Goal: Task Accomplishment & Management: Complete application form

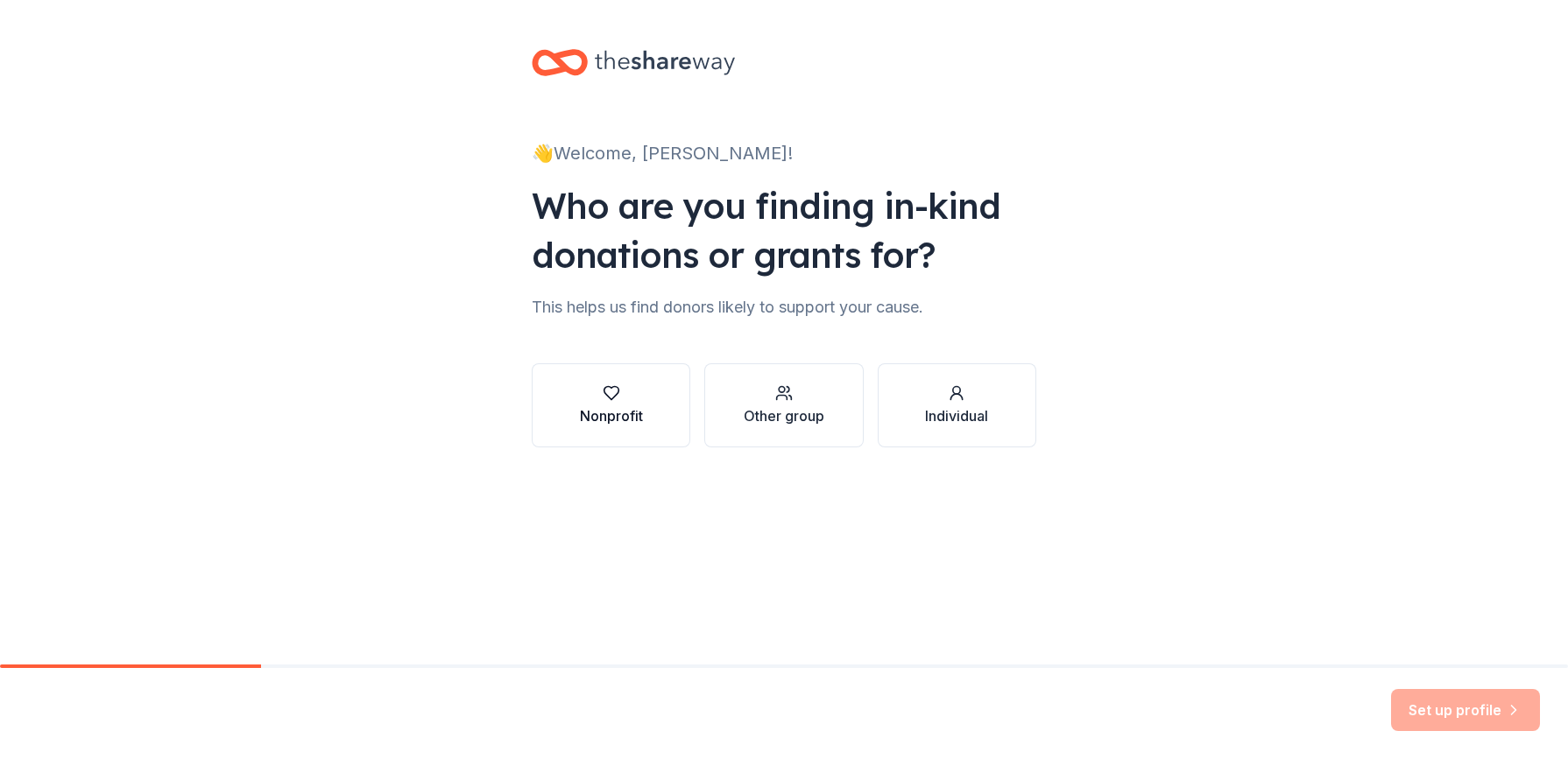
click at [613, 398] on icon "button" at bounding box center [610, 393] width 15 height 13
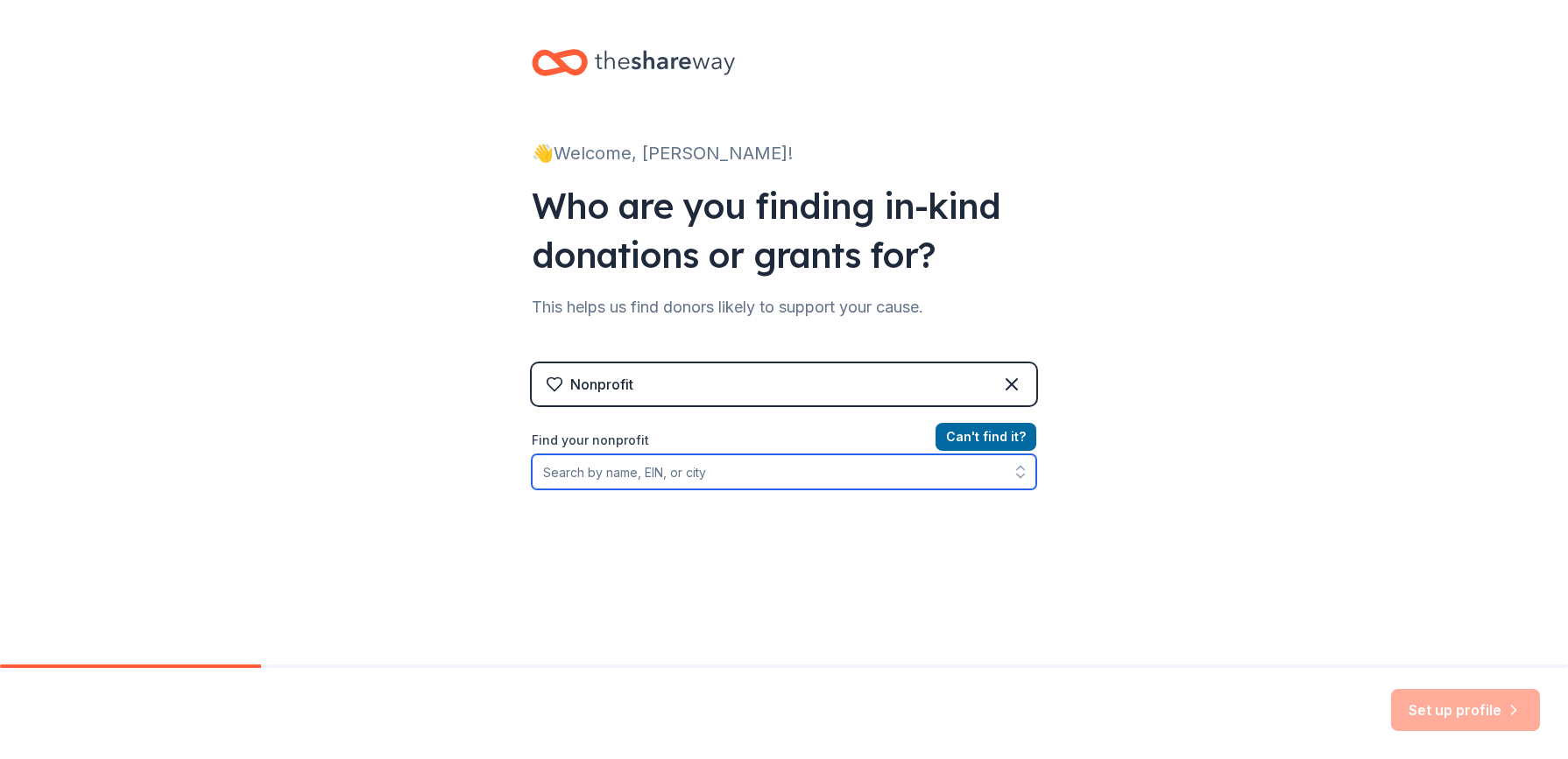
click at [560, 470] on input "Find your nonprofit" at bounding box center [784, 472] width 505 height 35
type input "[GEOGRAPHIC_DATA]"
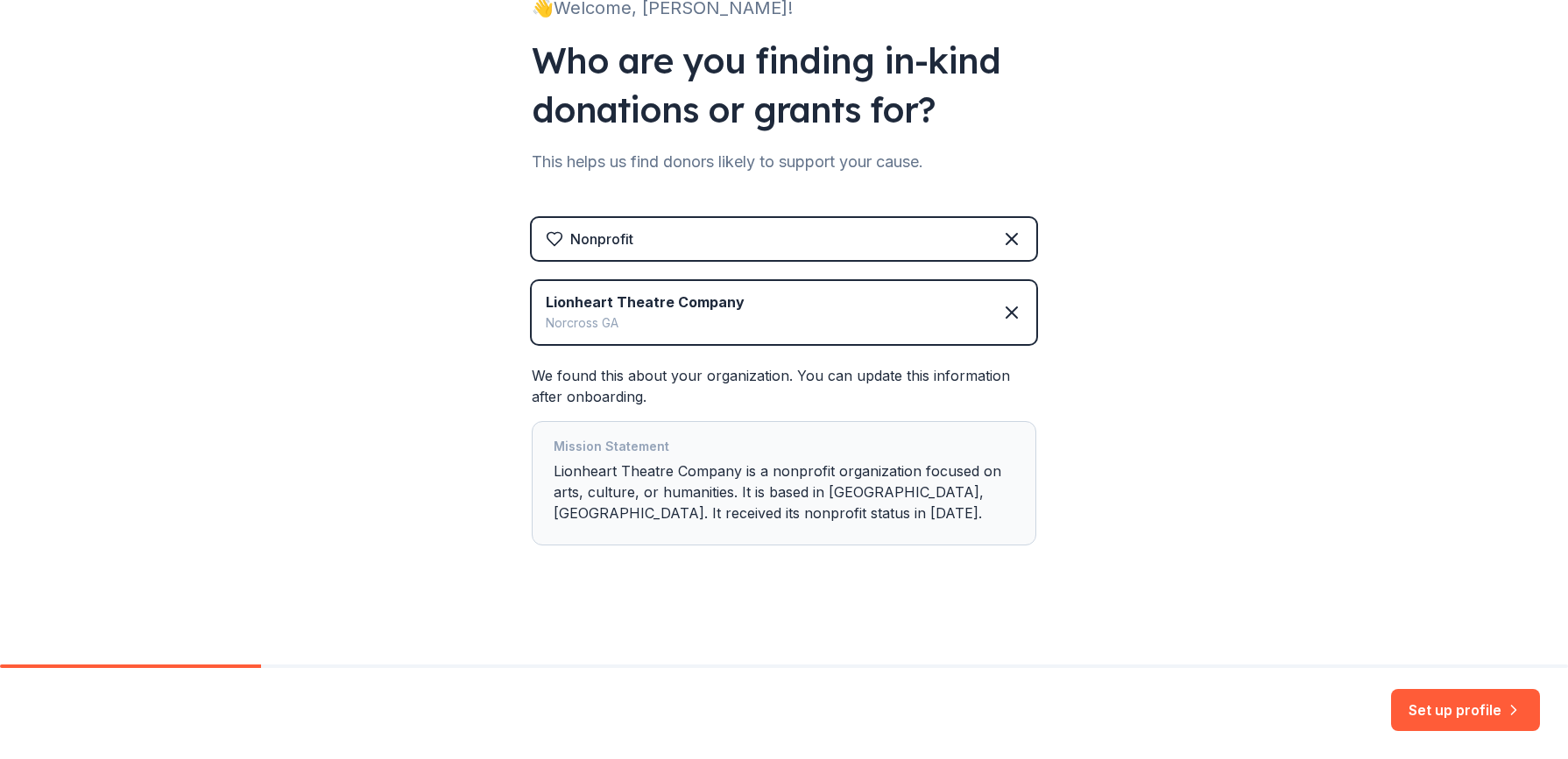
scroll to position [145, 0]
click at [1448, 709] on button "Set up profile" at bounding box center [1466, 710] width 149 height 42
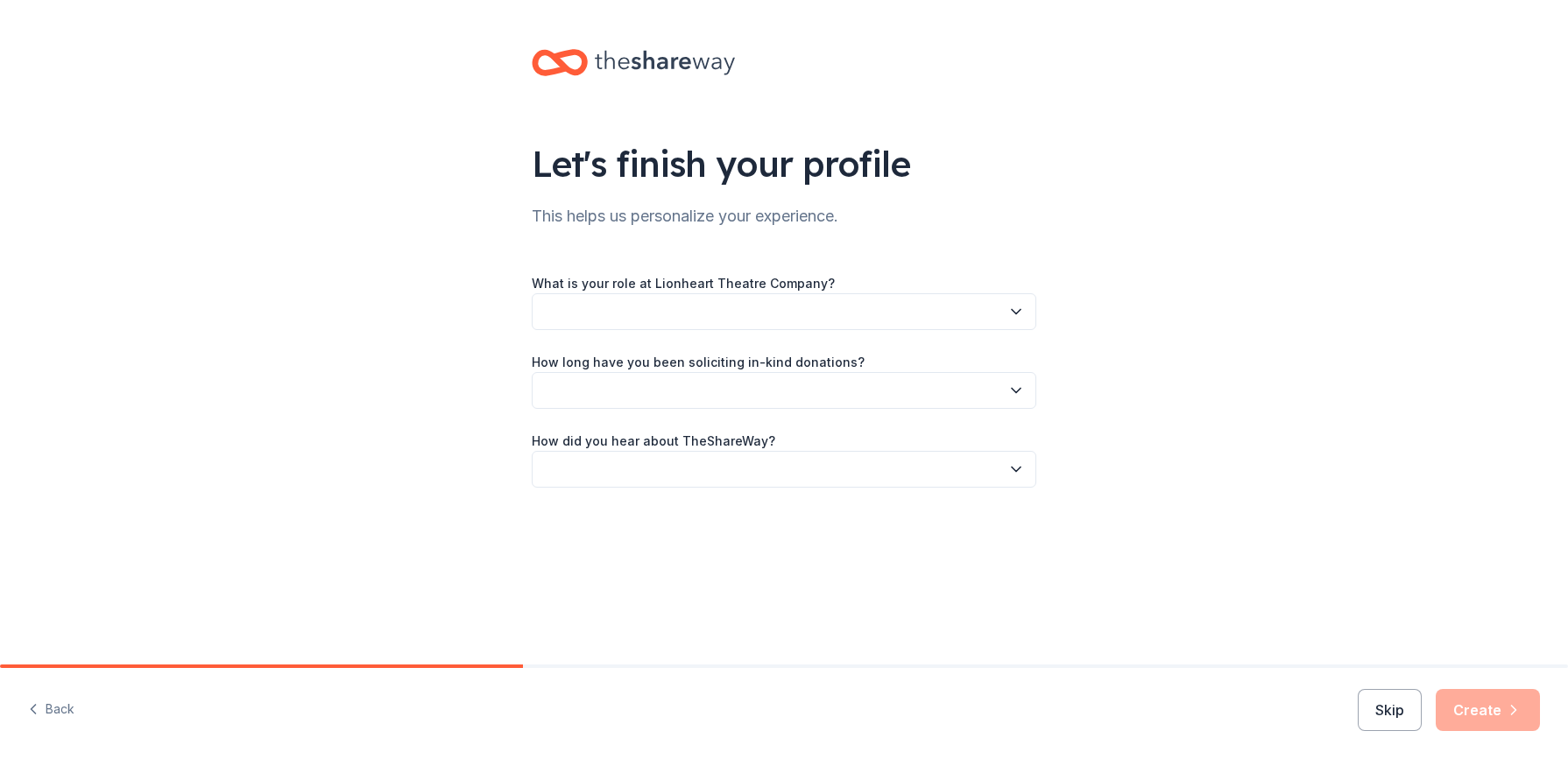
click at [555, 307] on button "button" at bounding box center [784, 311] width 505 height 36
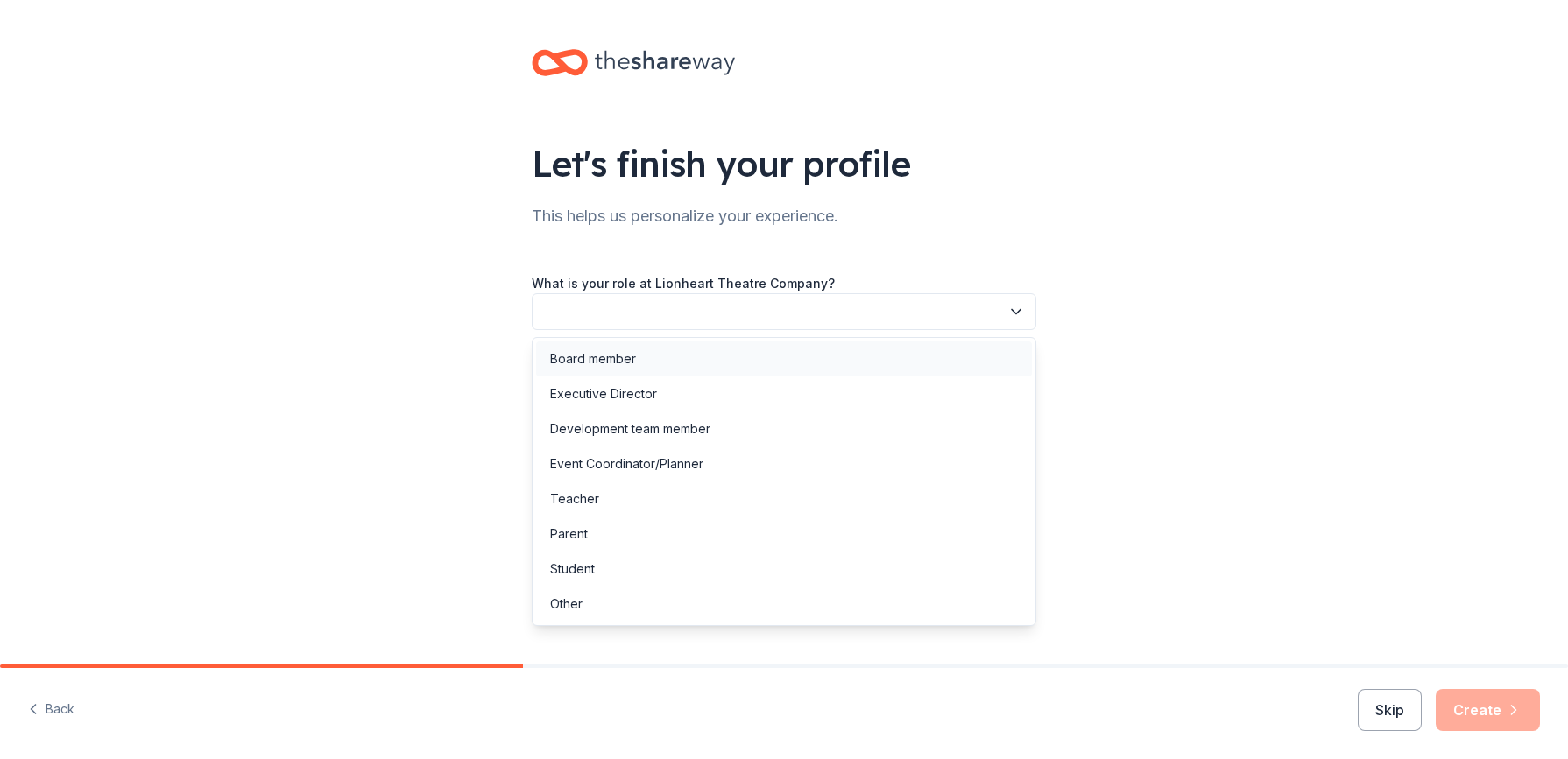
click at [577, 359] on div "Board member" at bounding box center [592, 358] width 85 height 21
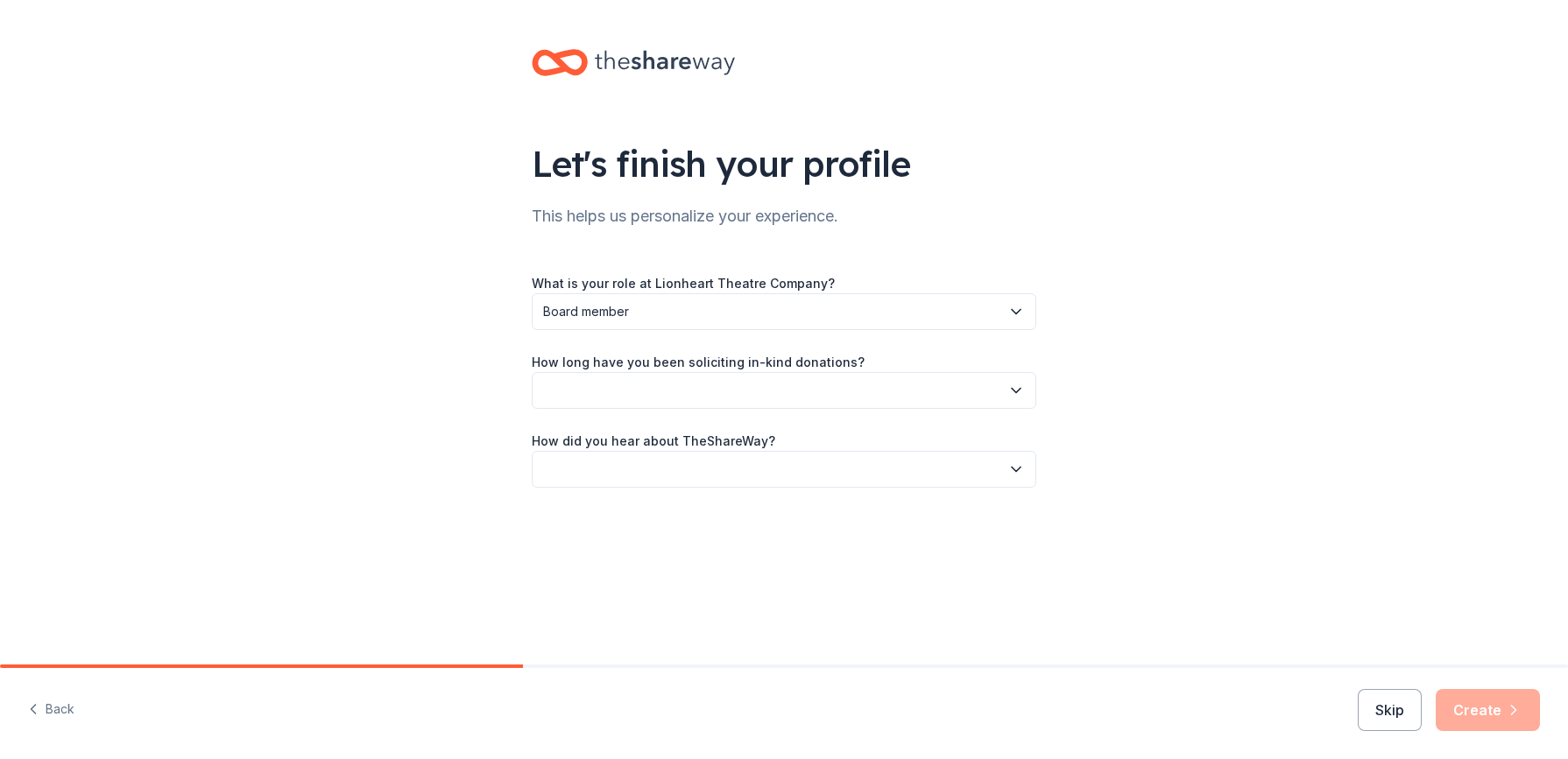
click at [566, 386] on button "button" at bounding box center [784, 390] width 505 height 36
click at [587, 437] on div "This is my first time!" at bounding box center [605, 437] width 111 height 21
click at [560, 461] on button "button" at bounding box center [784, 468] width 505 height 36
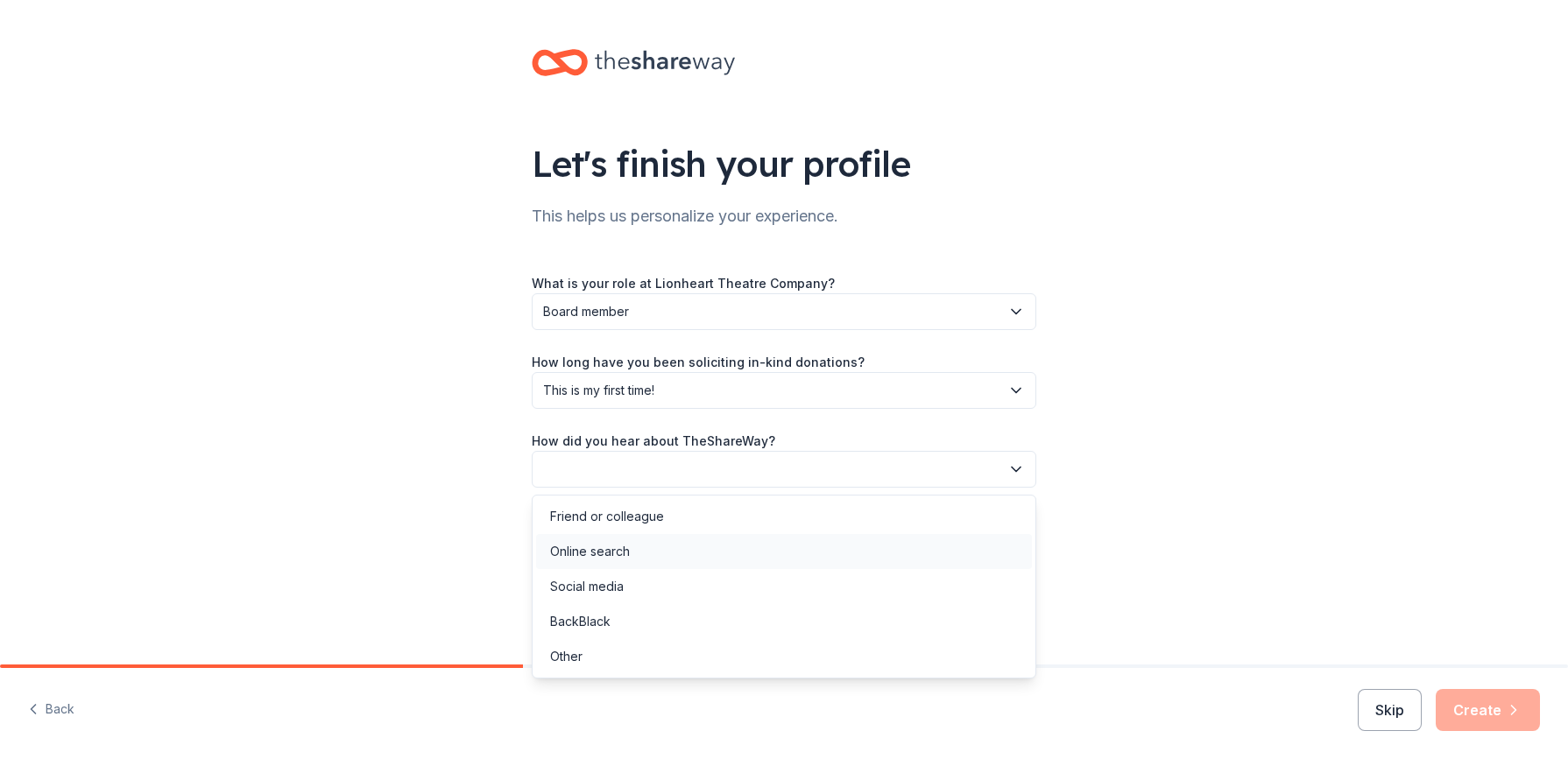
click at [566, 555] on div "Online search" at bounding box center [589, 551] width 80 height 21
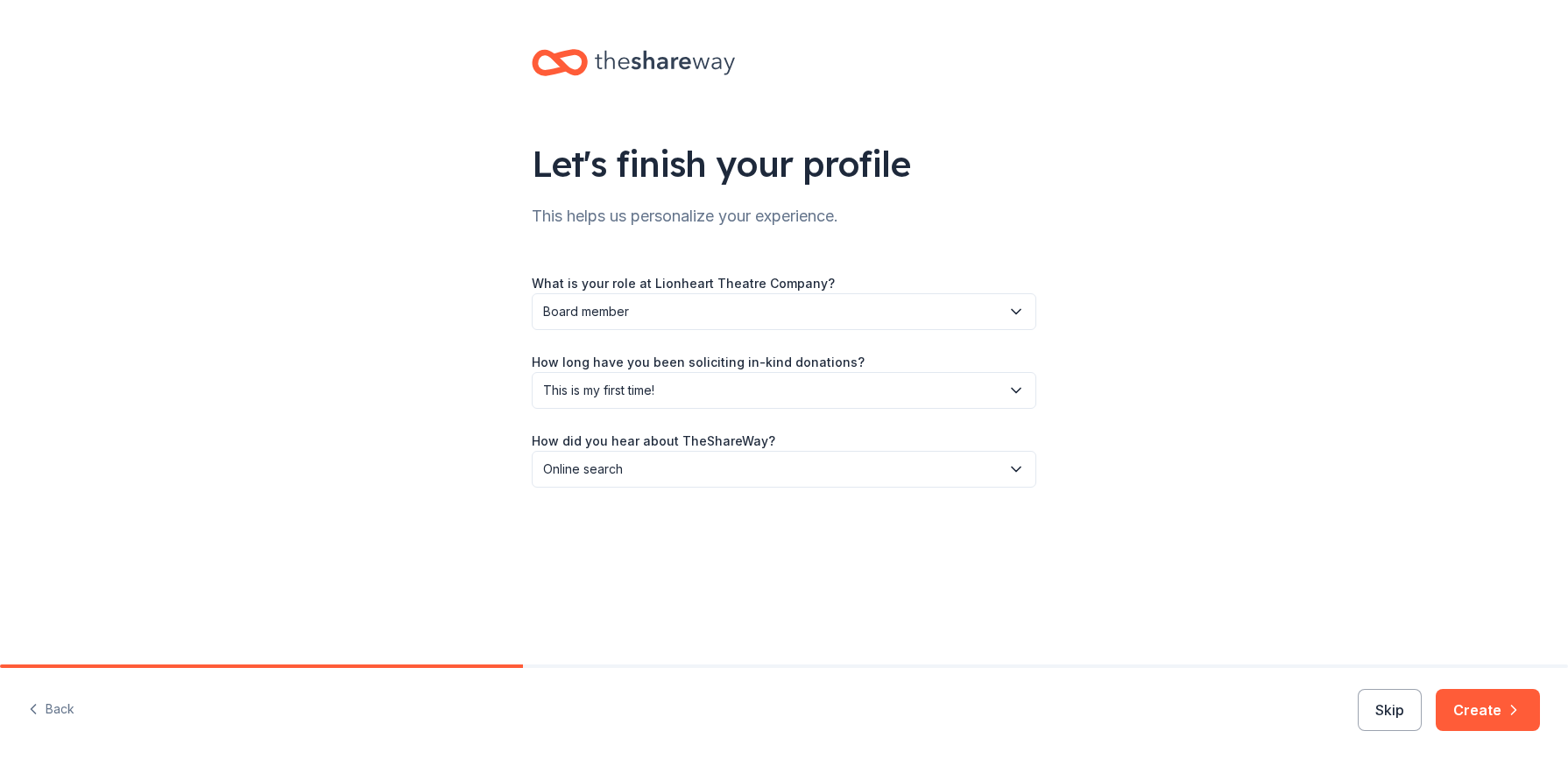
drag, startPoint x: 1481, startPoint y: 717, endPoint x: 1439, endPoint y: 688, distance: 51.0
click at [1481, 717] on button "Create" at bounding box center [1488, 710] width 104 height 42
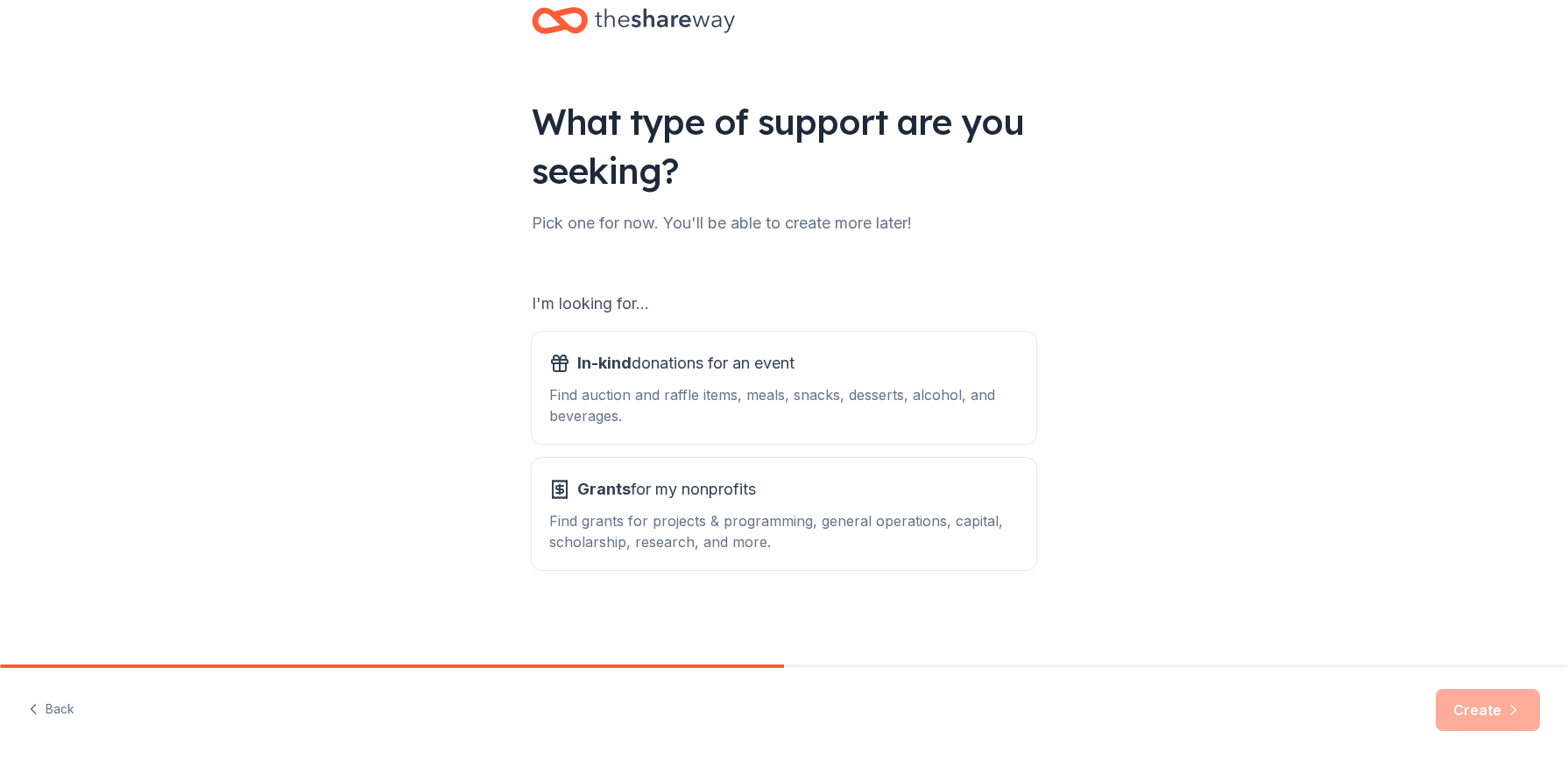
scroll to position [42, 0]
click at [594, 393] on div "Find auction and raffle items, meals, snacks, desserts, alcohol, and beverages." at bounding box center [784, 406] width 470 height 42
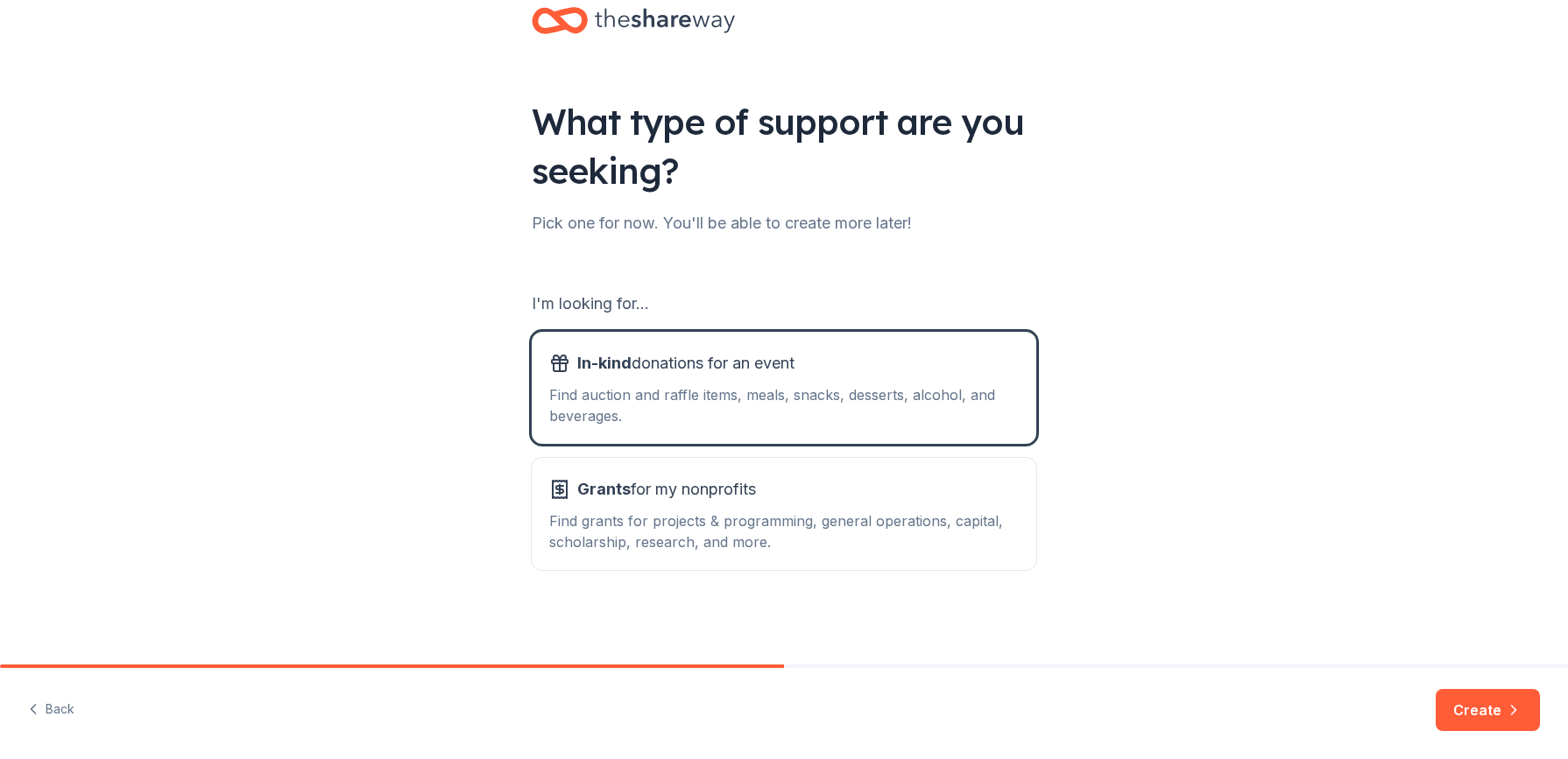
drag, startPoint x: 1481, startPoint y: 716, endPoint x: 1446, endPoint y: 688, distance: 44.8
click at [1481, 716] on button "Create" at bounding box center [1488, 710] width 104 height 42
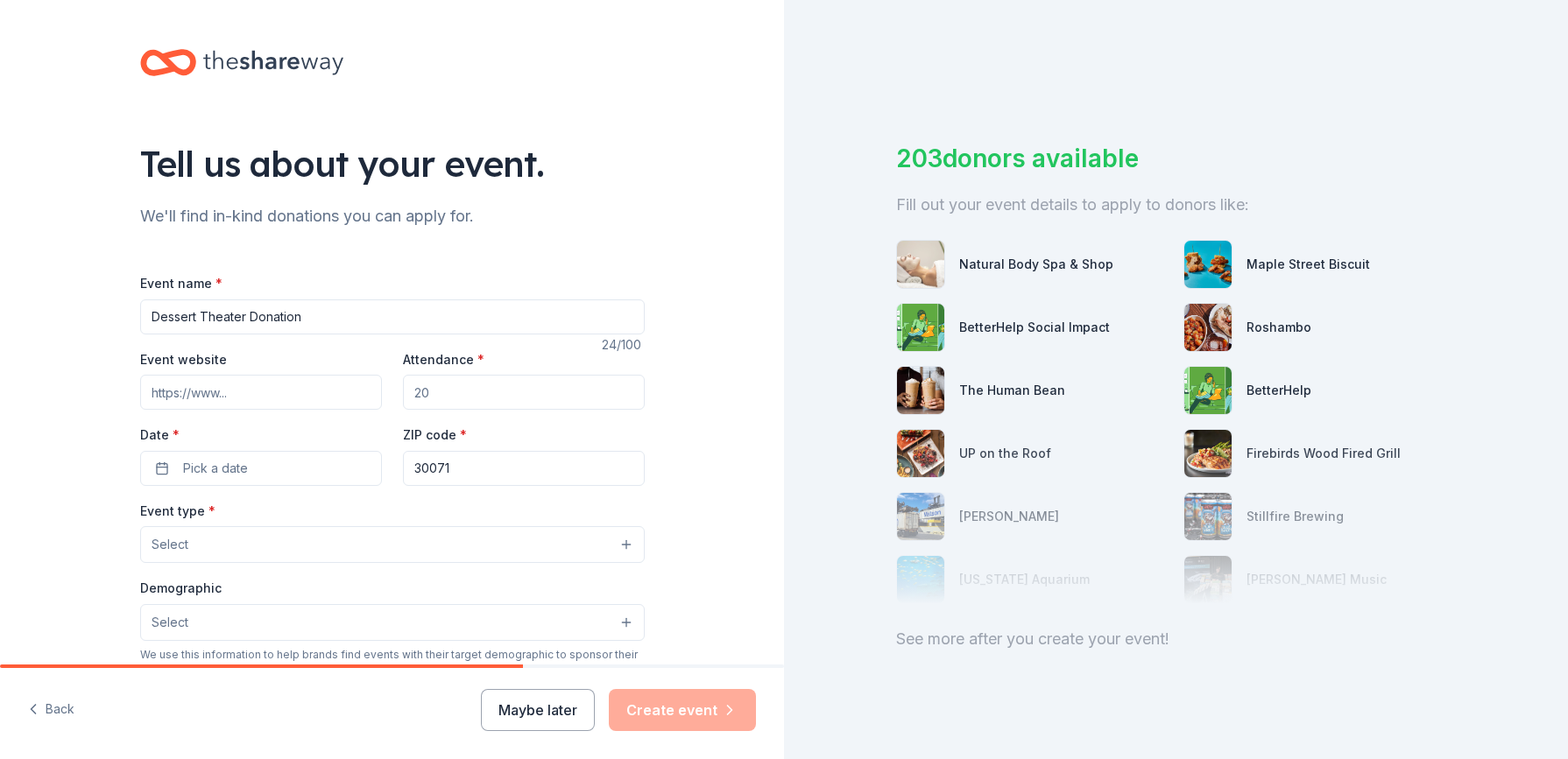
type input "Dessert Theater Donation"
click at [256, 393] on input "Event website" at bounding box center [261, 393] width 242 height 35
type input "www.lionhearttheatre.org"
drag, startPoint x: 433, startPoint y: 394, endPoint x: 393, endPoint y: 387, distance: 40.6
click at [392, 388] on div "Event website www.lionhearttheatre.org Attendance * Date * Pick a date ZIP code…" at bounding box center [393, 417] width 505 height 137
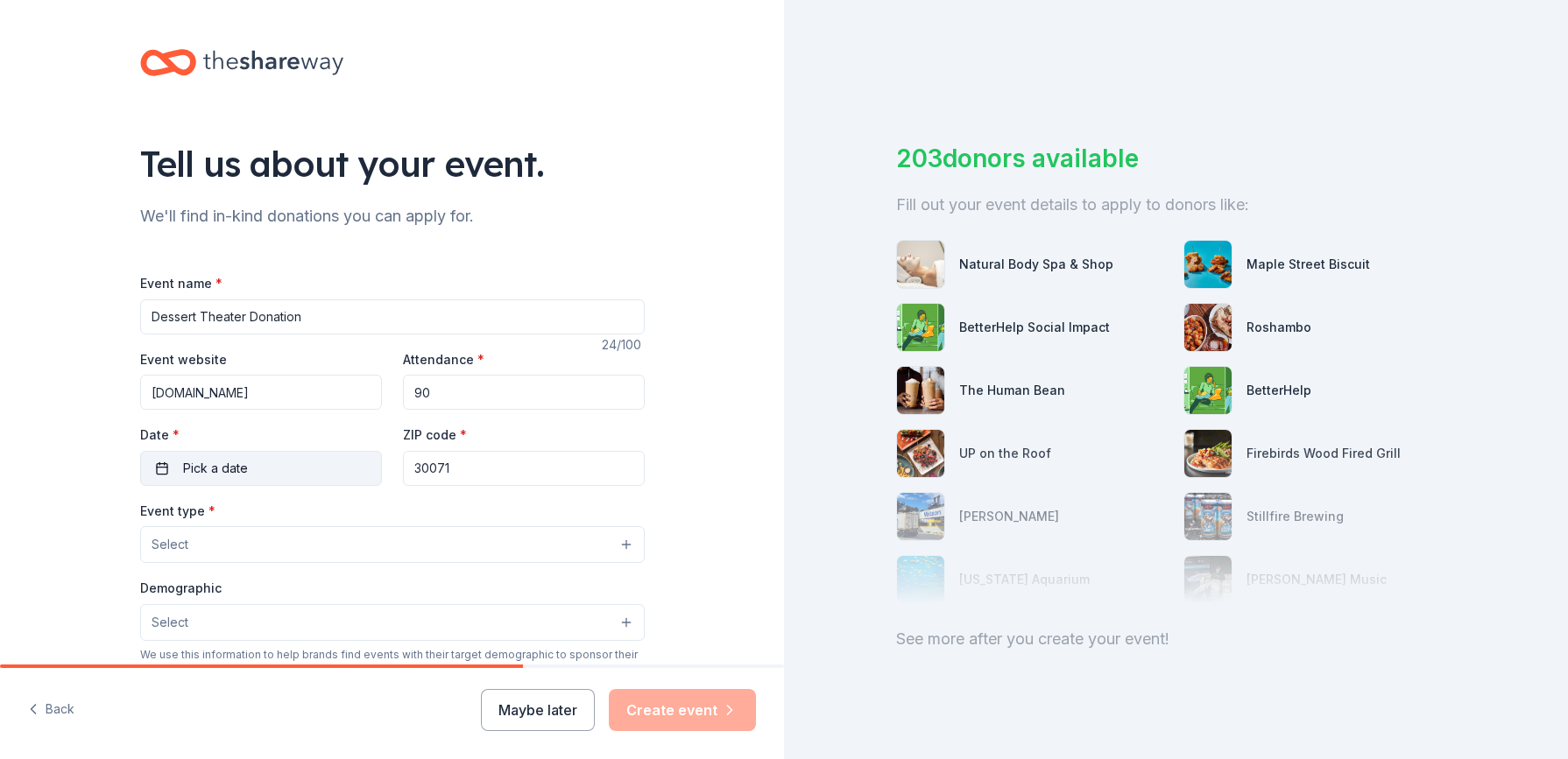
type input "90"
click at [208, 462] on span "Pick a date" at bounding box center [215, 467] width 65 height 21
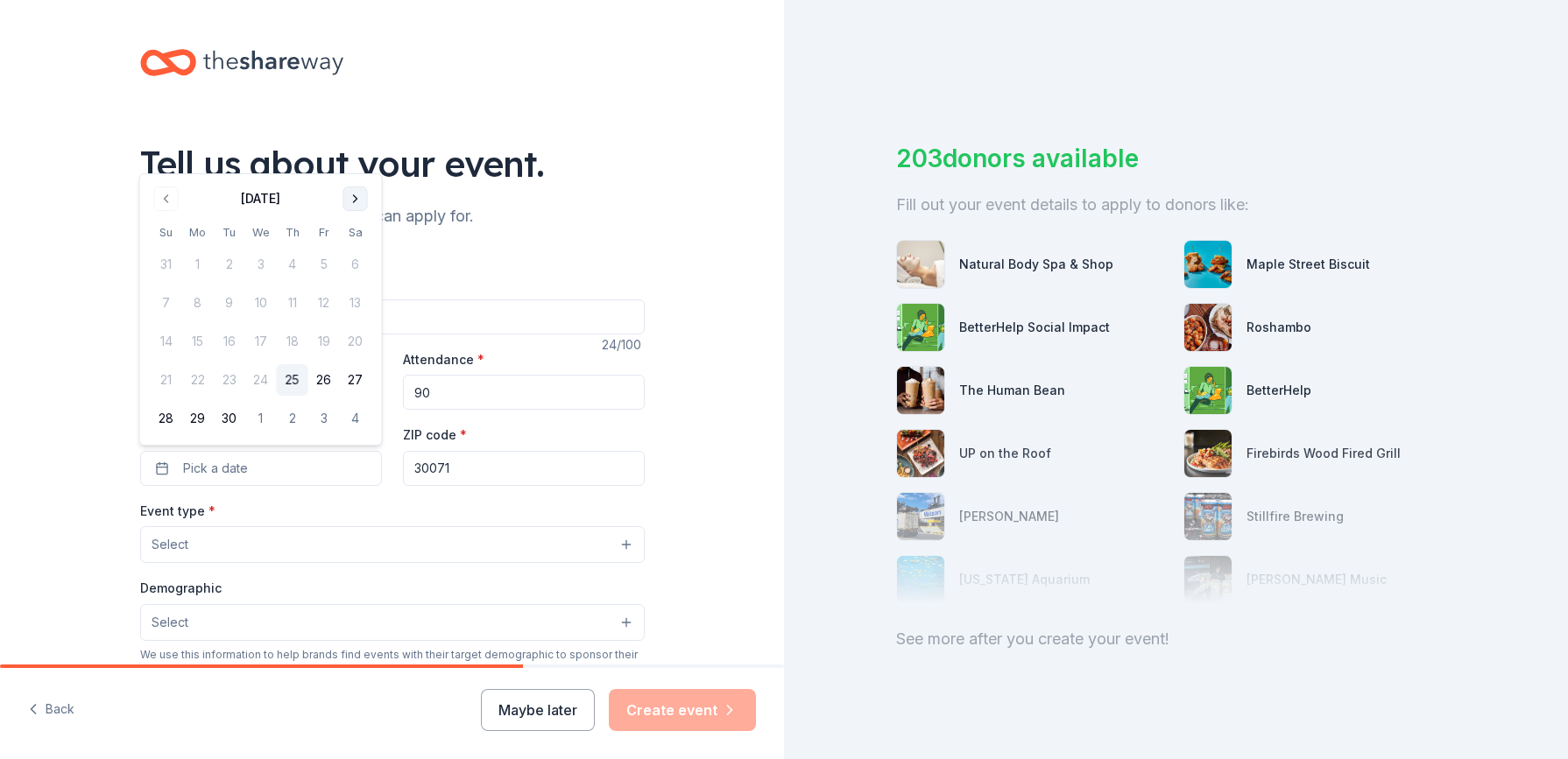
click at [355, 198] on button "Go to next month" at bounding box center [356, 198] width 25 height 25
click at [353, 342] on button "22" at bounding box center [356, 342] width 31 height 31
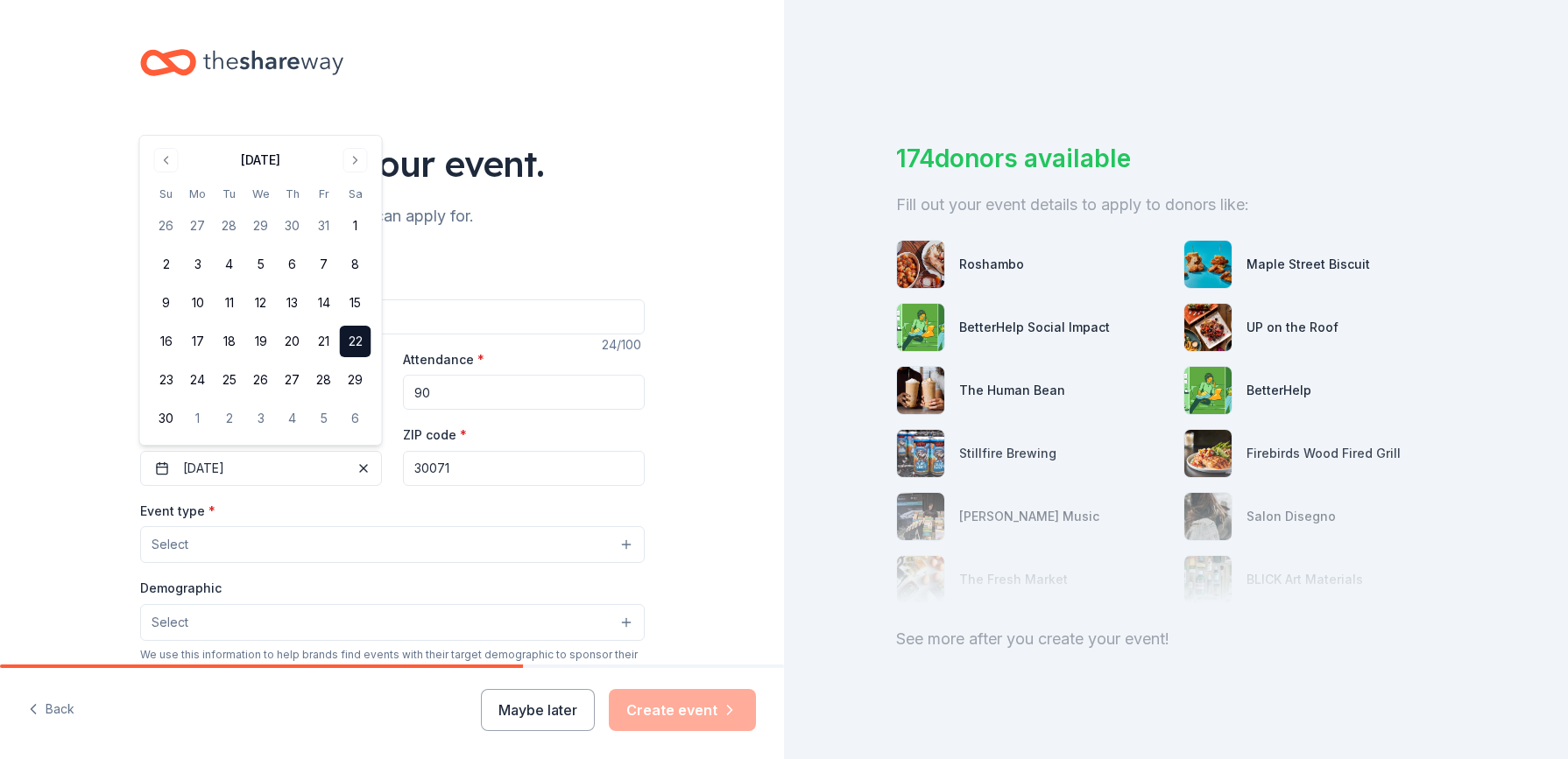
click at [105, 447] on div "Tell us about your event. We'll find in-kind donations you can apply for. Event…" at bounding box center [392, 582] width 784 height 1166
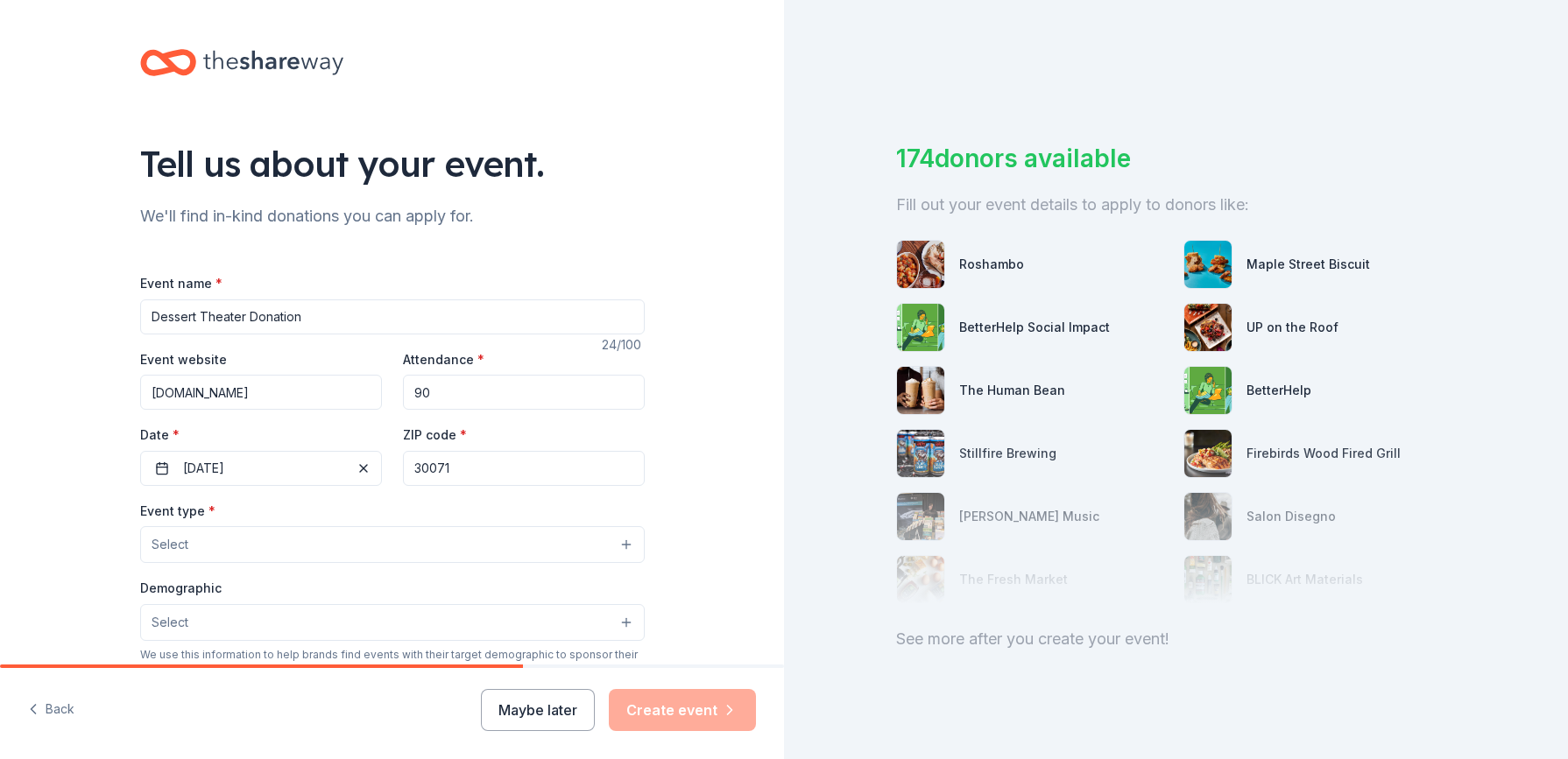
click at [158, 539] on span "Select" at bounding box center [169, 544] width 36 height 21
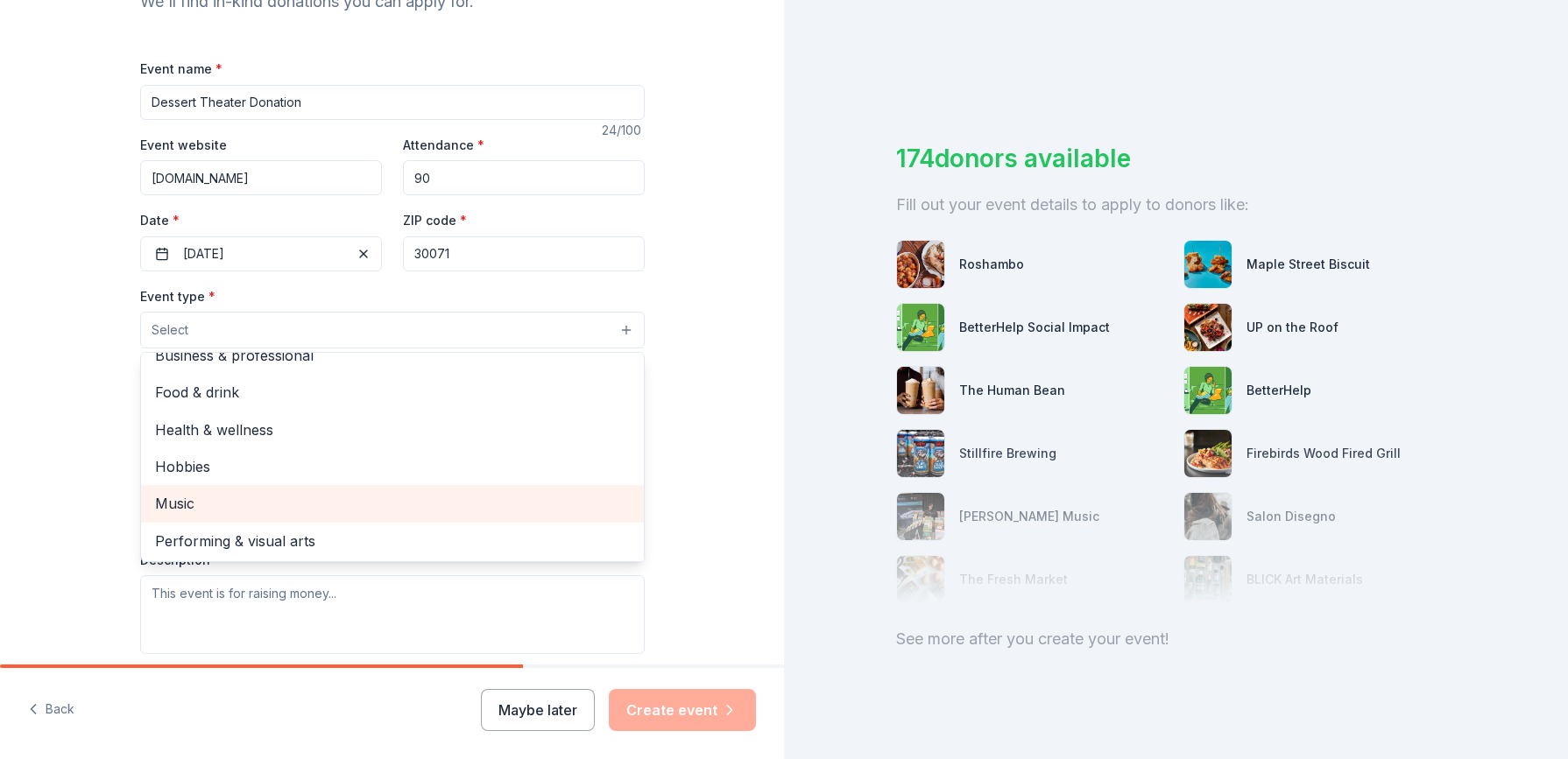
scroll to position [56, 0]
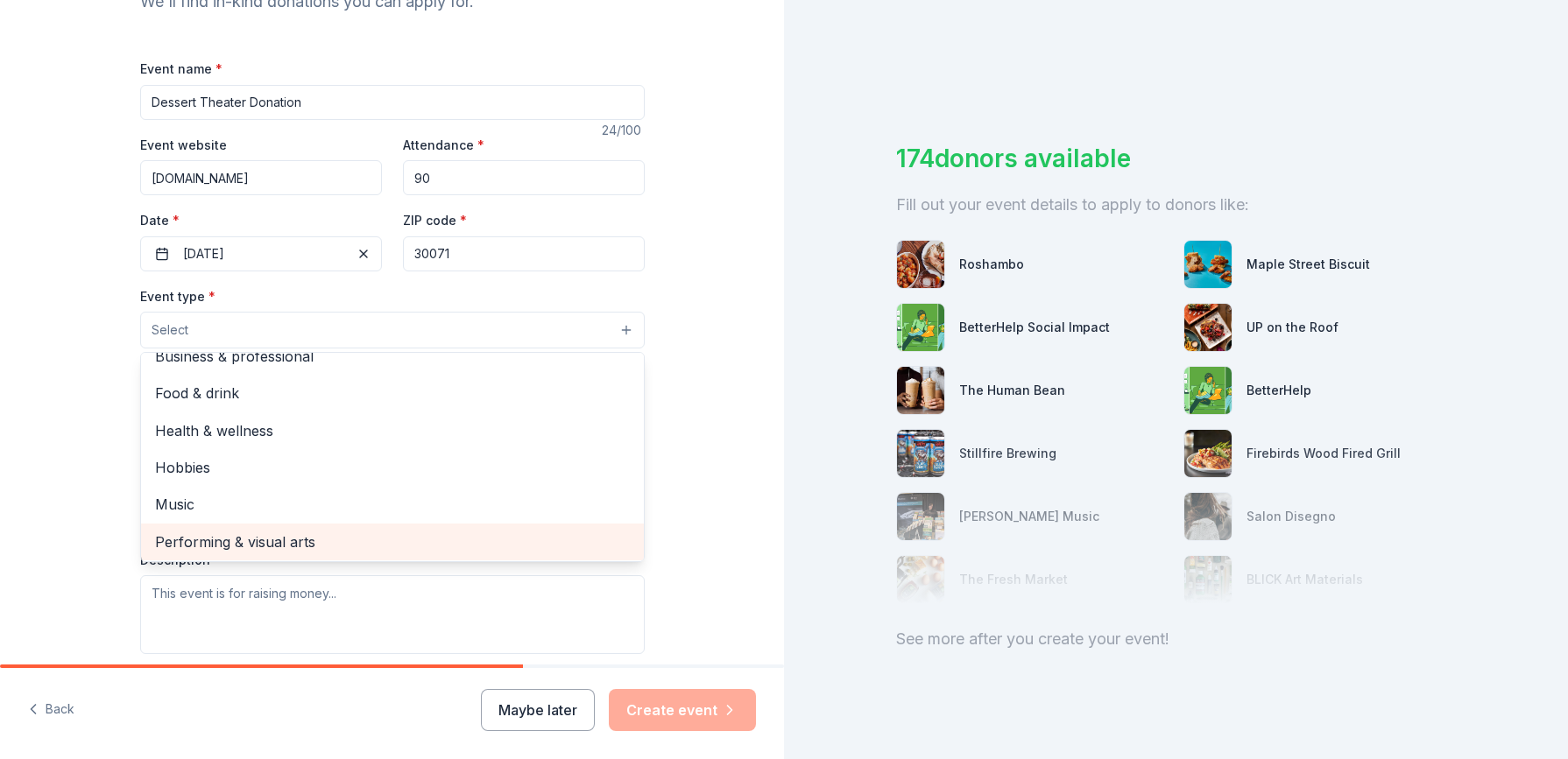
click at [181, 538] on span "Performing & visual arts" at bounding box center [392, 541] width 475 height 23
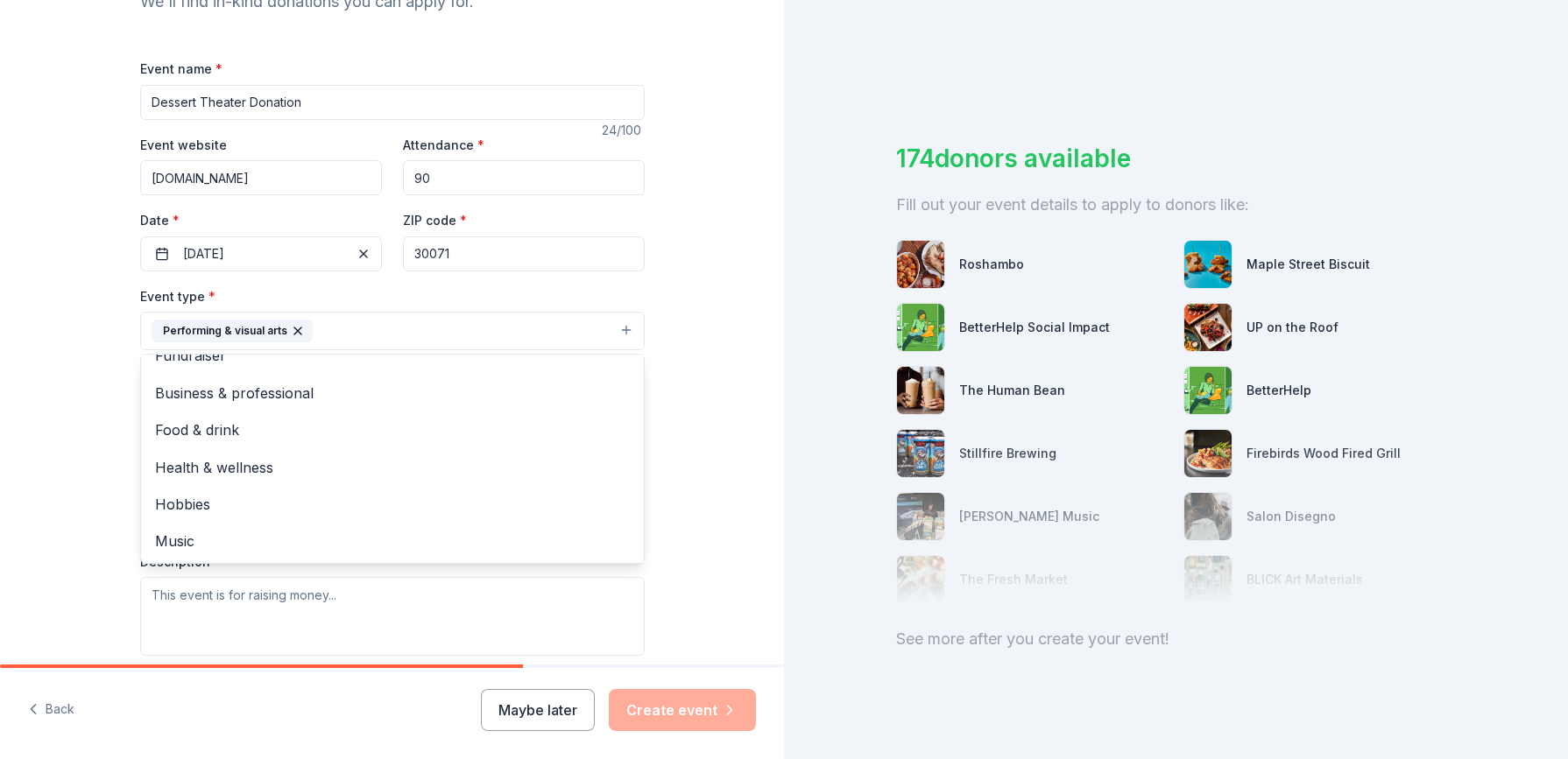
click at [87, 402] on div "Tell us about your event. We'll find in-kind donations you can apply for. Event…" at bounding box center [392, 368] width 784 height 1167
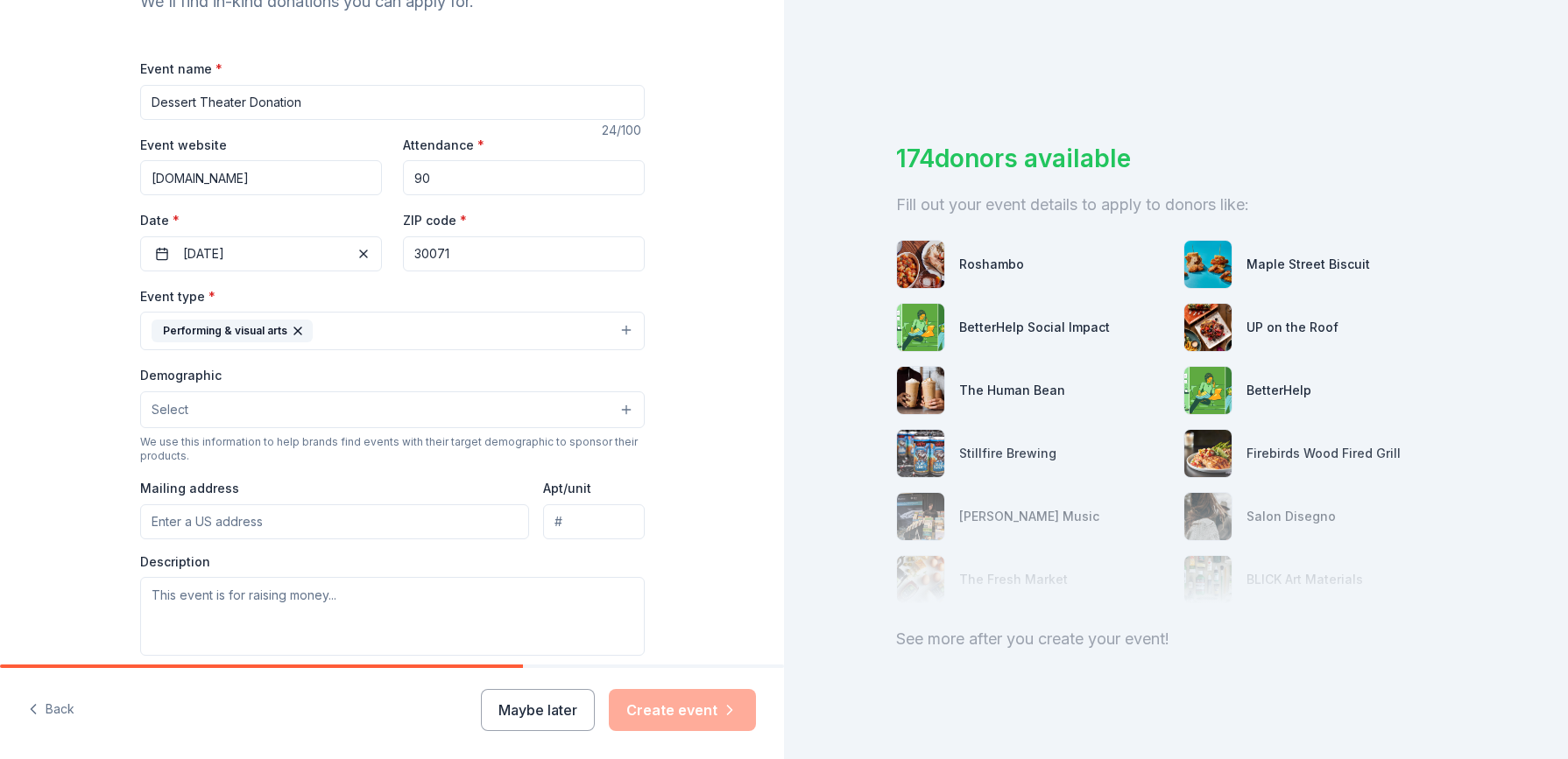
click at [169, 403] on span "Select" at bounding box center [169, 409] width 36 height 21
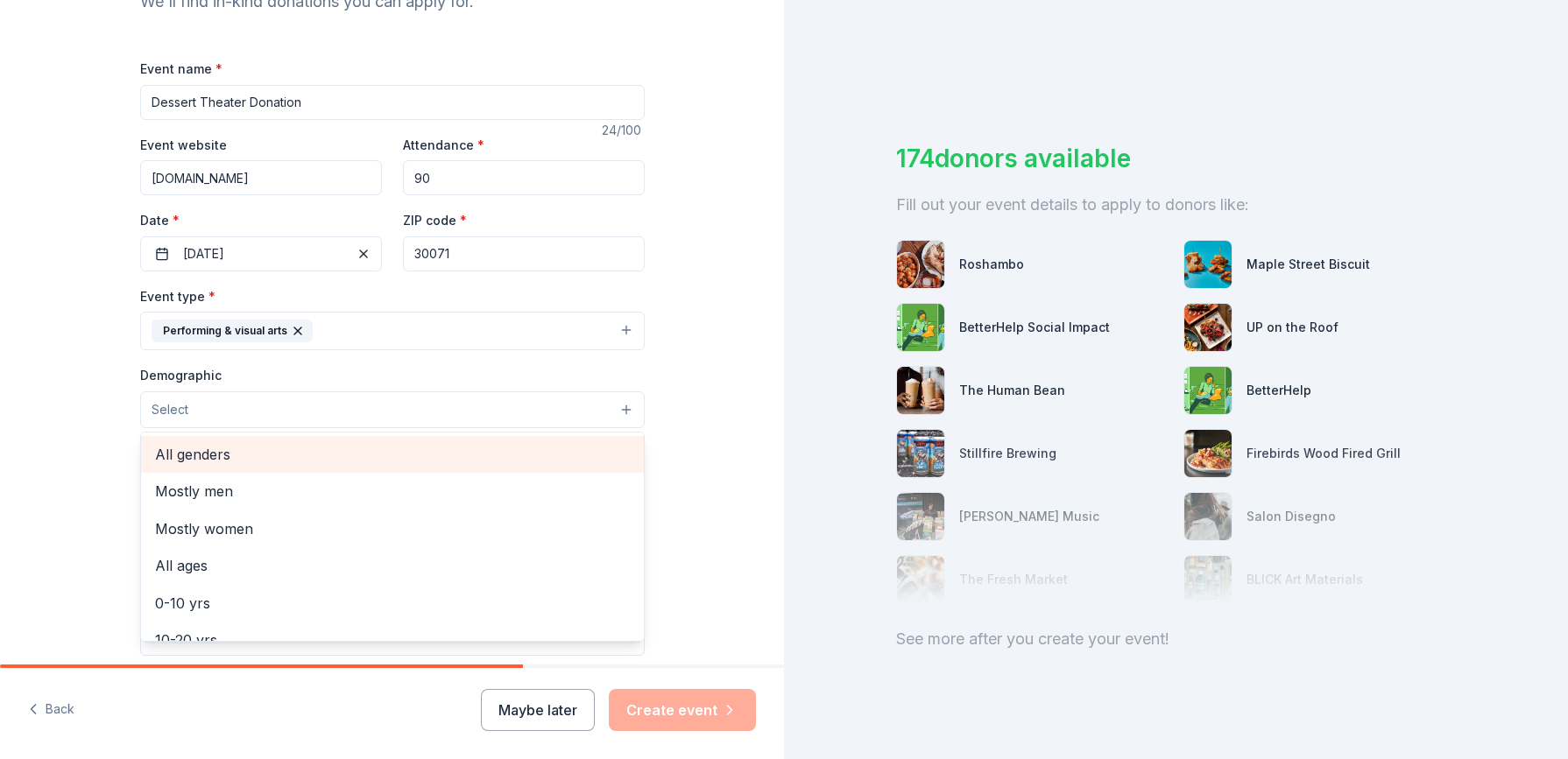
click at [170, 455] on span "All genders" at bounding box center [392, 454] width 475 height 23
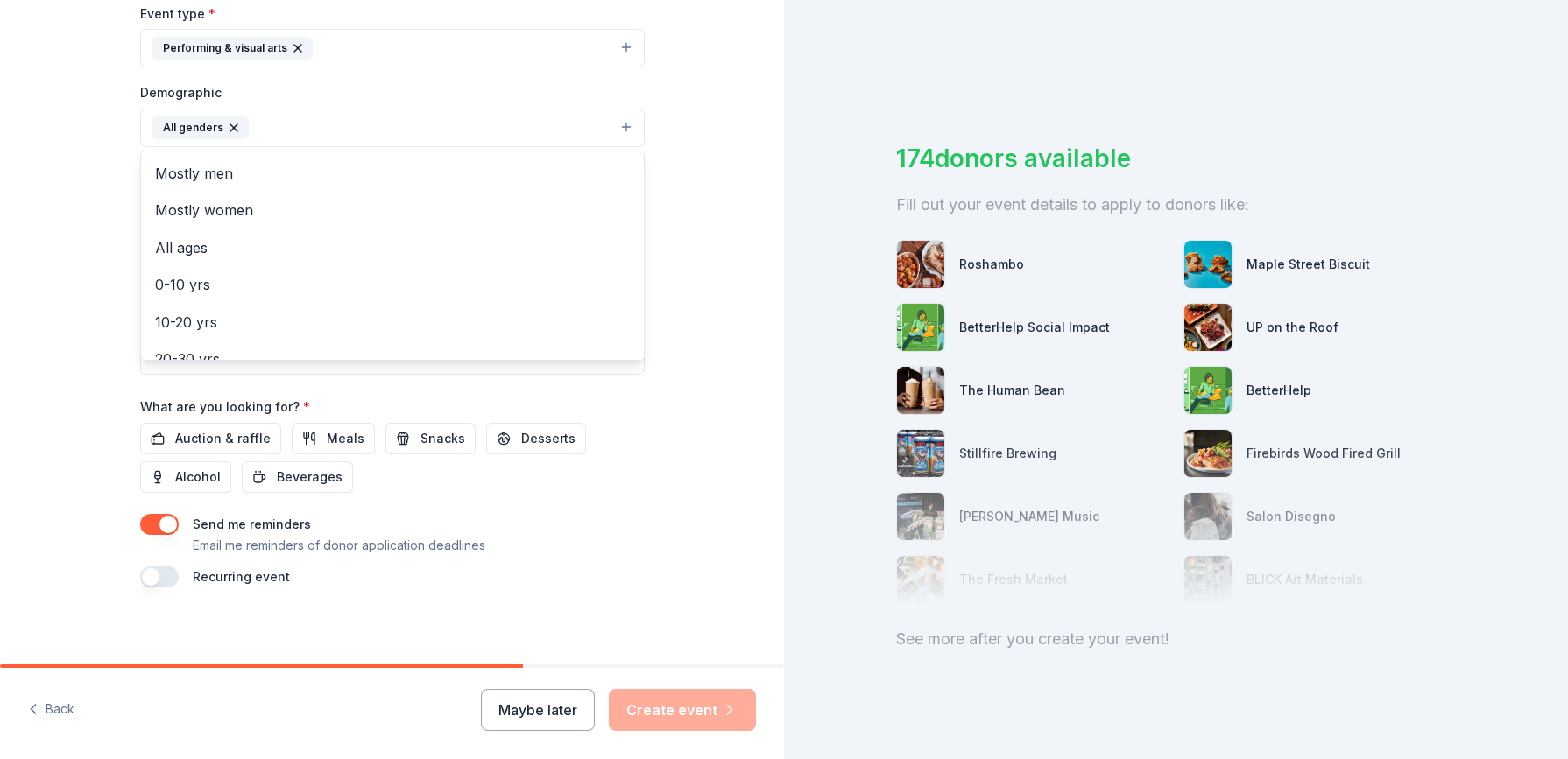
scroll to position [500, 0]
click at [516, 436] on div "Event name * Dessert Theater Donation 24 /100 Event website www.lionhearttheatr…" at bounding box center [393, 179] width 505 height 813
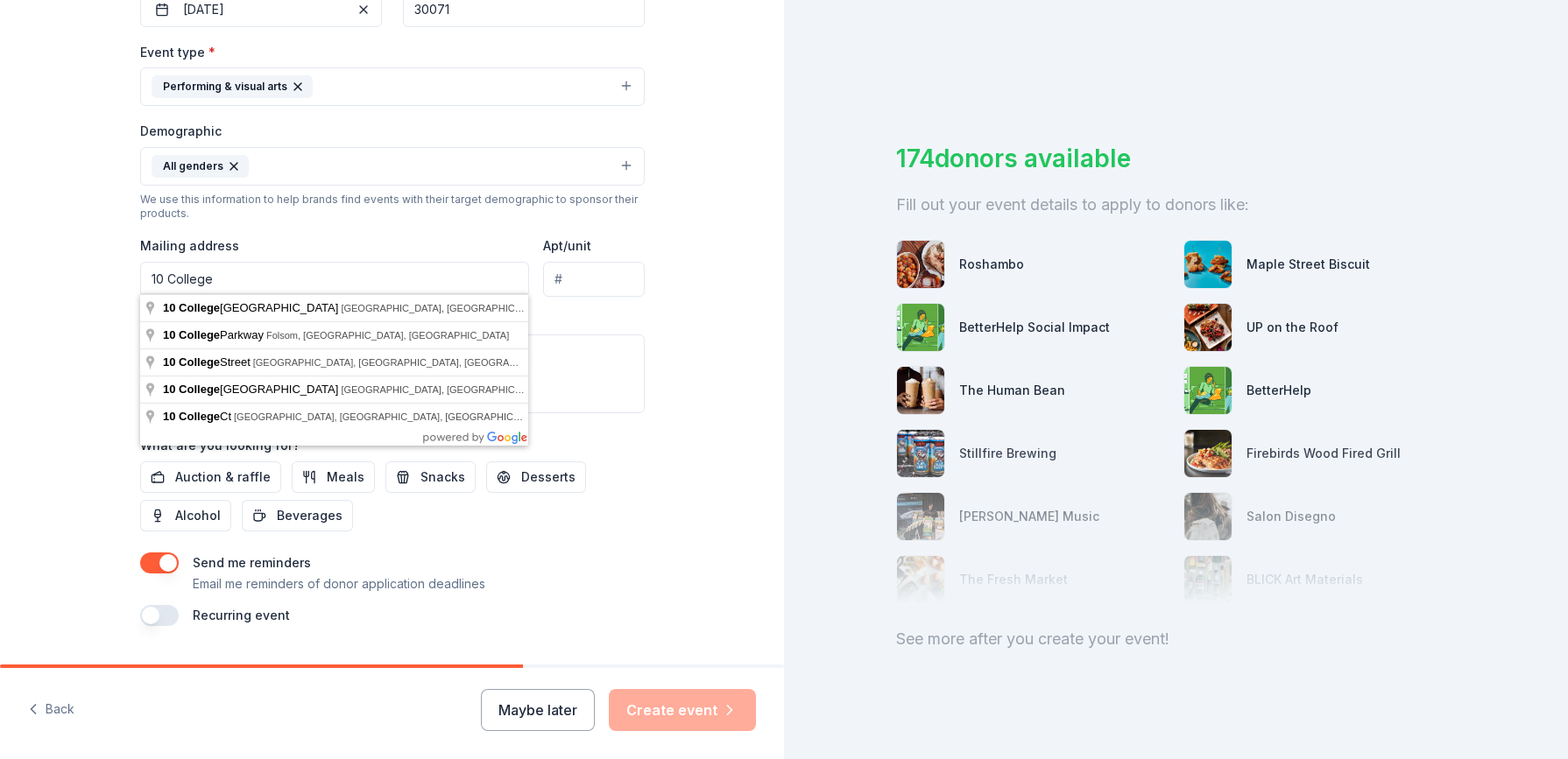
scroll to position [0, 0]
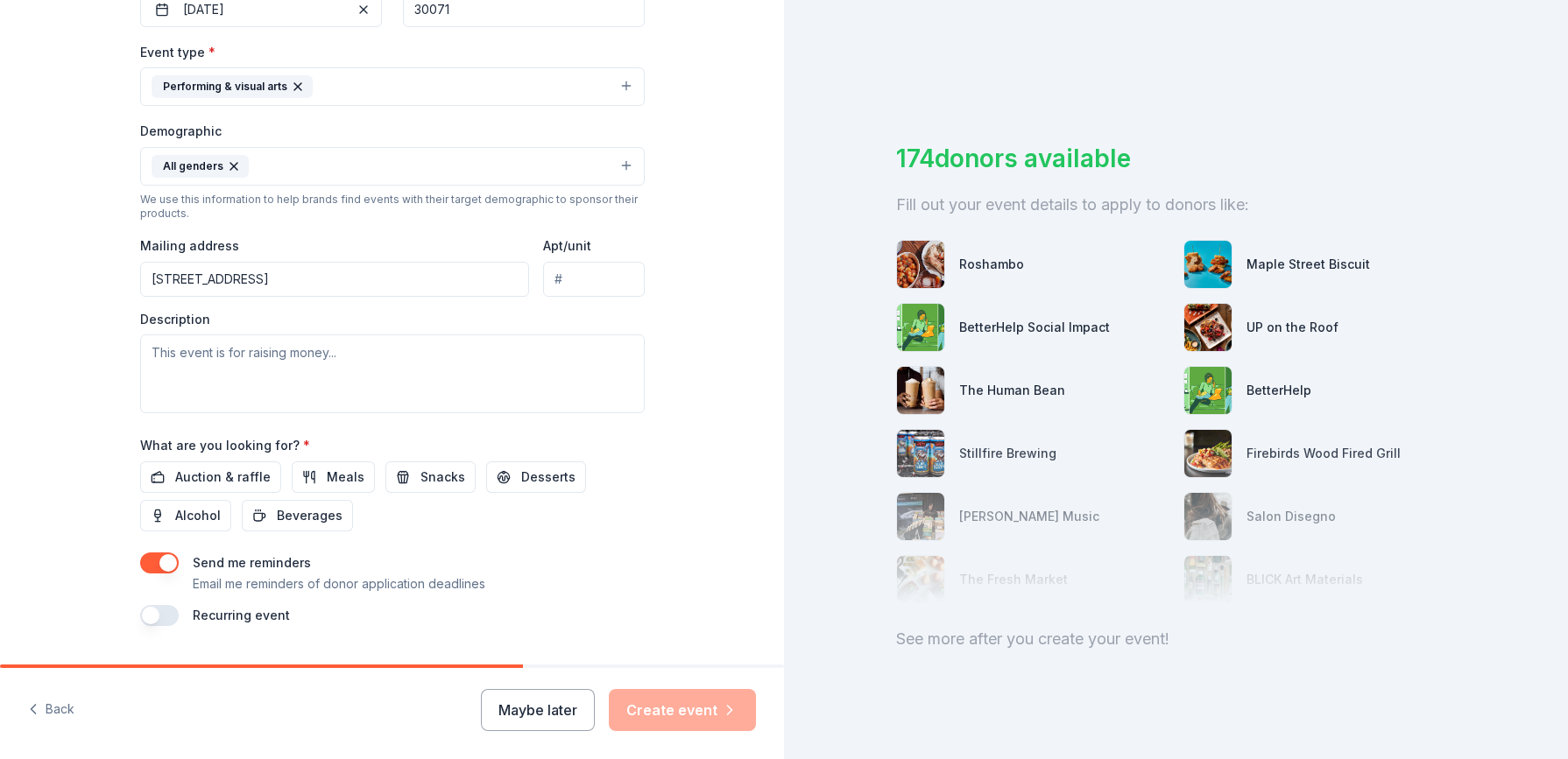
type input "10 College Street Northwest, Norcross, GA, 30071"
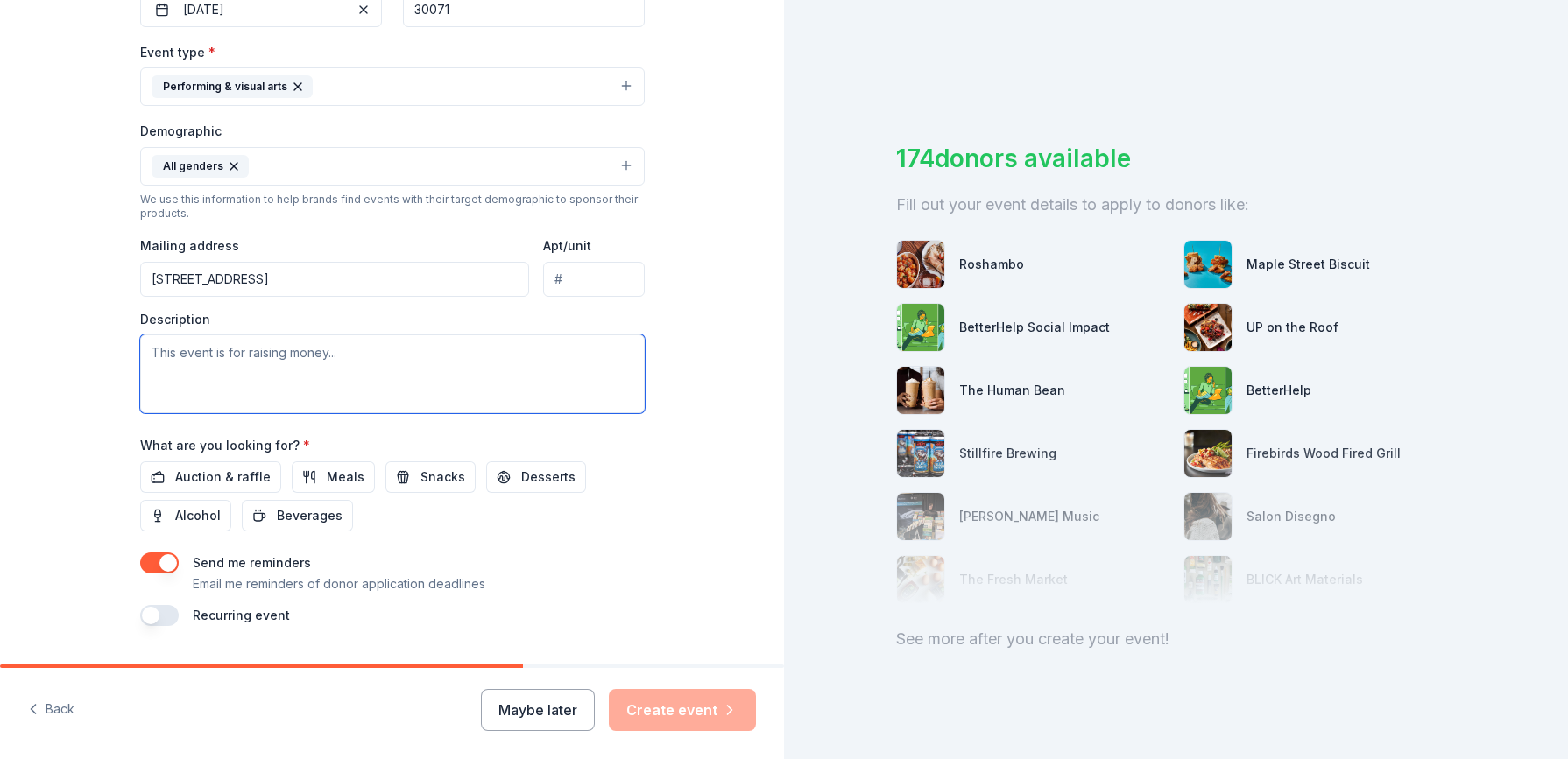
click at [152, 350] on textarea at bounding box center [393, 374] width 505 height 79
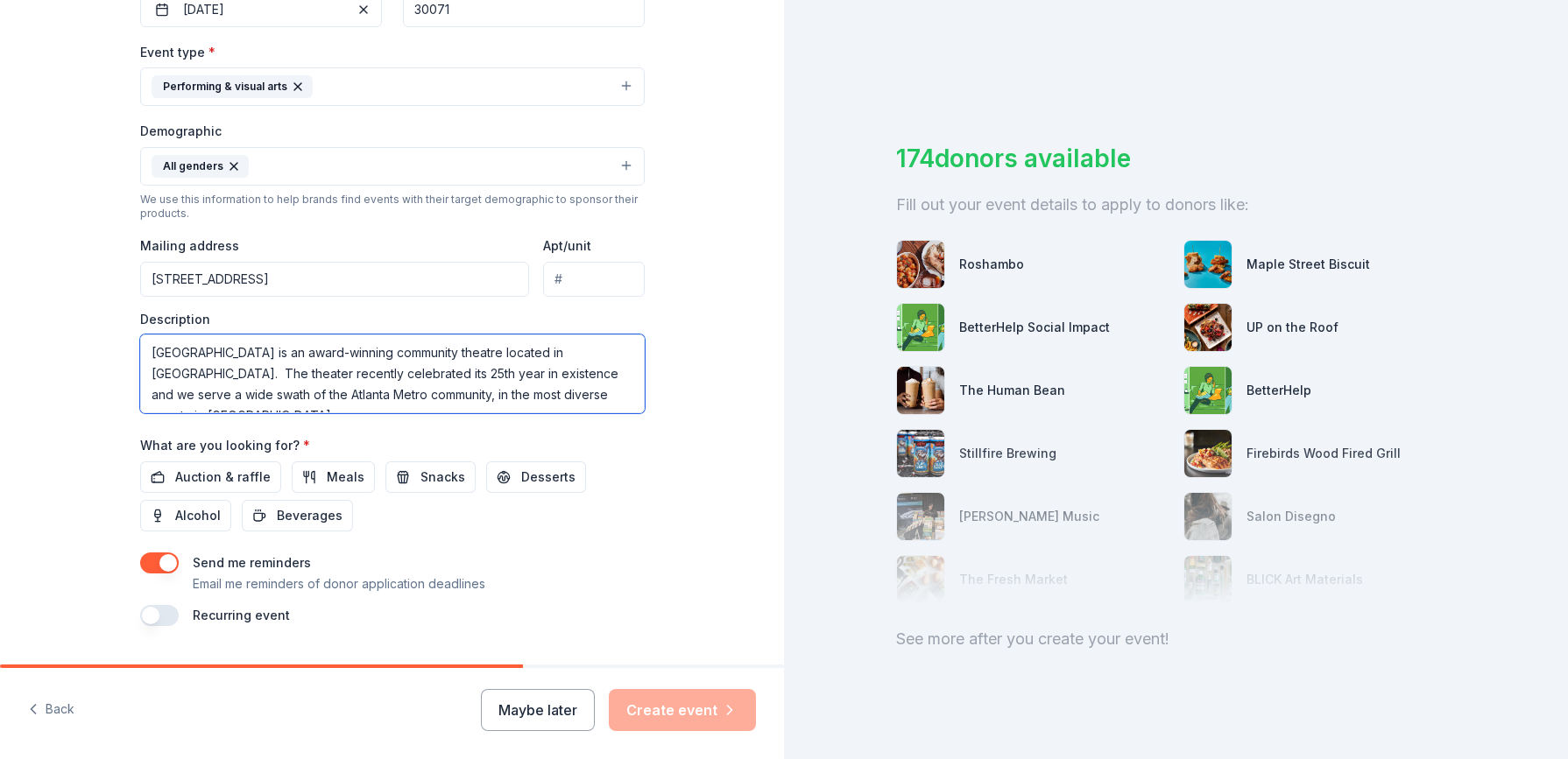
scroll to position [11, 0]
click at [486, 338] on textarea "Lionheart Theatre is an award-winning community theatre located in Historic Nor…" at bounding box center [393, 374] width 505 height 79
click at [490, 404] on textarea "Lionheart Theatre is an award-winning community theater located in Historic Nor…" at bounding box center [393, 374] width 505 height 79
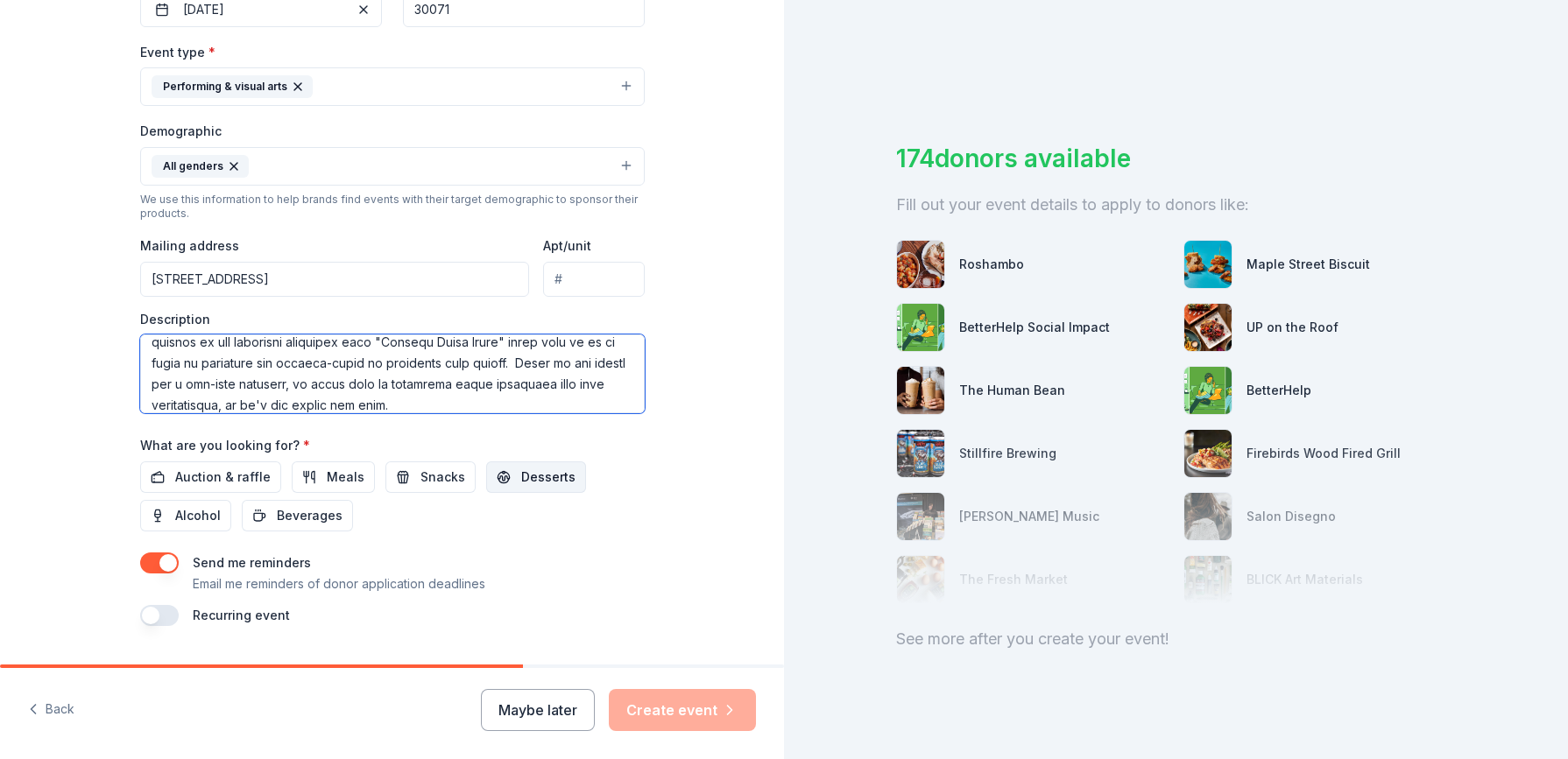
type textarea "Lionheart Theatre is an award-winning community theater located in Historic Nor…"
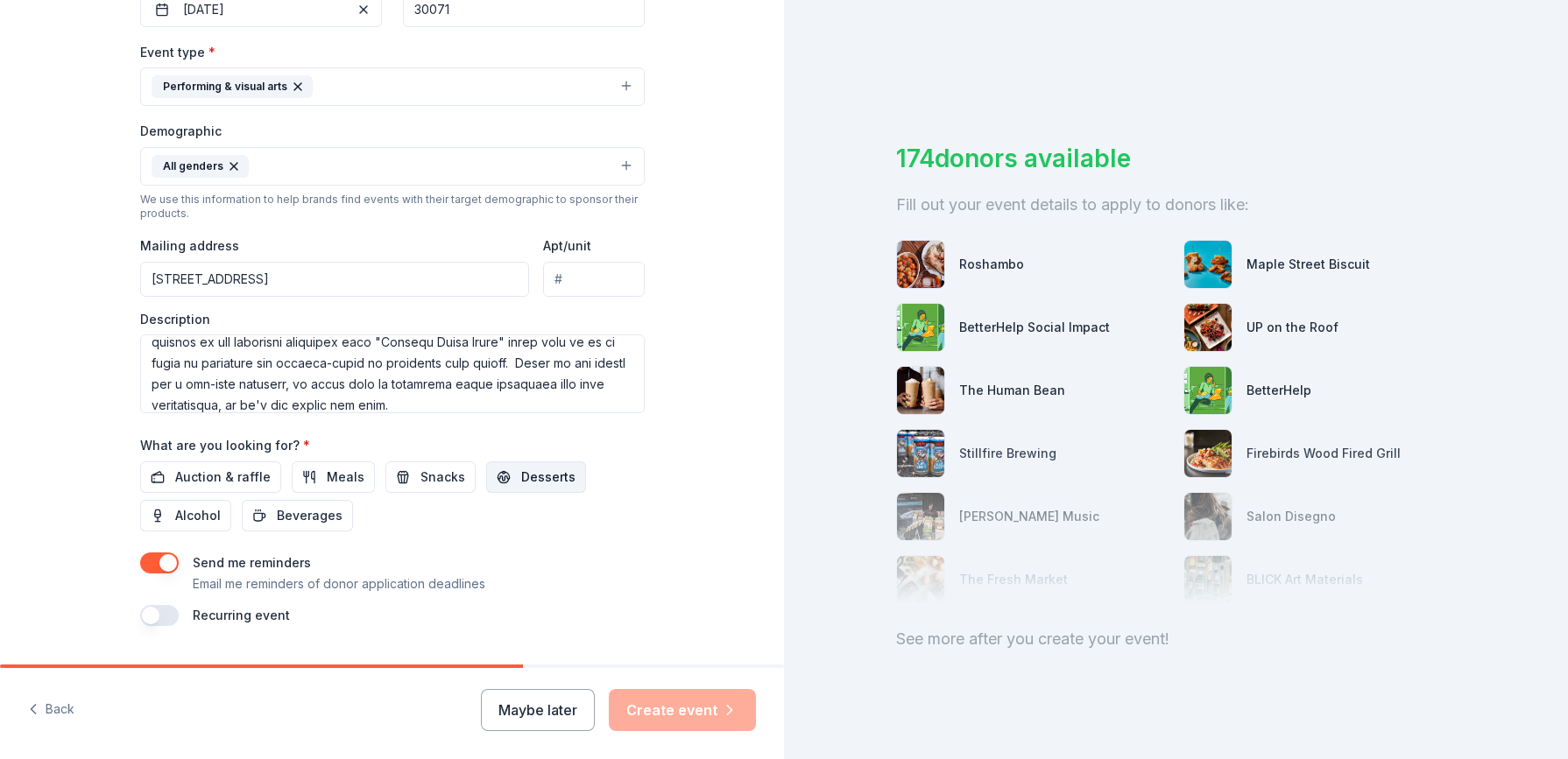
click at [522, 473] on span "Desserts" at bounding box center [548, 476] width 54 height 21
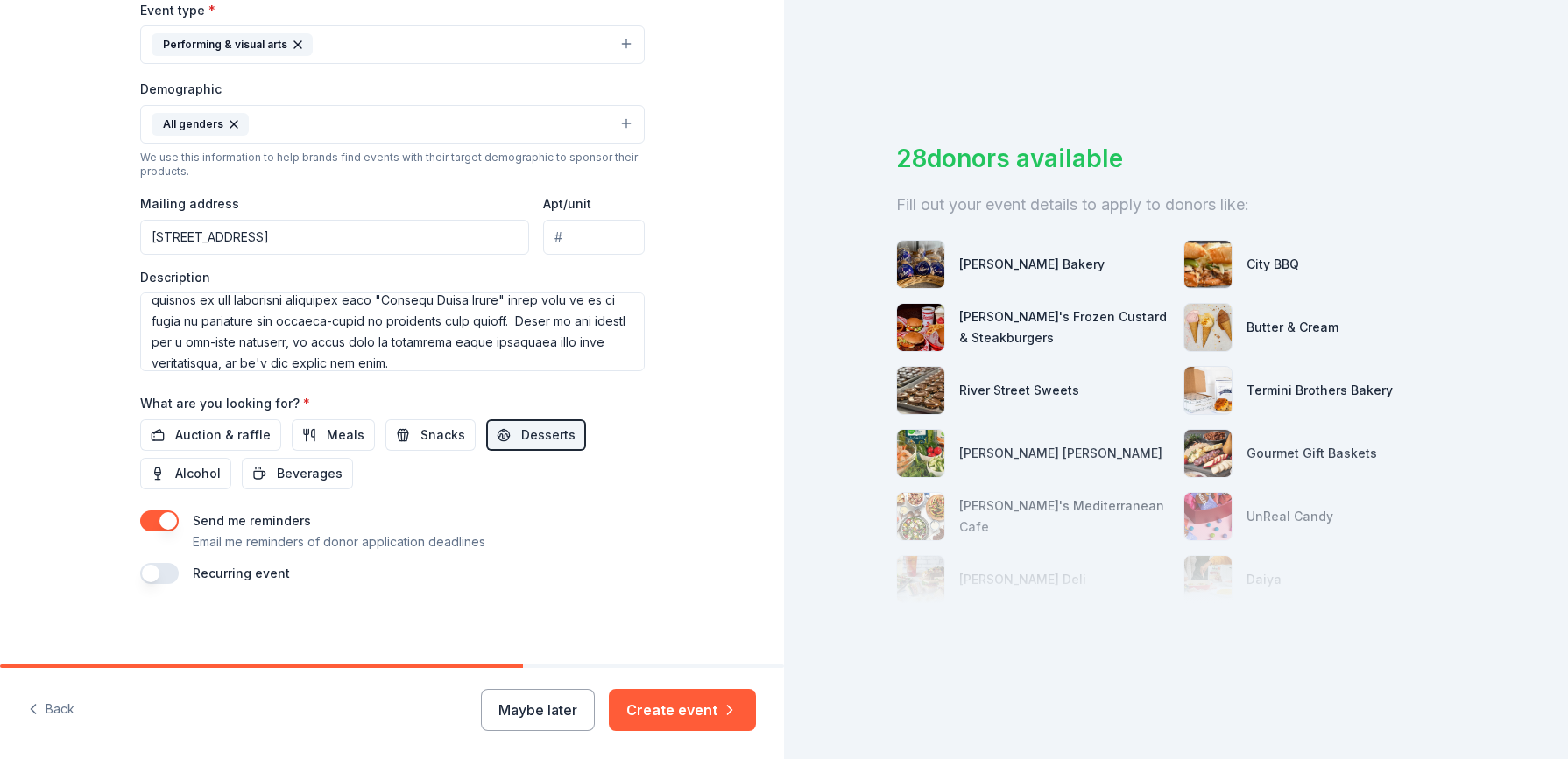
scroll to position [500, 0]
click at [174, 569] on button "button" at bounding box center [159, 573] width 38 height 21
click at [283, 620] on button "November 2026" at bounding box center [238, 627] width 90 height 35
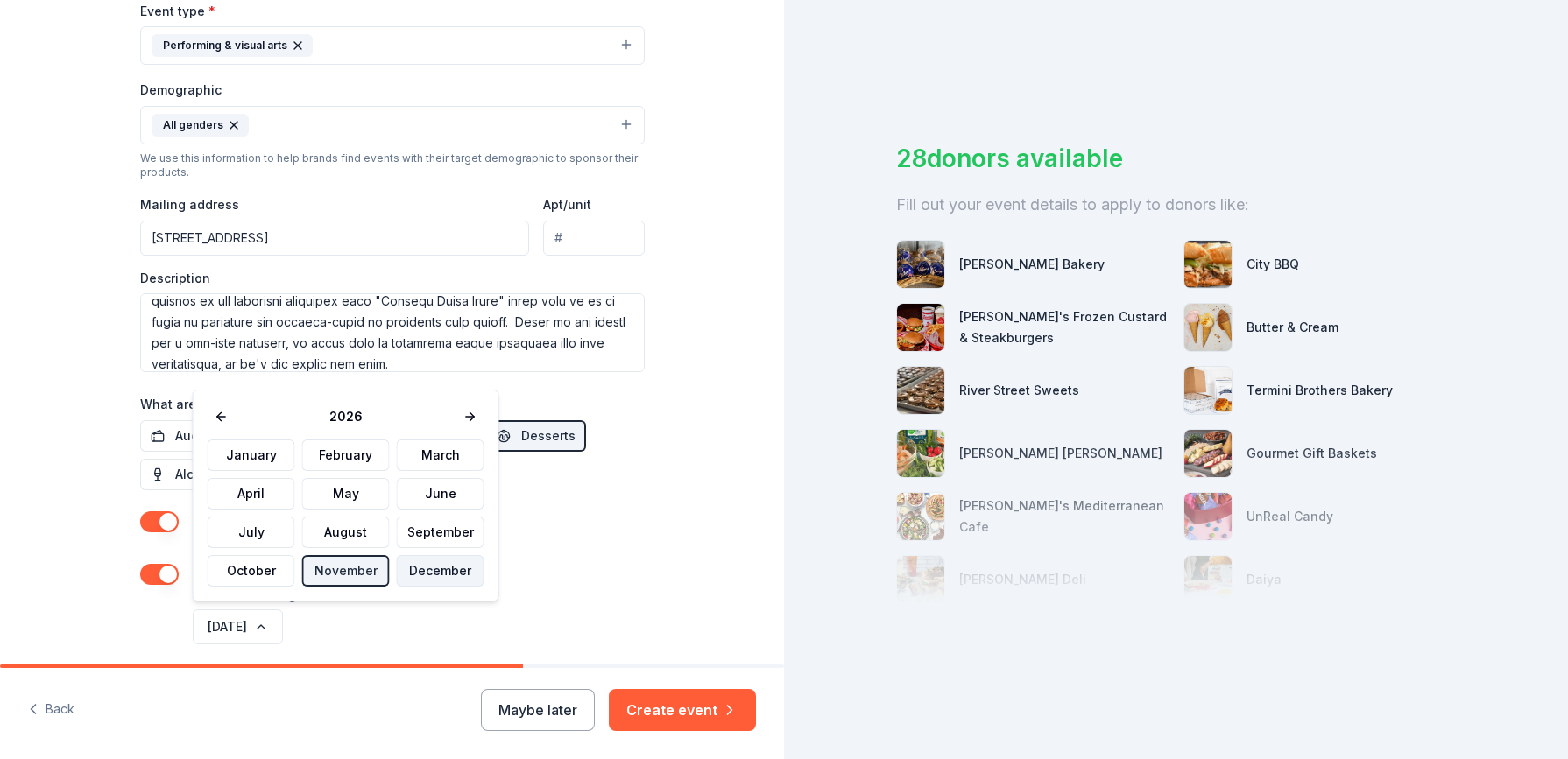
click at [425, 574] on button "December" at bounding box center [440, 570] width 87 height 31
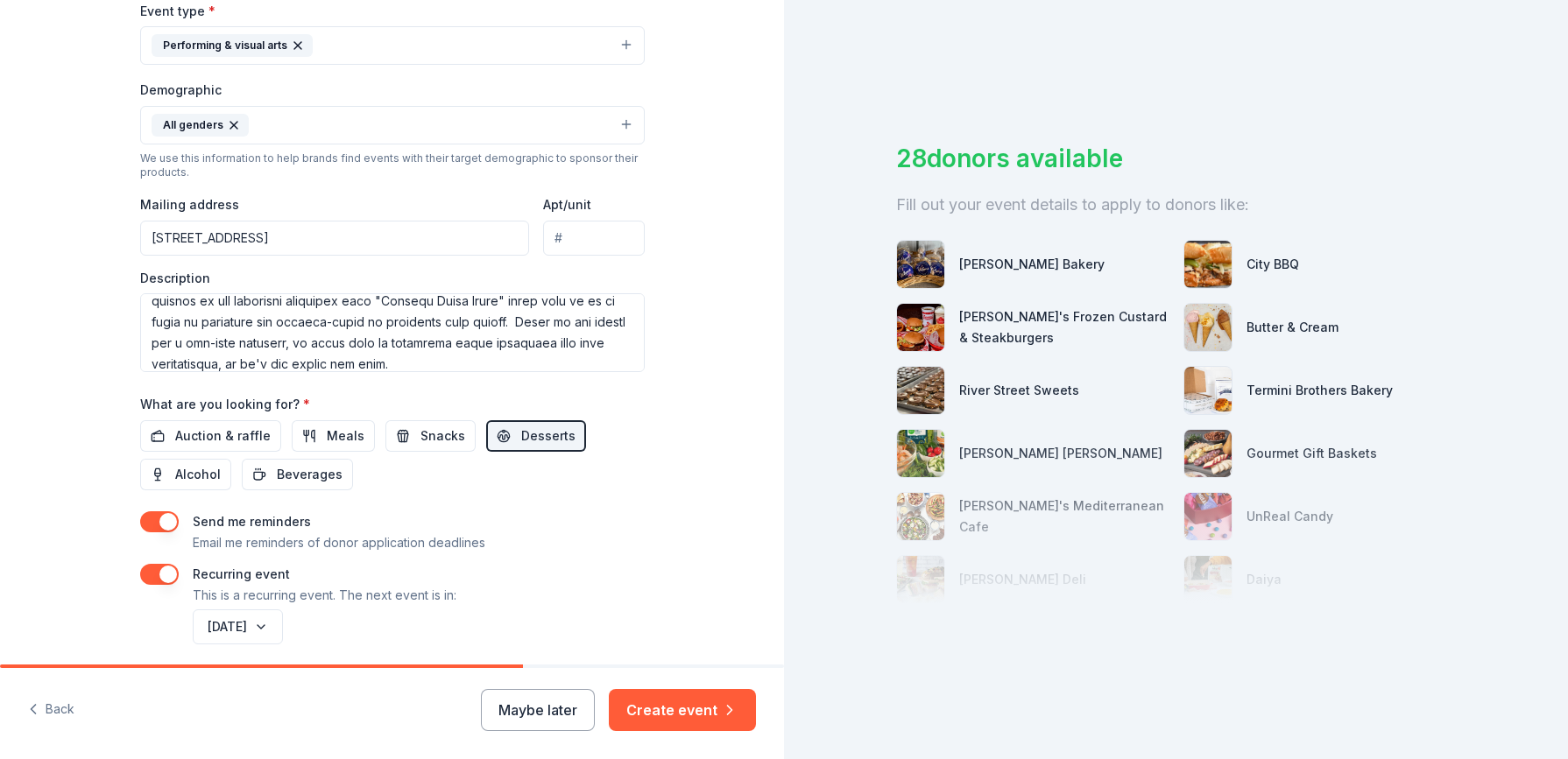
click at [668, 709] on button "Create event" at bounding box center [683, 710] width 147 height 42
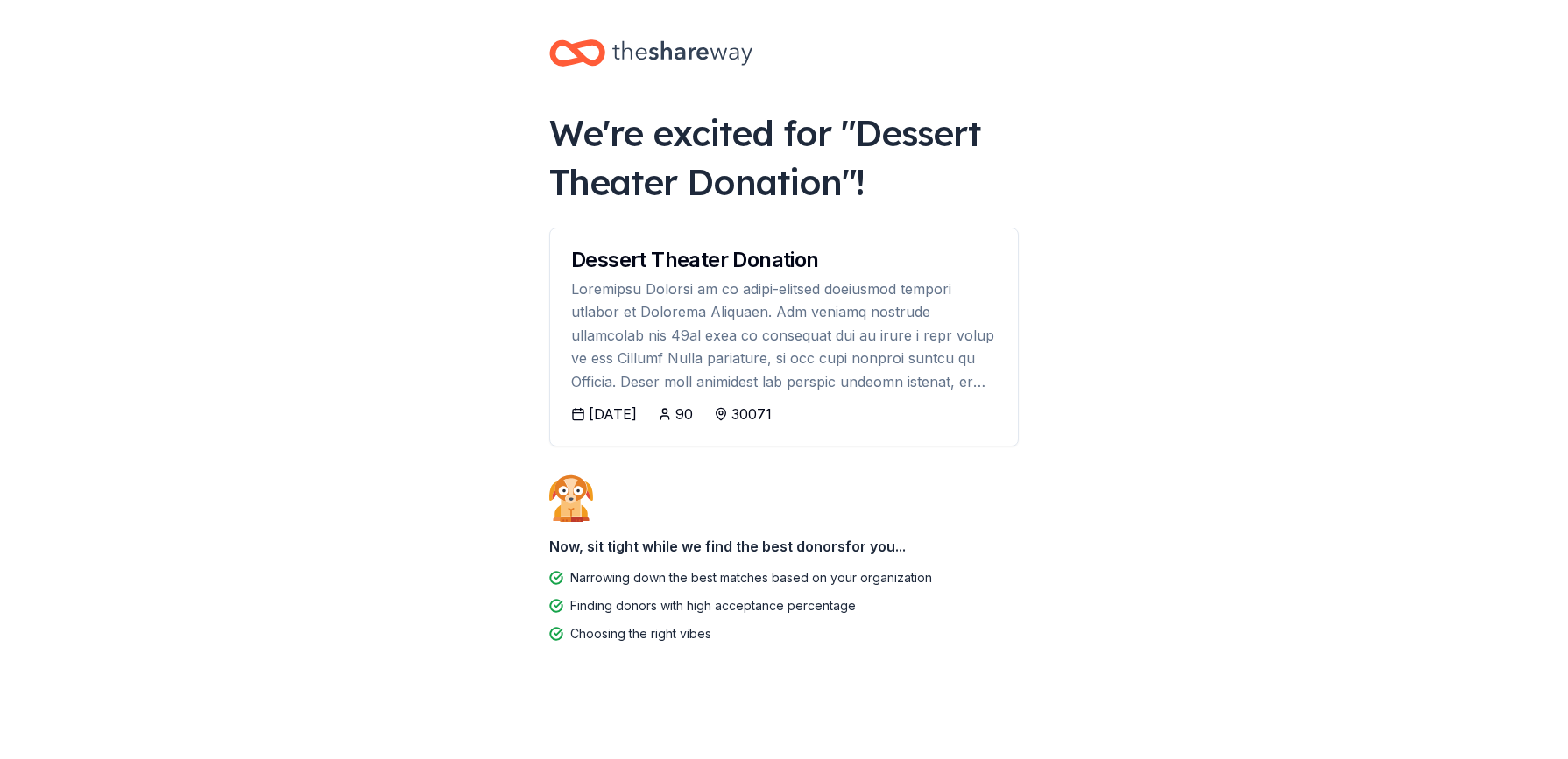
scroll to position [2, 0]
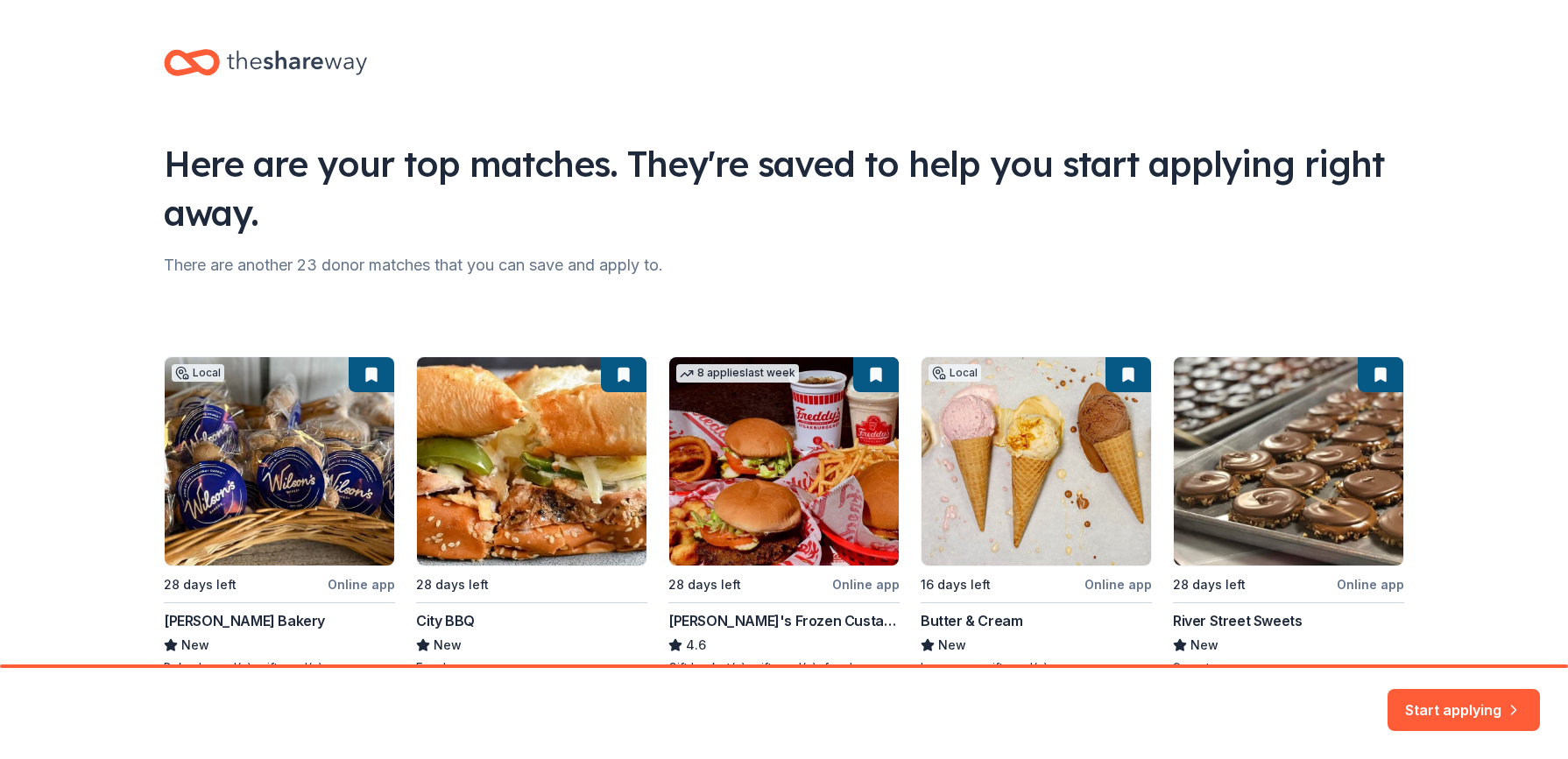
scroll to position [77, 0]
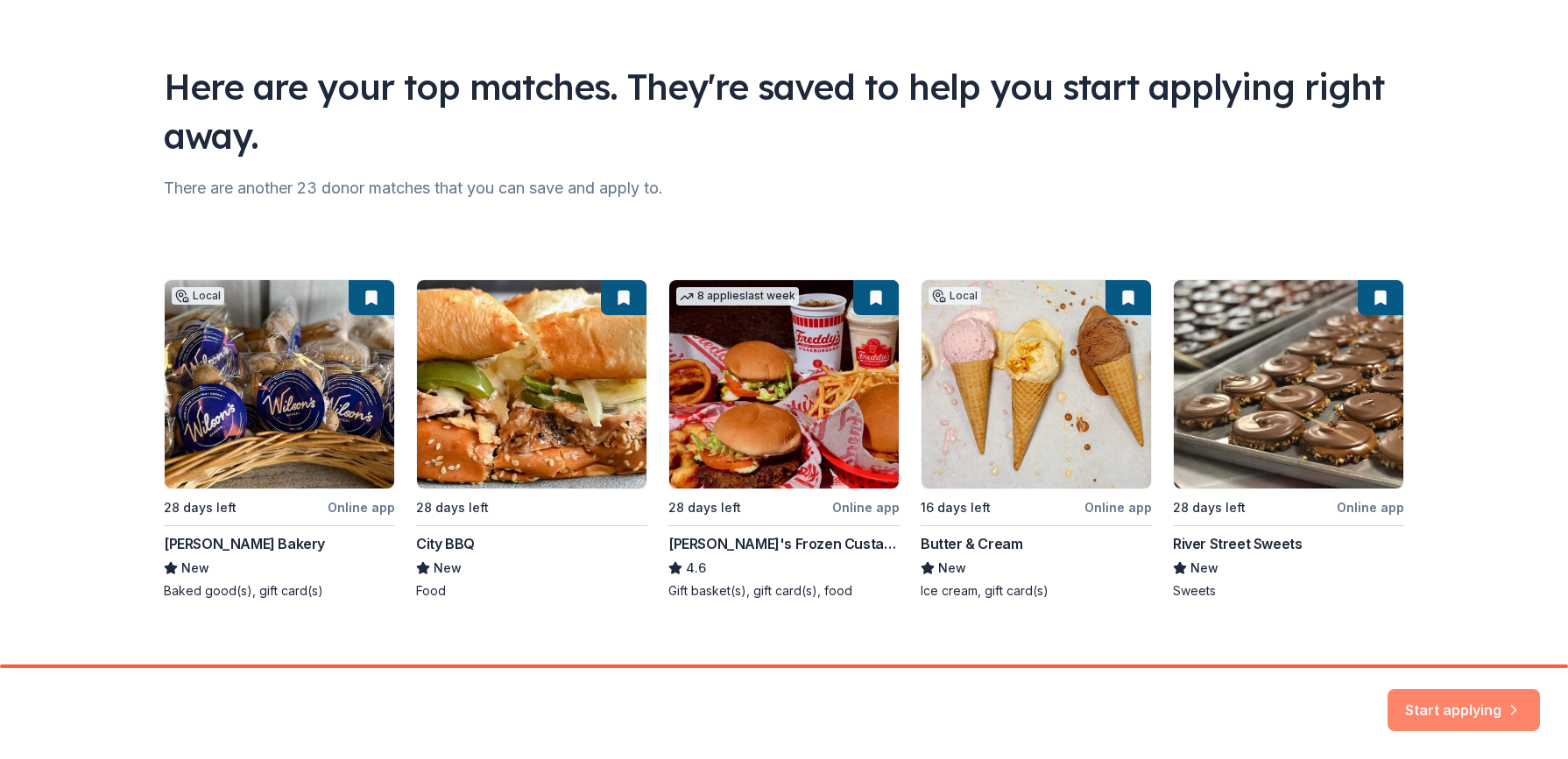
click at [1447, 700] on button "Start applying" at bounding box center [1464, 702] width 152 height 42
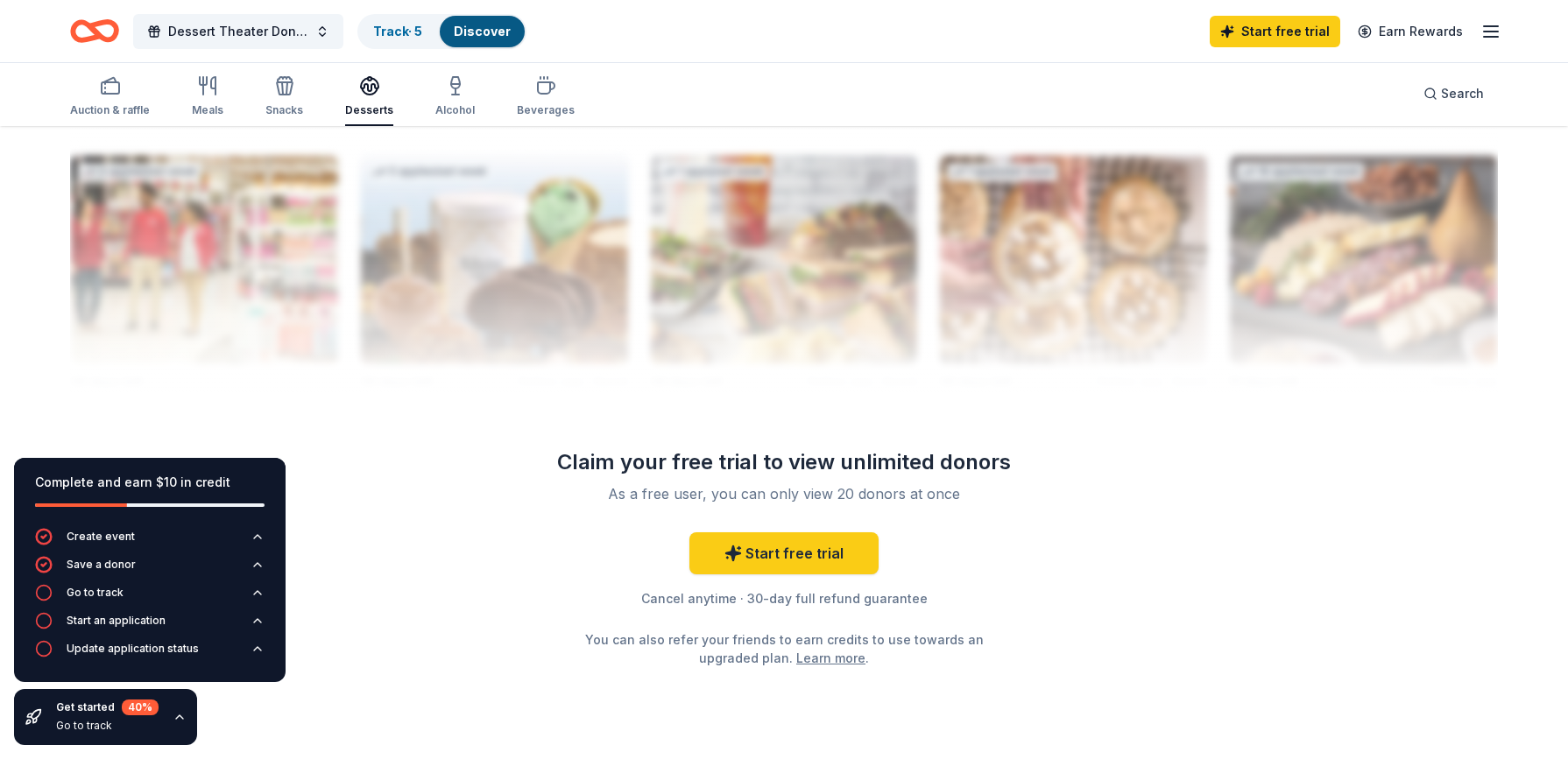
scroll to position [1721, 0]
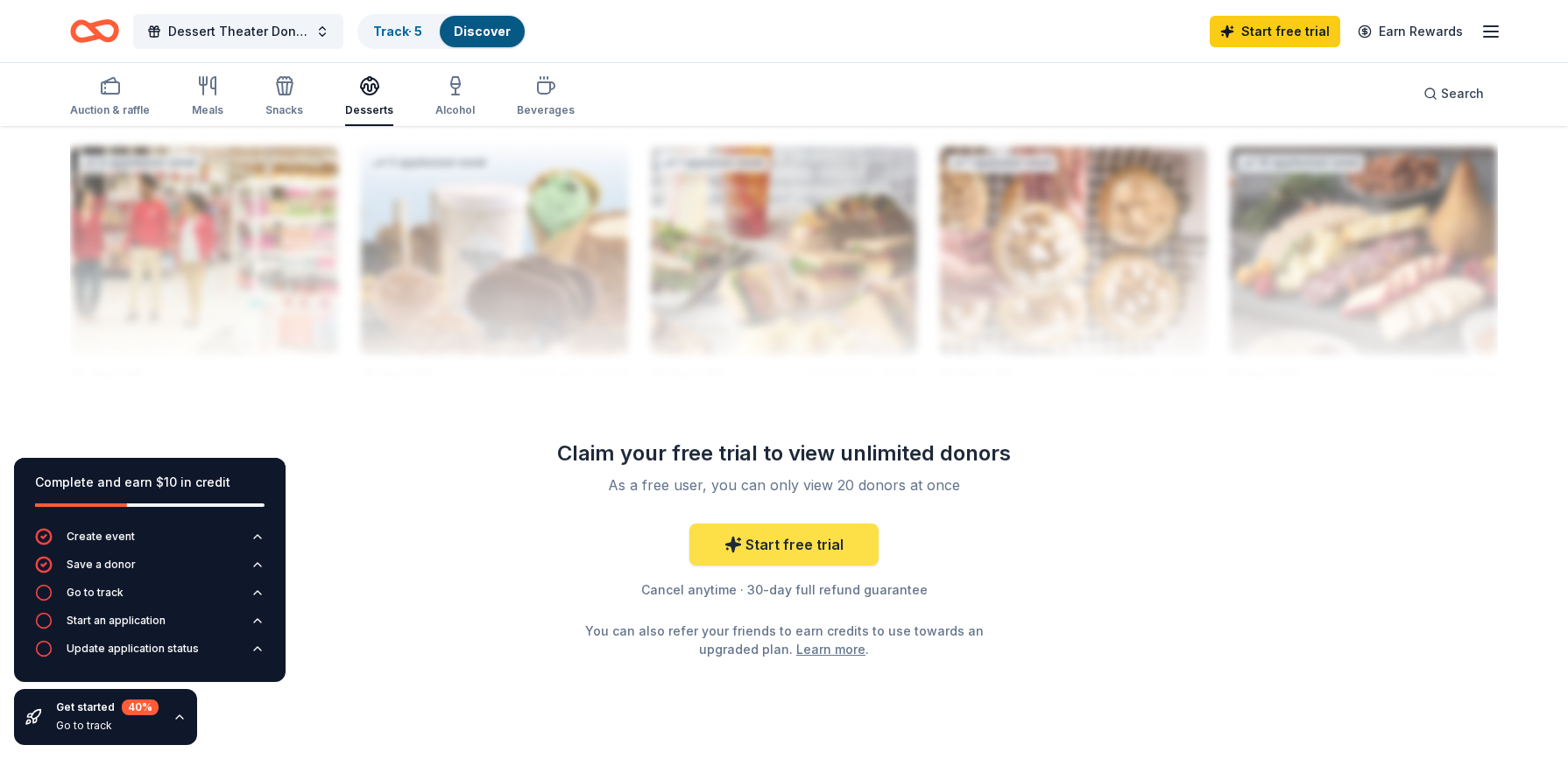
click at [765, 547] on link "Start free trial" at bounding box center [784, 544] width 190 height 42
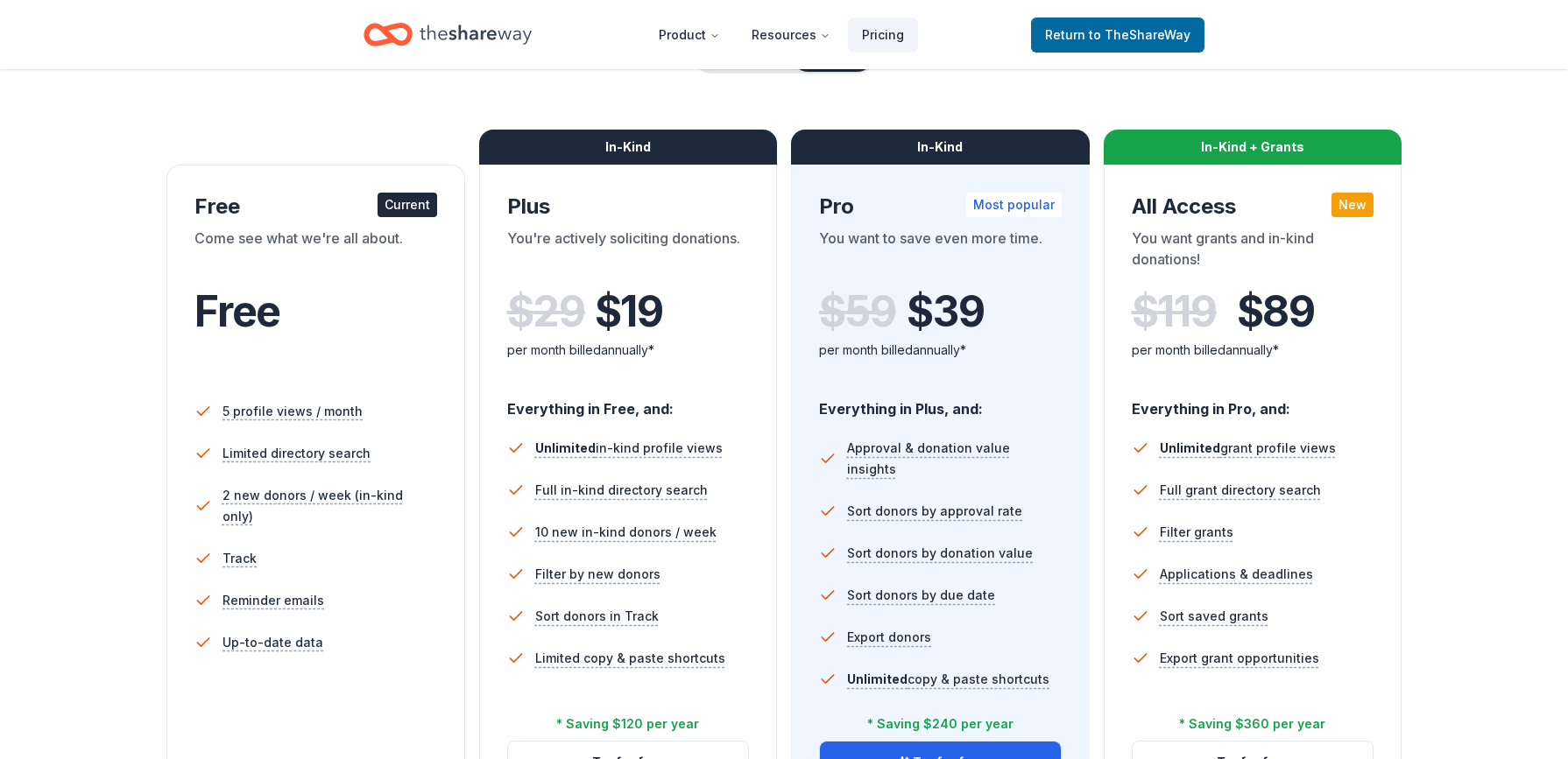
scroll to position [216, 0]
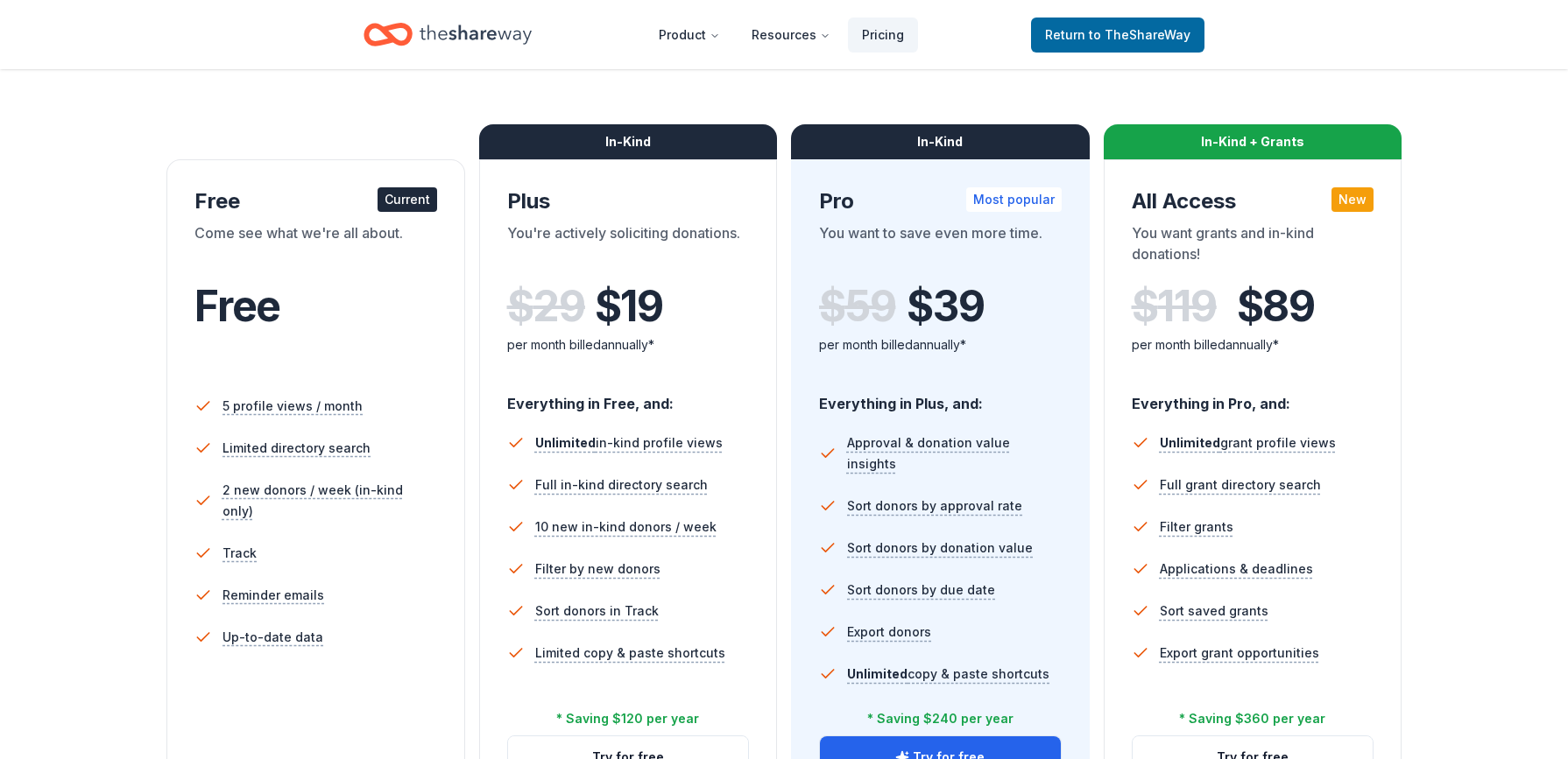
click at [304, 368] on div "Free" at bounding box center [315, 330] width 243 height 96
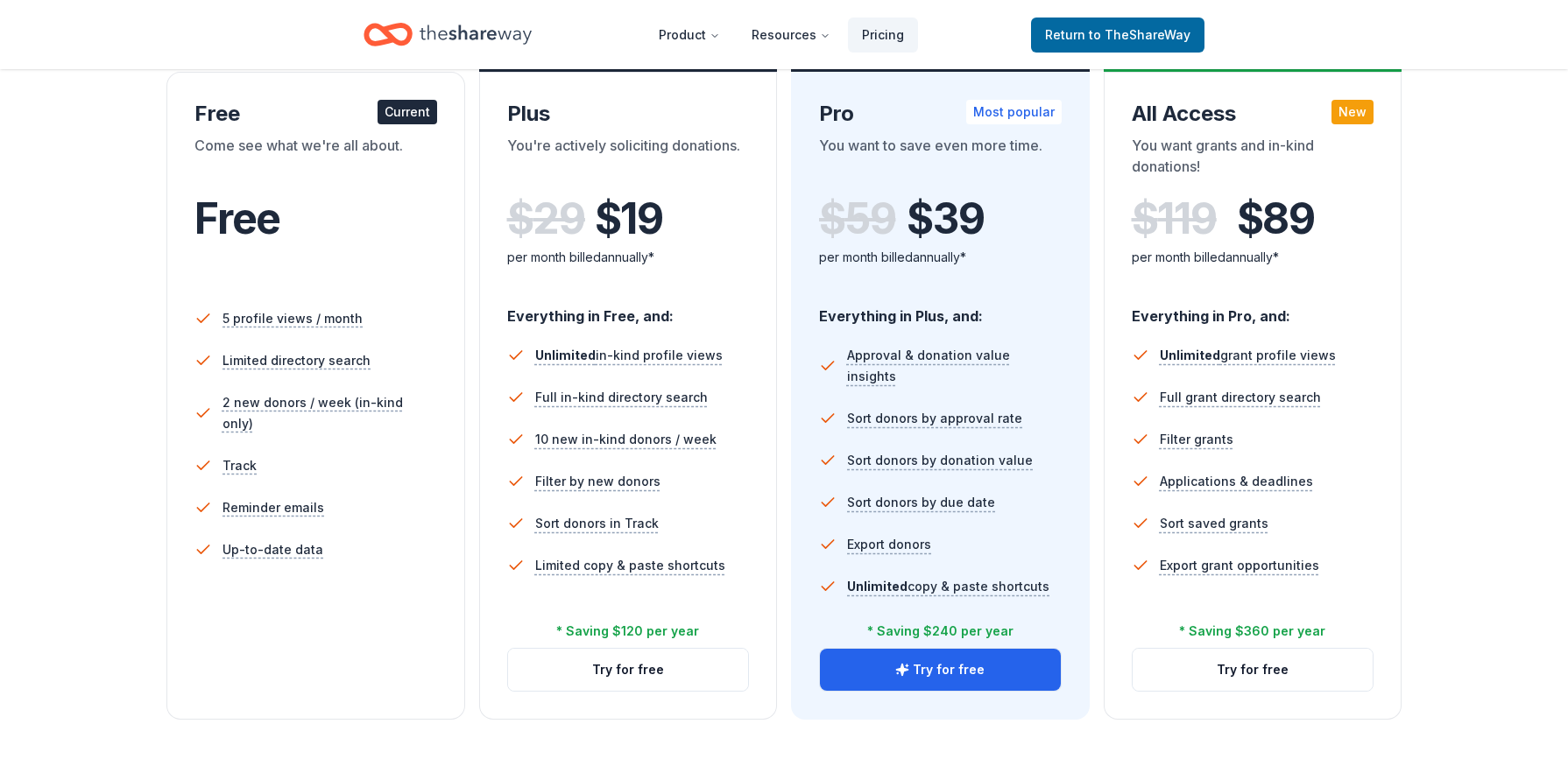
scroll to position [313, 0]
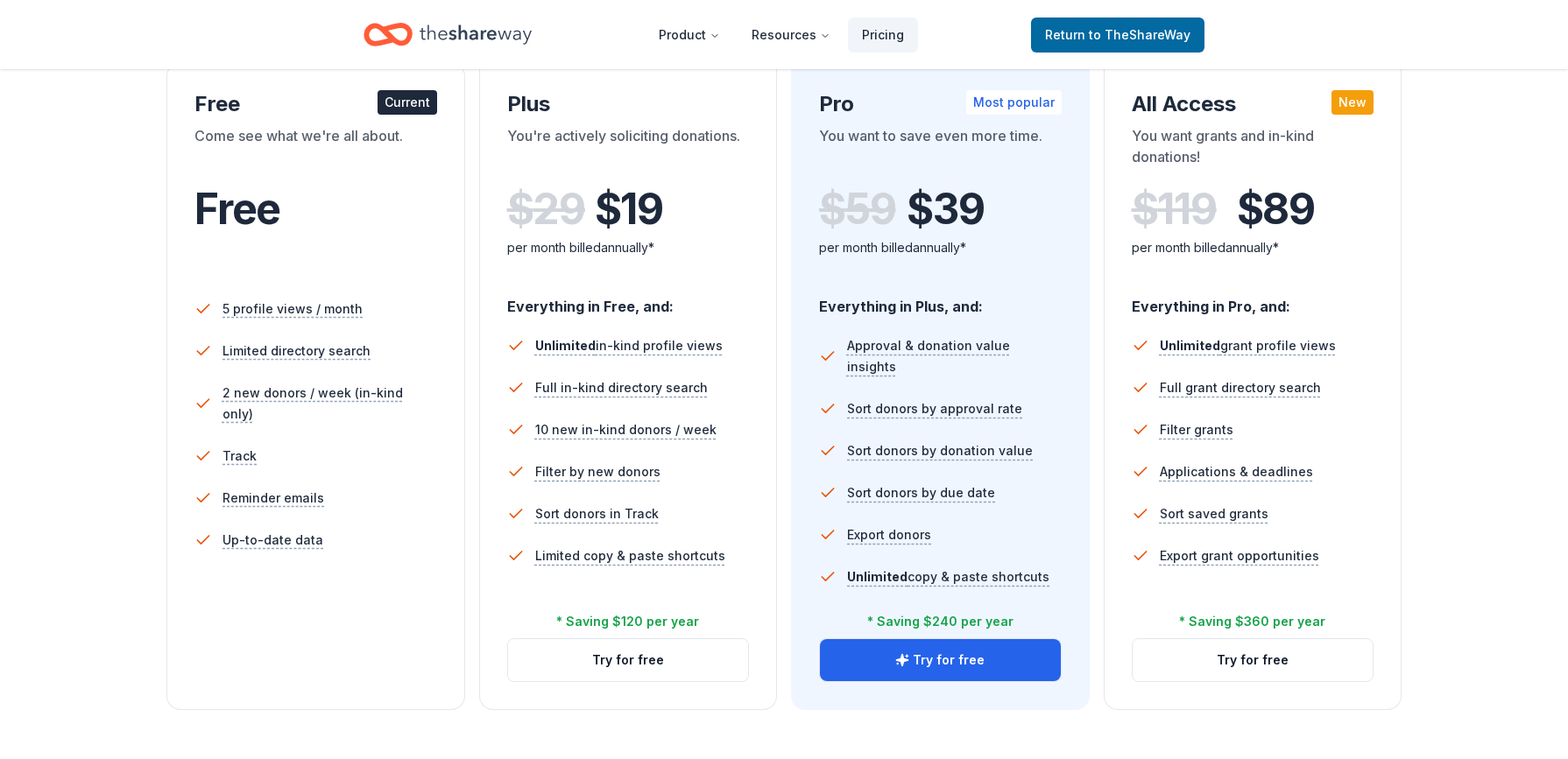
click at [317, 368] on li "Limited directory search" at bounding box center [315, 351] width 243 height 42
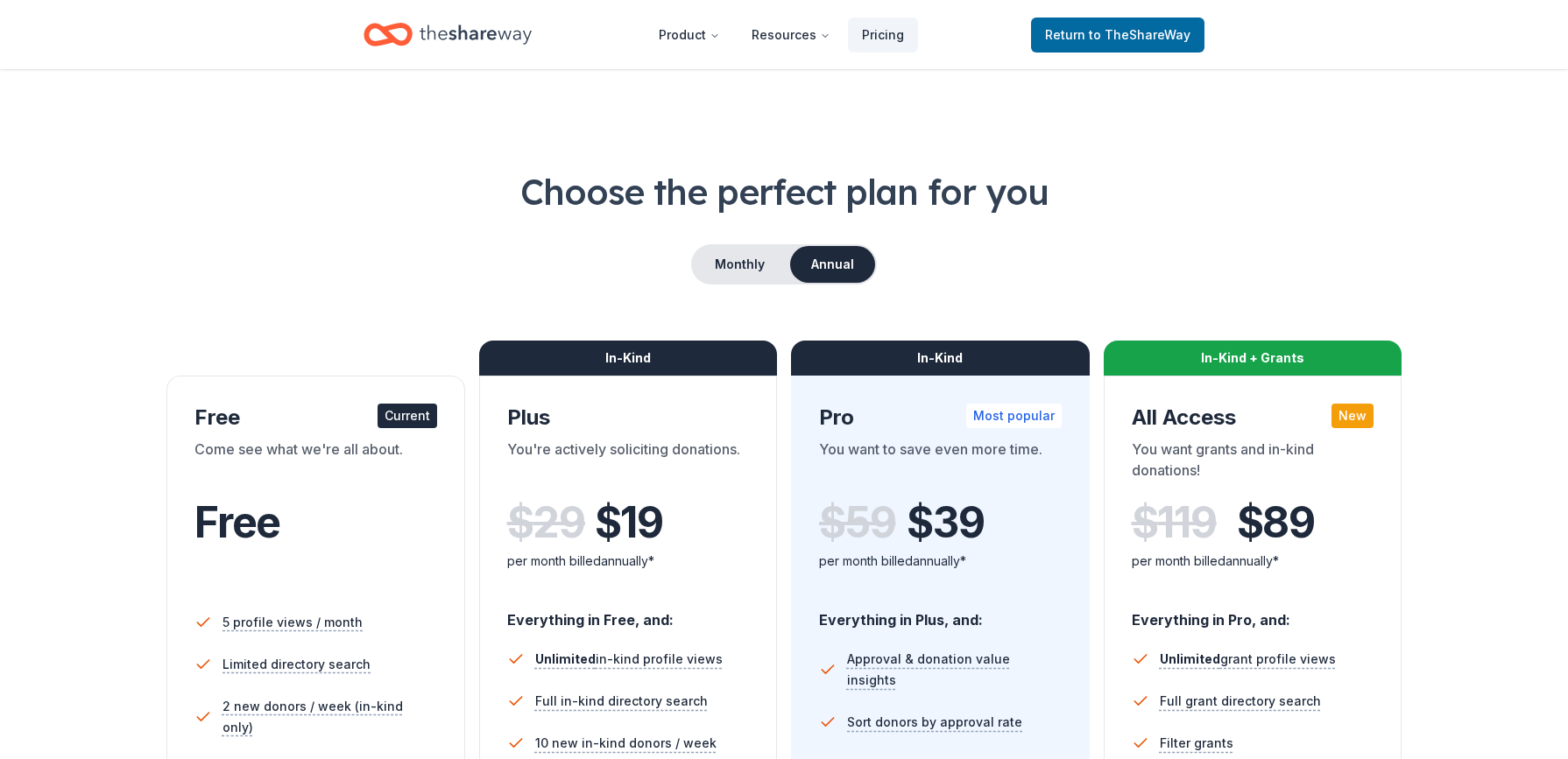
scroll to position [0, 0]
click at [1090, 38] on span "Return to TheShareWay" at bounding box center [1118, 34] width 145 height 21
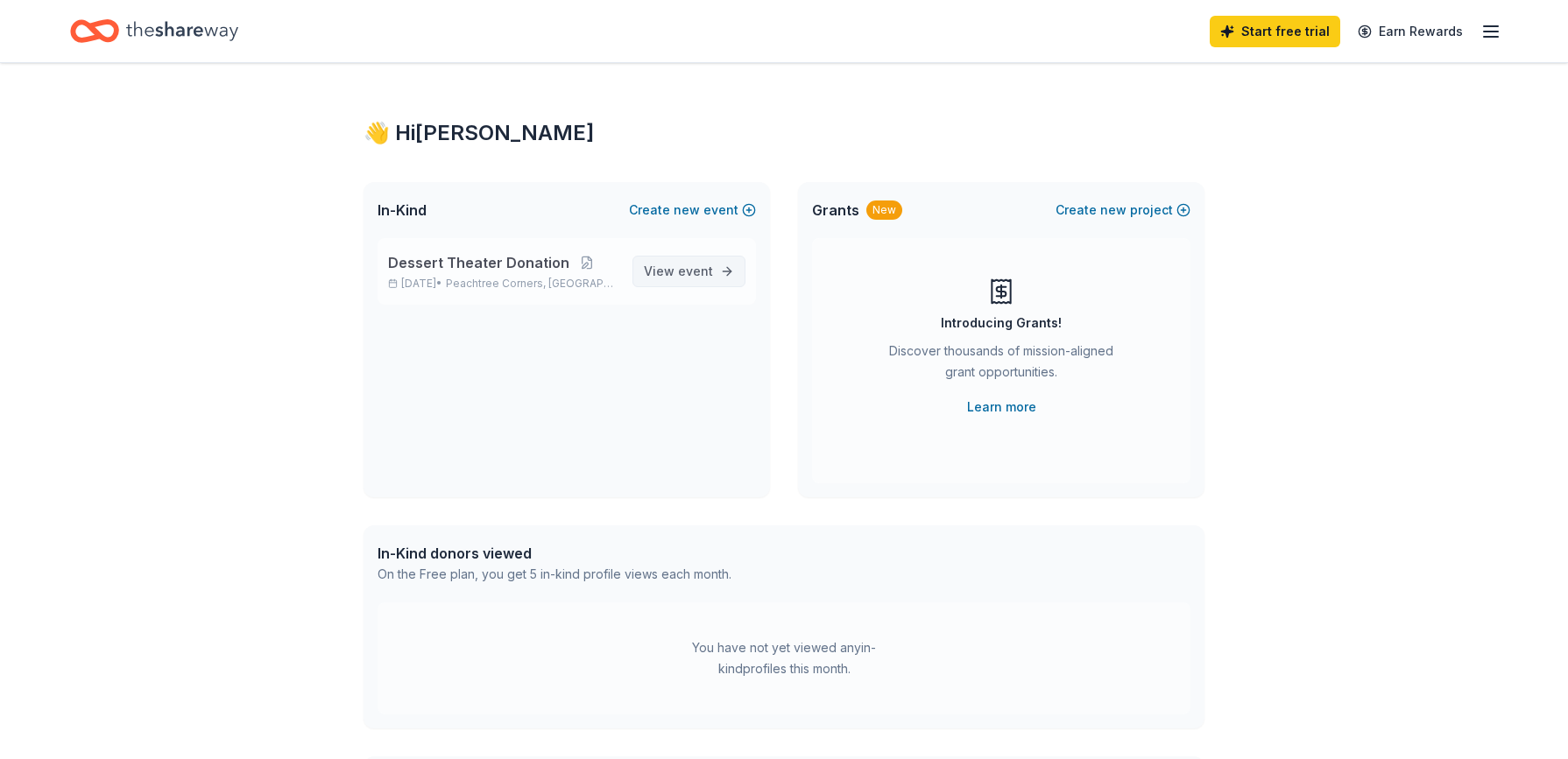
click at [685, 275] on span "event" at bounding box center [696, 270] width 35 height 15
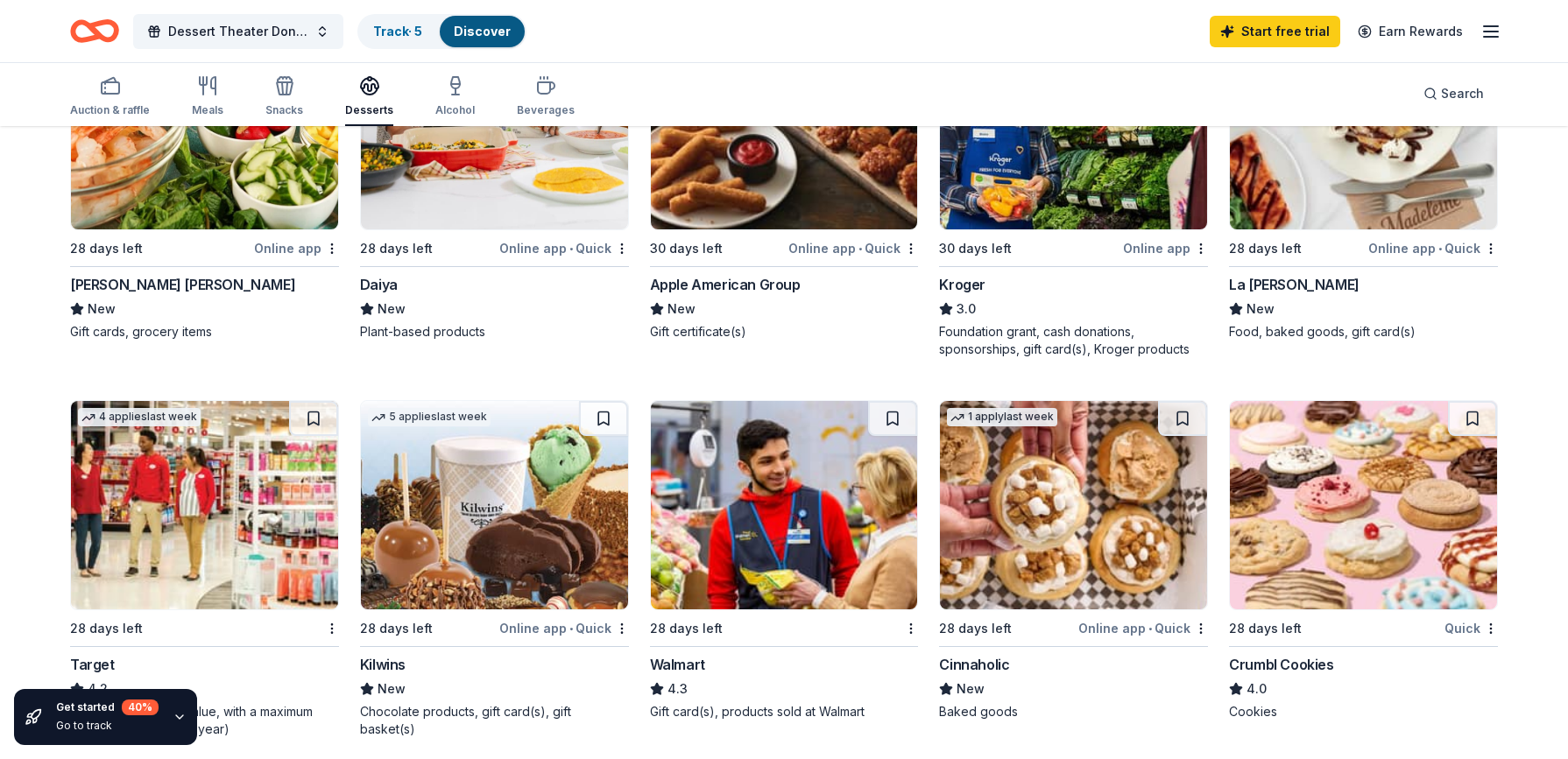
scroll to position [1046, 0]
click at [1331, 482] on img at bounding box center [1364, 505] width 267 height 208
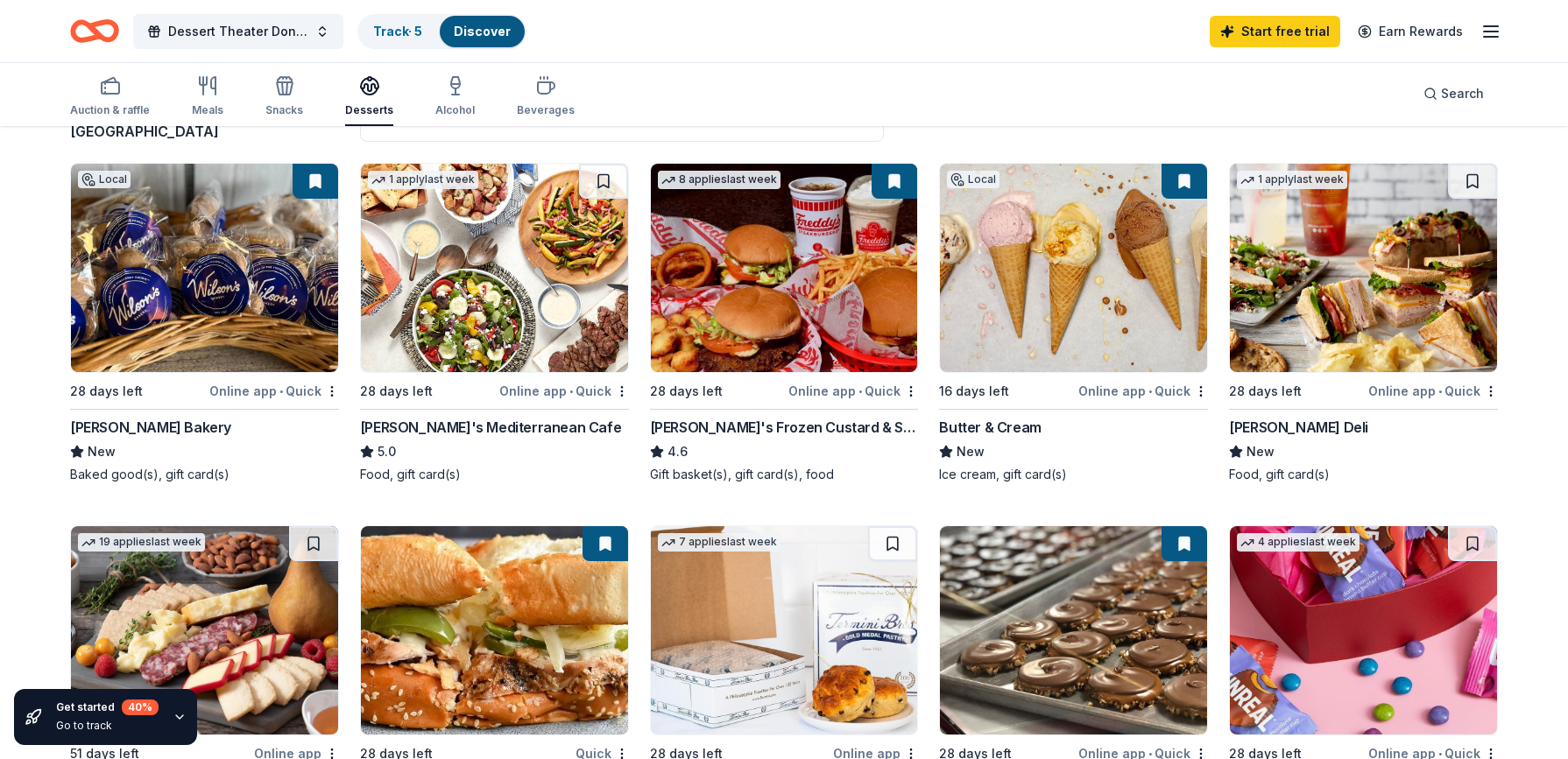
scroll to position [152, 0]
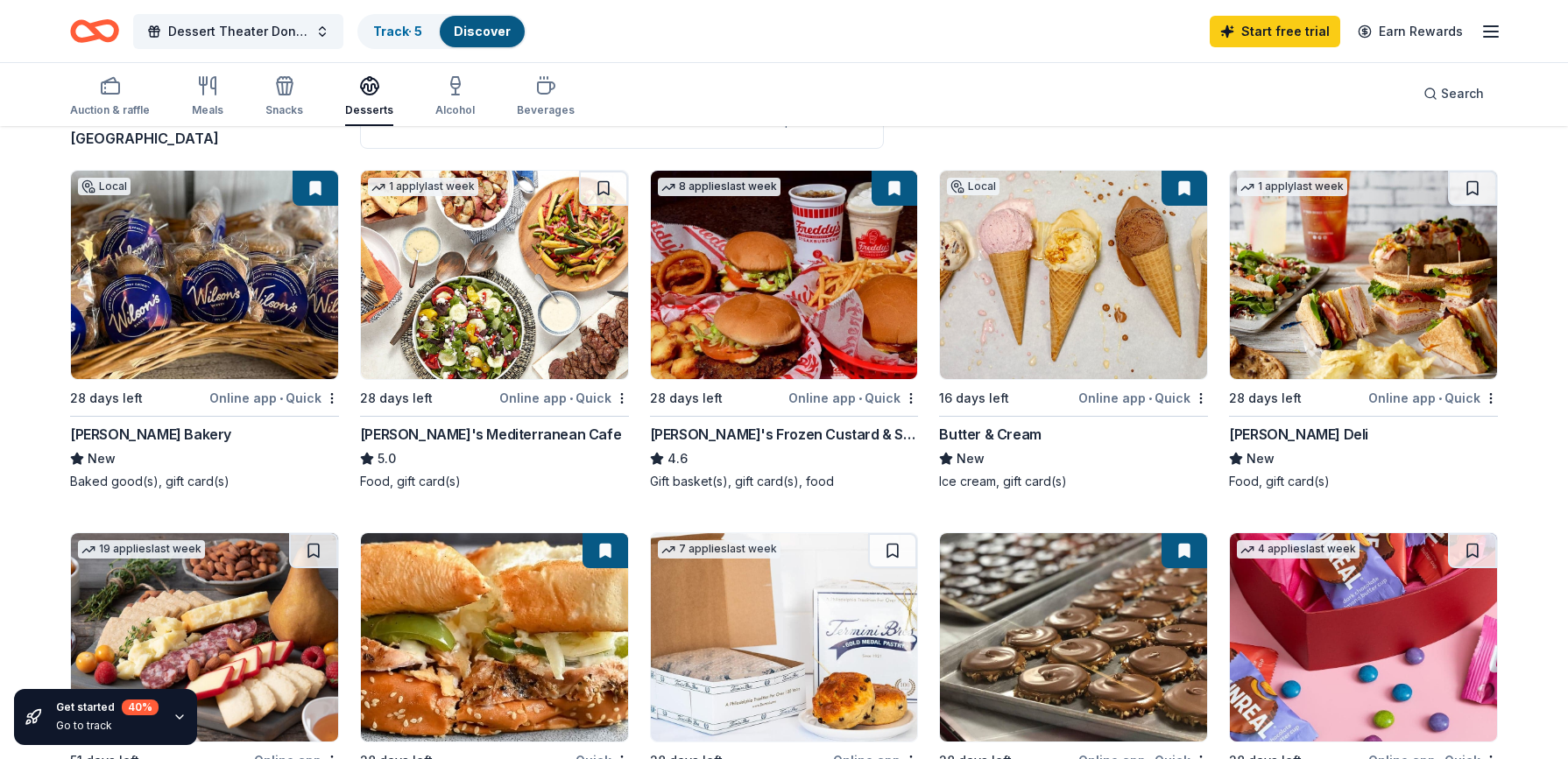
click at [194, 263] on img at bounding box center [204, 275] width 267 height 208
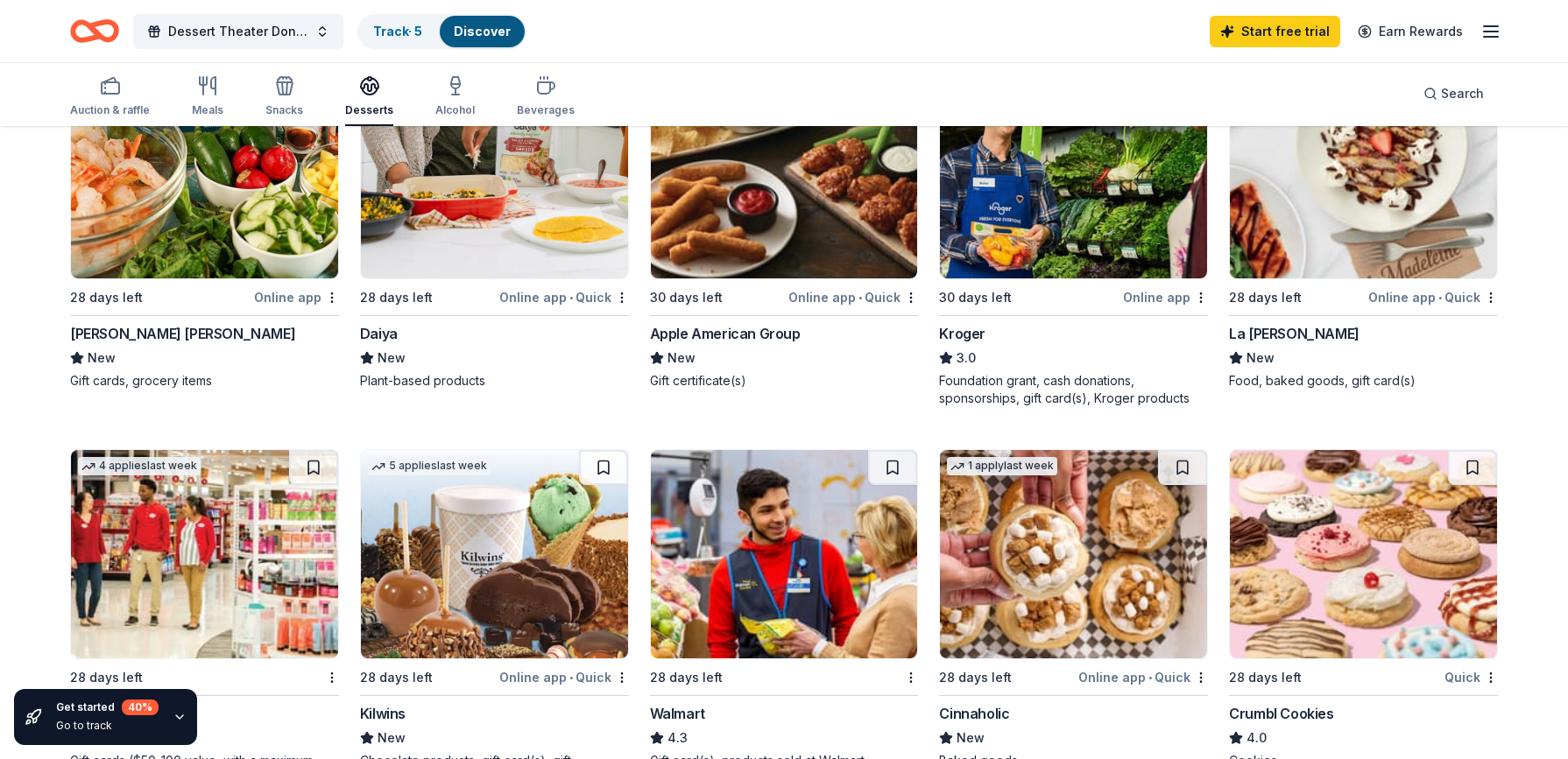
scroll to position [997, 0]
click at [1060, 484] on img at bounding box center [1074, 554] width 267 height 208
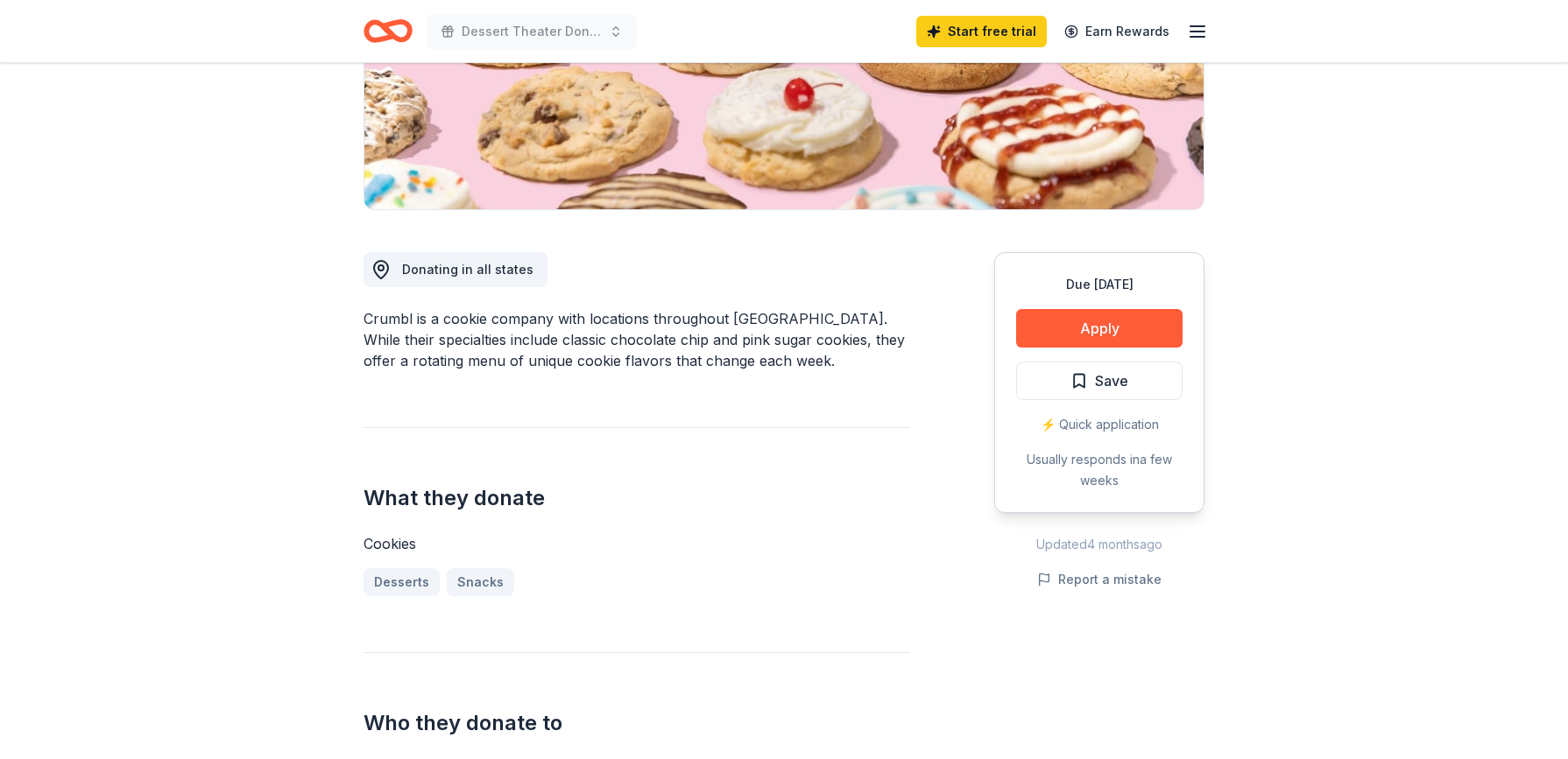
scroll to position [324, 0]
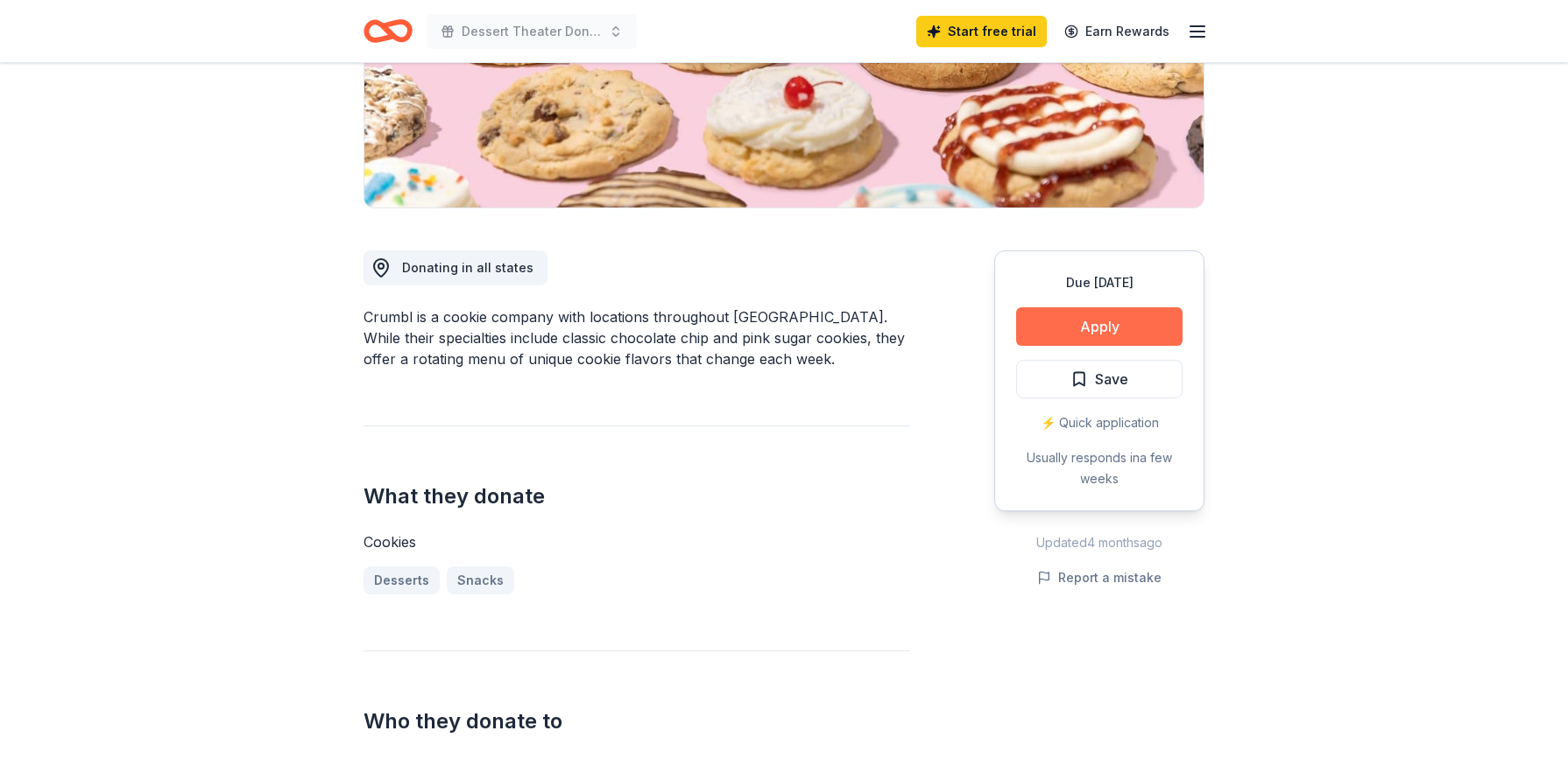
click at [1094, 328] on button "Apply" at bounding box center [1099, 326] width 166 height 38
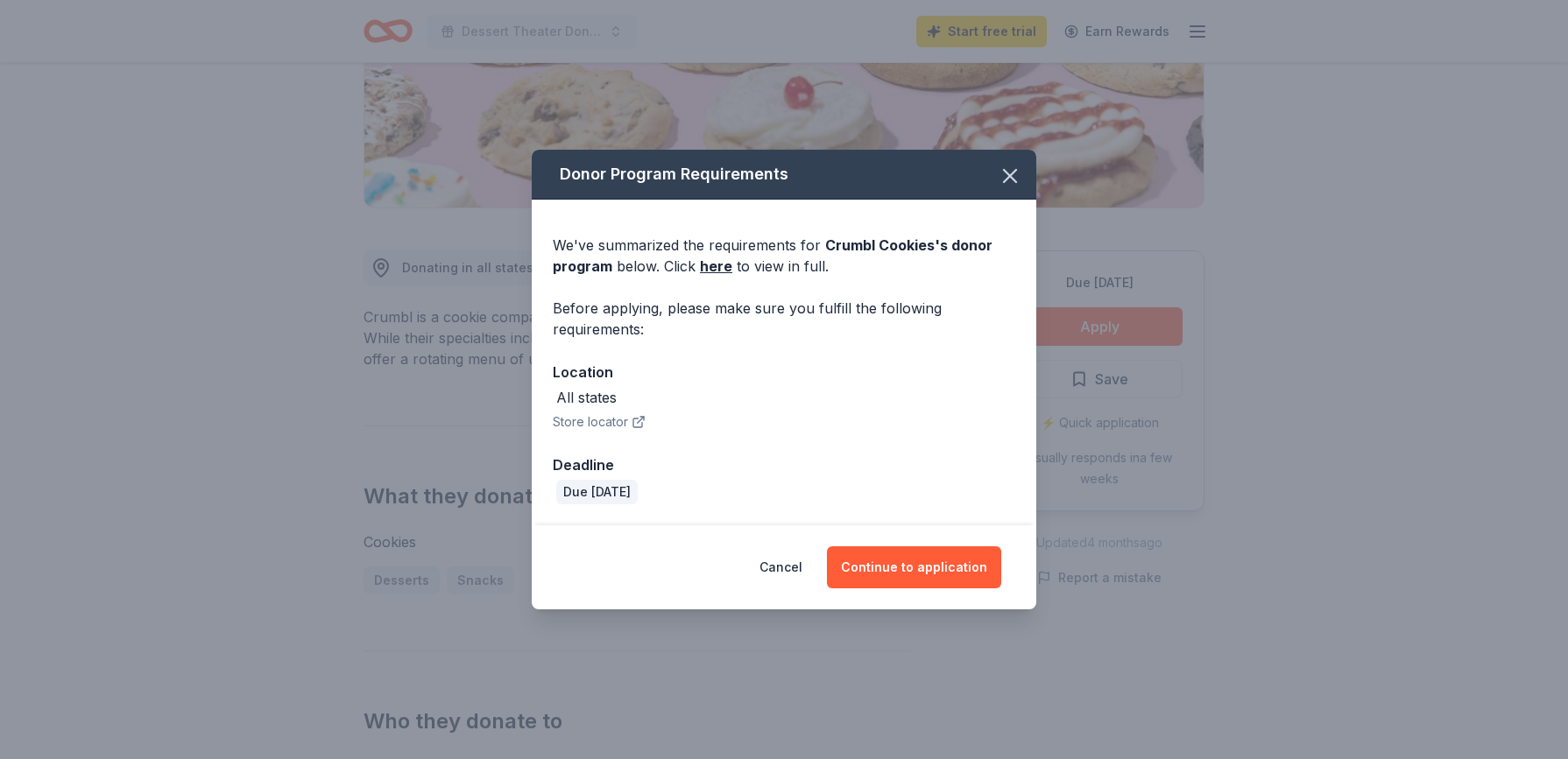
click at [607, 422] on button "Store locator" at bounding box center [599, 421] width 93 height 21
click at [1010, 174] on icon "button" at bounding box center [1010, 176] width 25 height 25
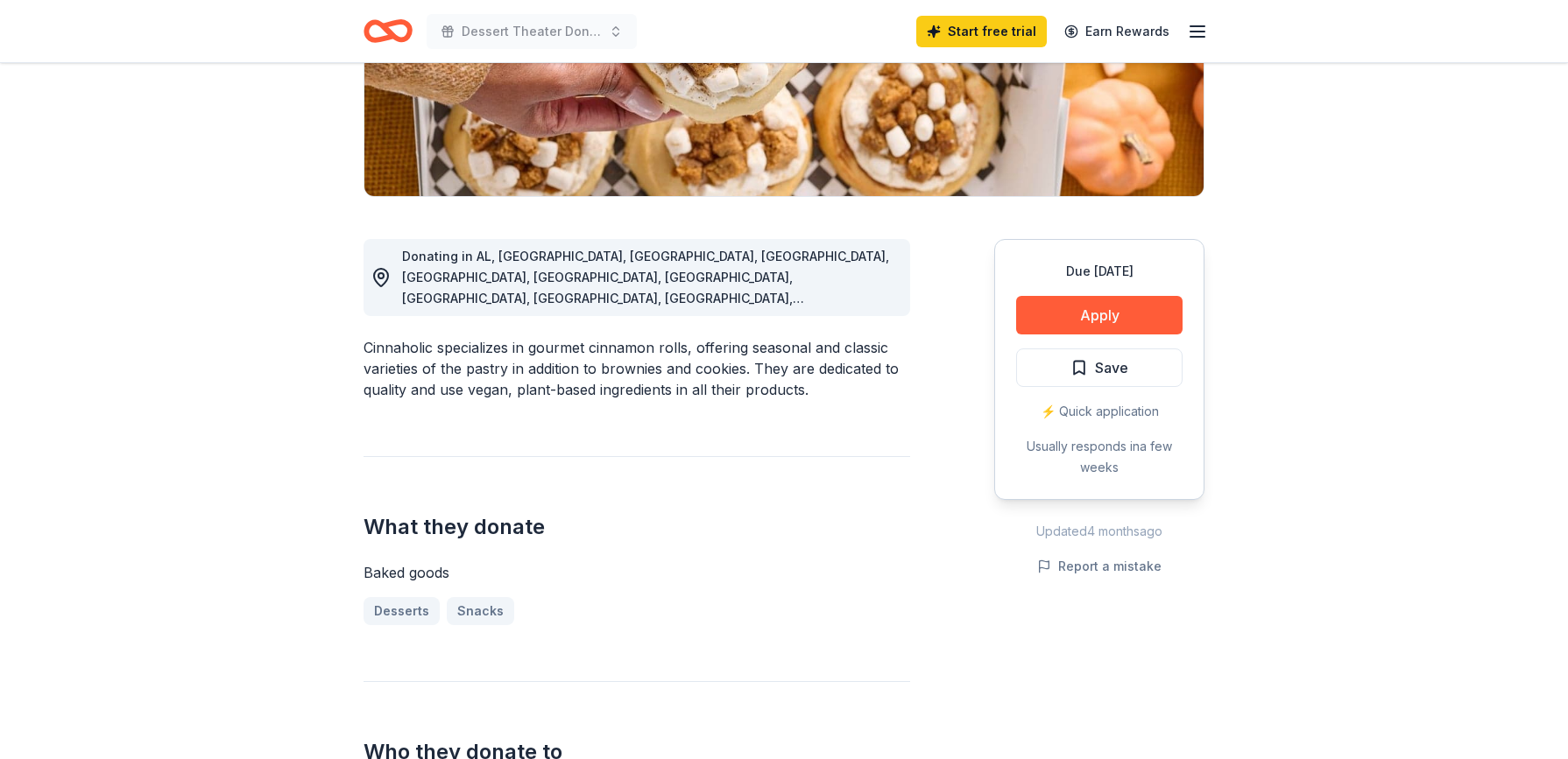
scroll to position [340, 0]
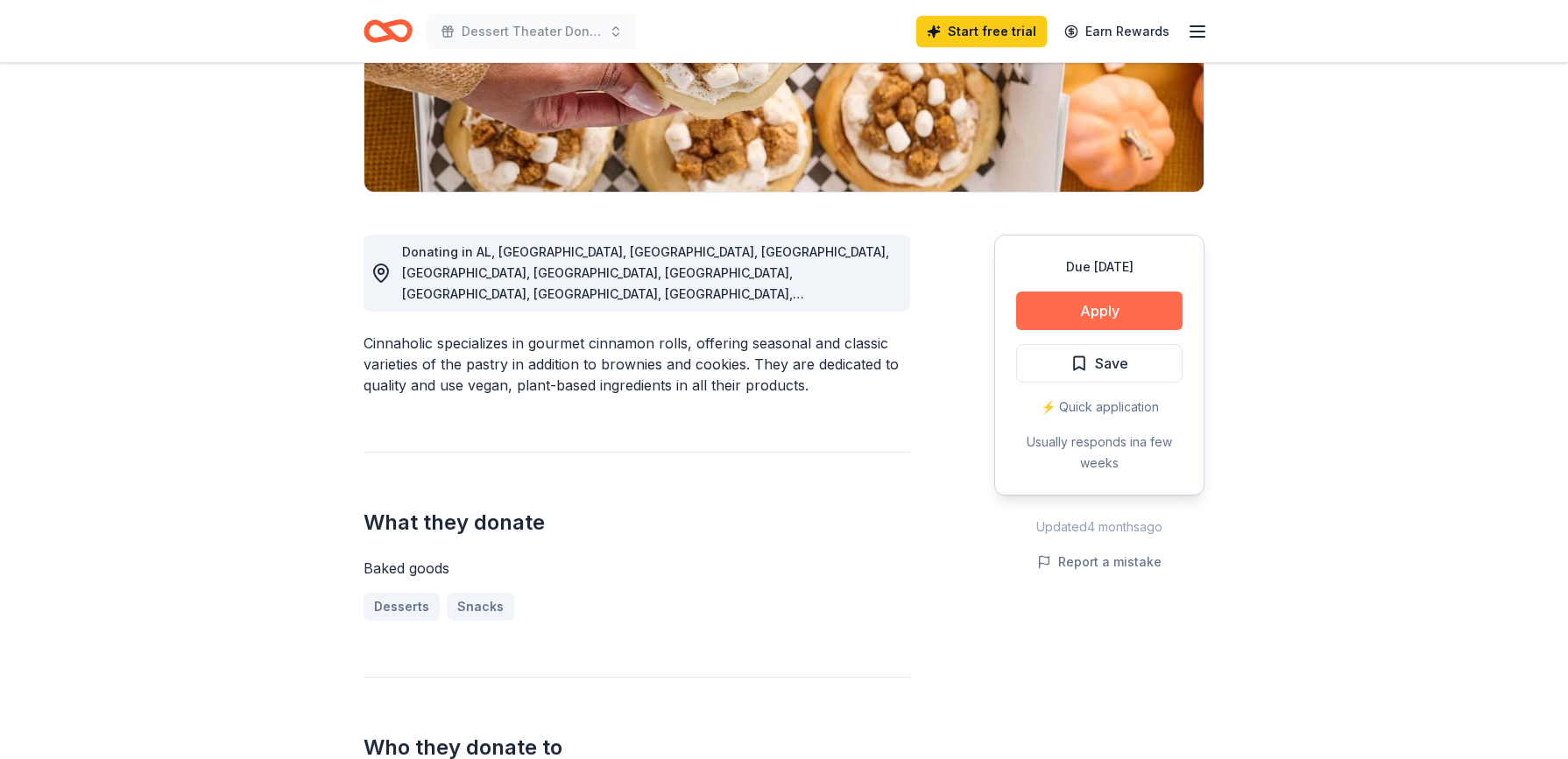
click at [1083, 311] on button "Apply" at bounding box center [1099, 310] width 166 height 38
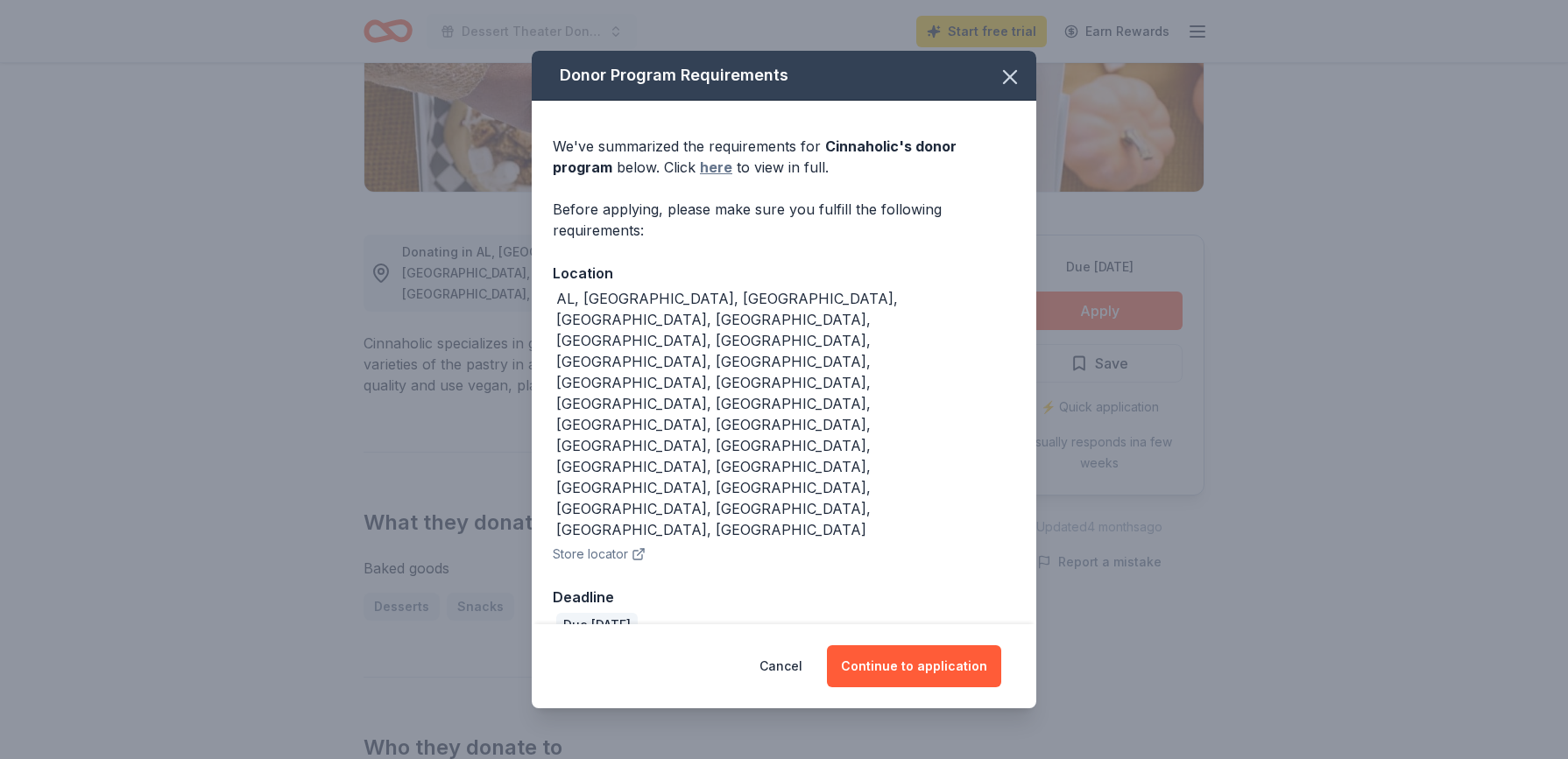
click at [700, 178] on link "here" at bounding box center [716, 167] width 32 height 21
click at [1009, 83] on icon "button" at bounding box center [1010, 77] width 12 height 12
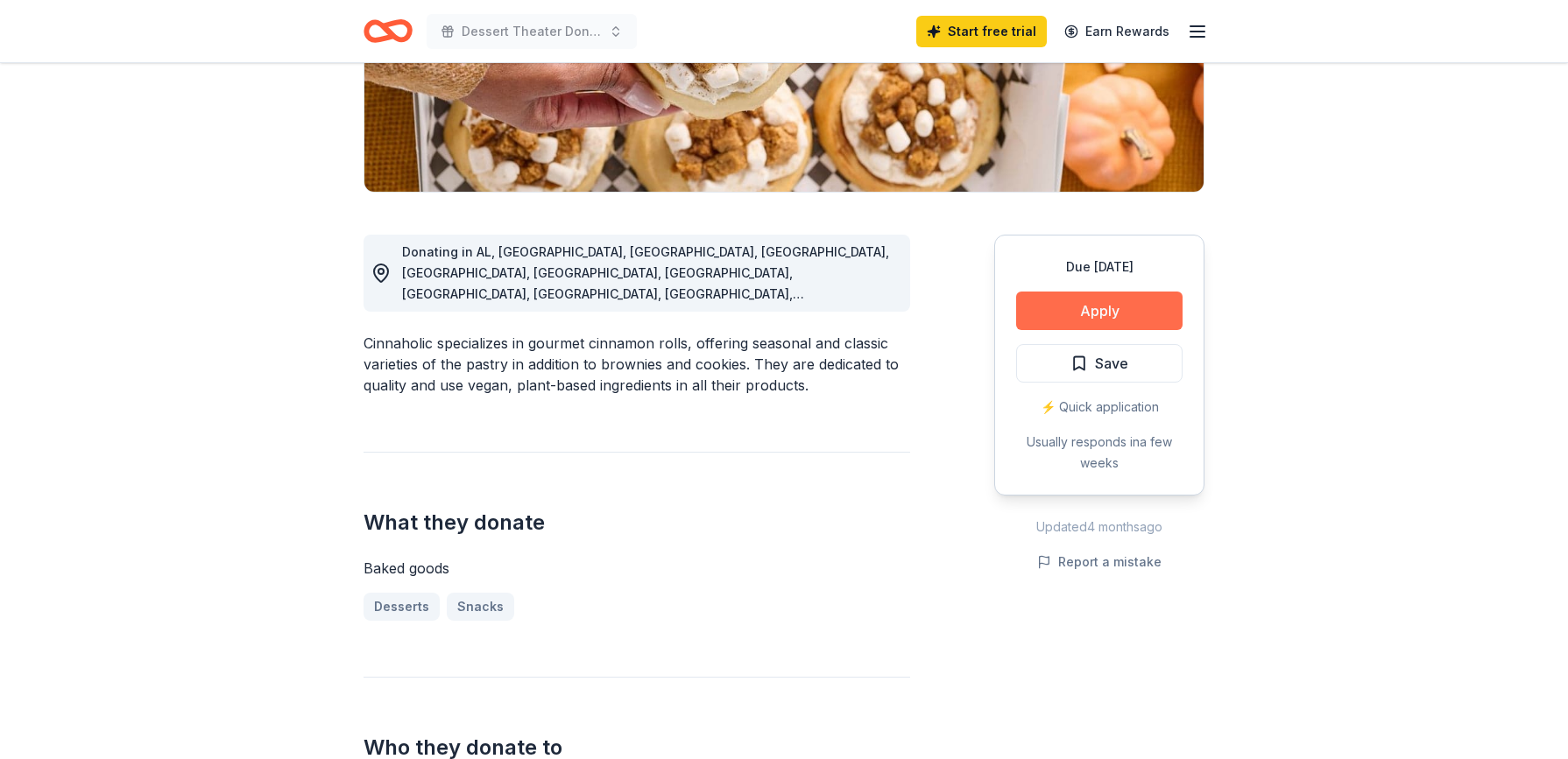
click at [1074, 312] on button "Apply" at bounding box center [1099, 310] width 166 height 38
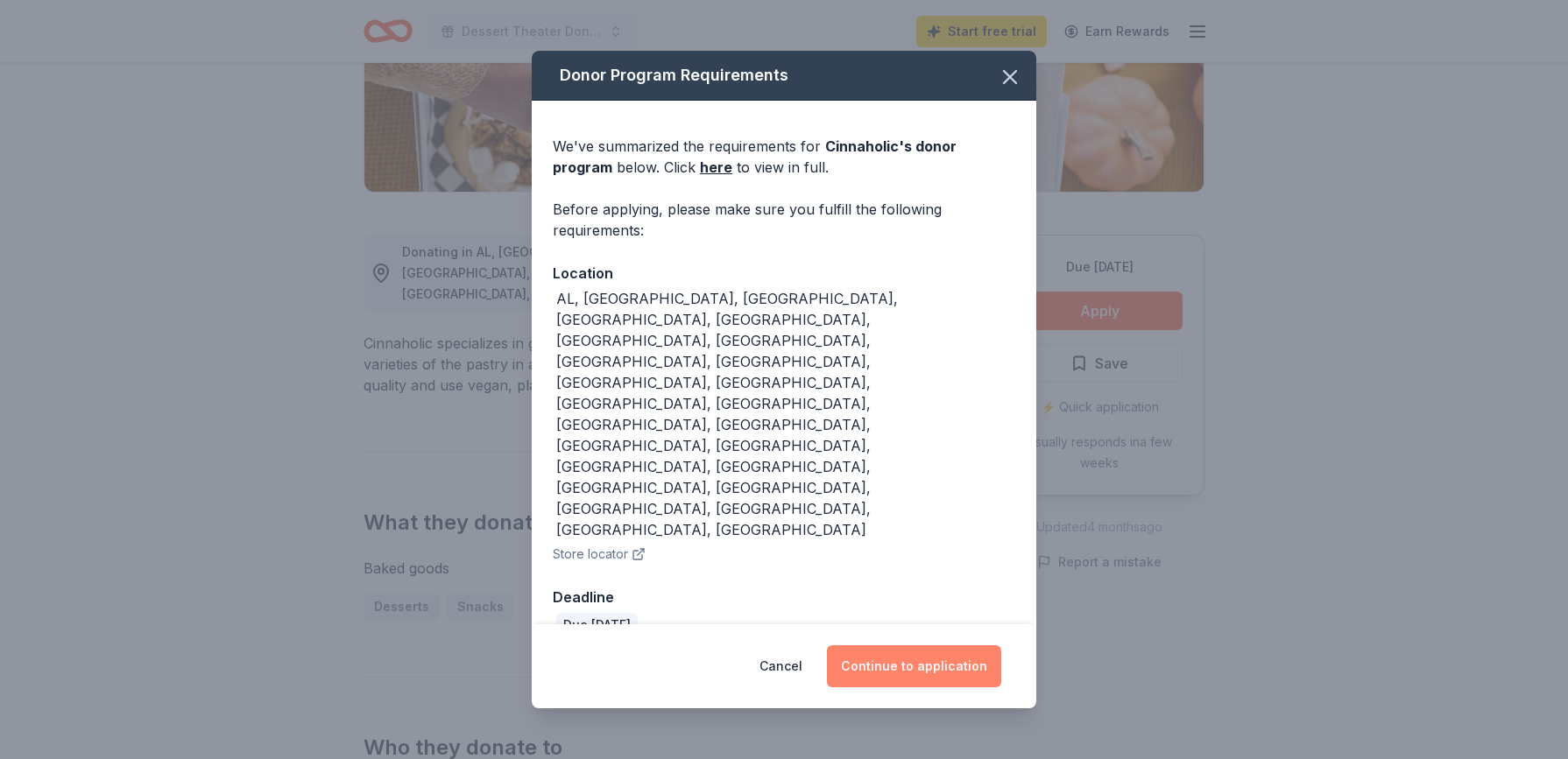
click at [918, 645] on button "Continue to application" at bounding box center [914, 666] width 174 height 42
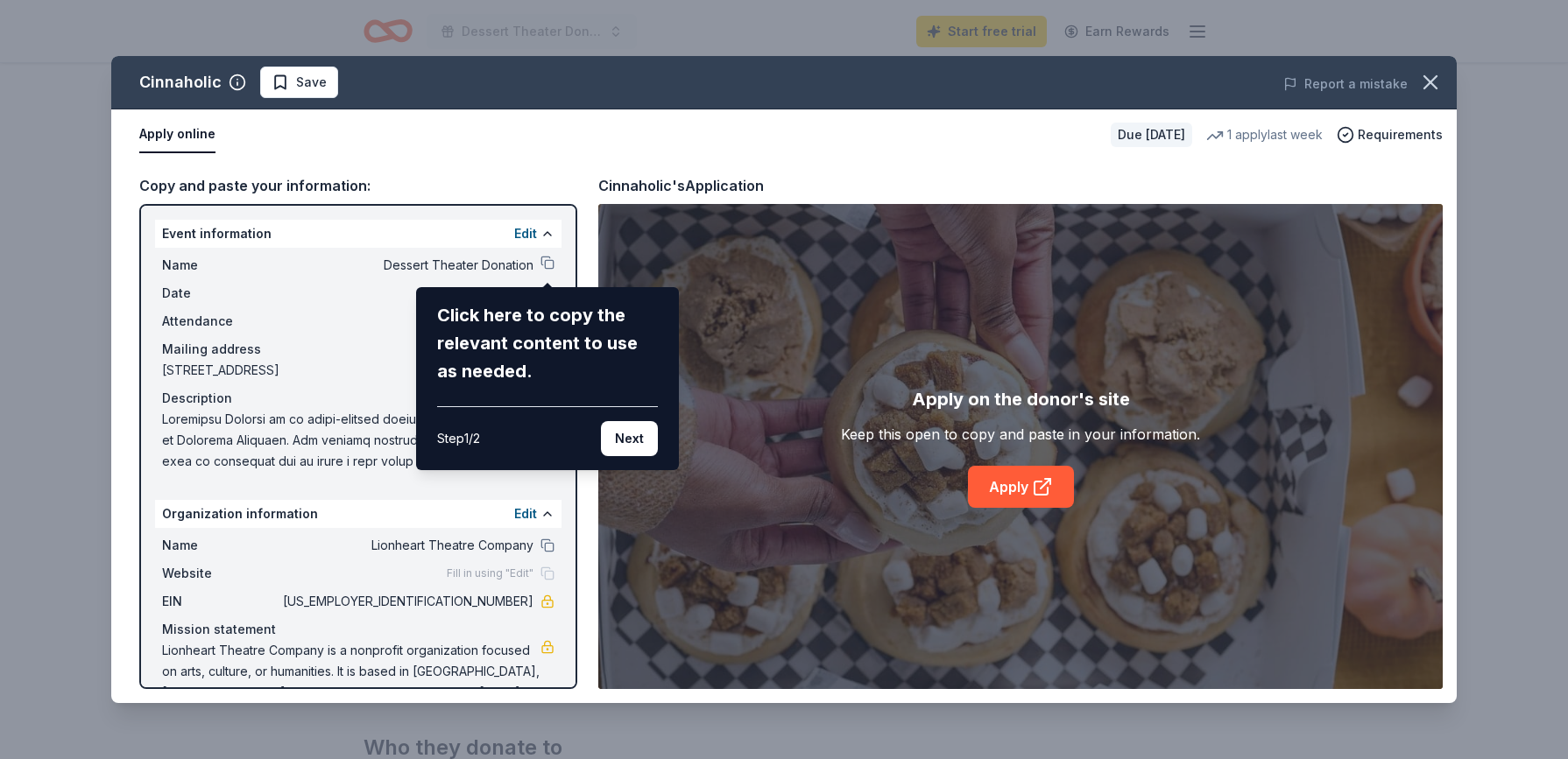
click at [545, 263] on div "Cinnaholic Save Report a mistake Apply online Due in 28 days 1 apply last week …" at bounding box center [784, 379] width 1346 height 647
click at [549, 282] on div "Cinnaholic Save Report a mistake Apply online Due in 28 days 1 apply last week …" at bounding box center [784, 379] width 1346 height 647
click at [539, 261] on div "Cinnaholic Save Report a mistake Apply online Due in 28 days 1 apply last week …" at bounding box center [784, 379] width 1346 height 647
click at [545, 263] on div "Cinnaholic Save Report a mistake Apply online Due in 28 days 1 apply last week …" at bounding box center [784, 379] width 1346 height 647
drag, startPoint x: 635, startPoint y: 439, endPoint x: 621, endPoint y: 435, distance: 14.6
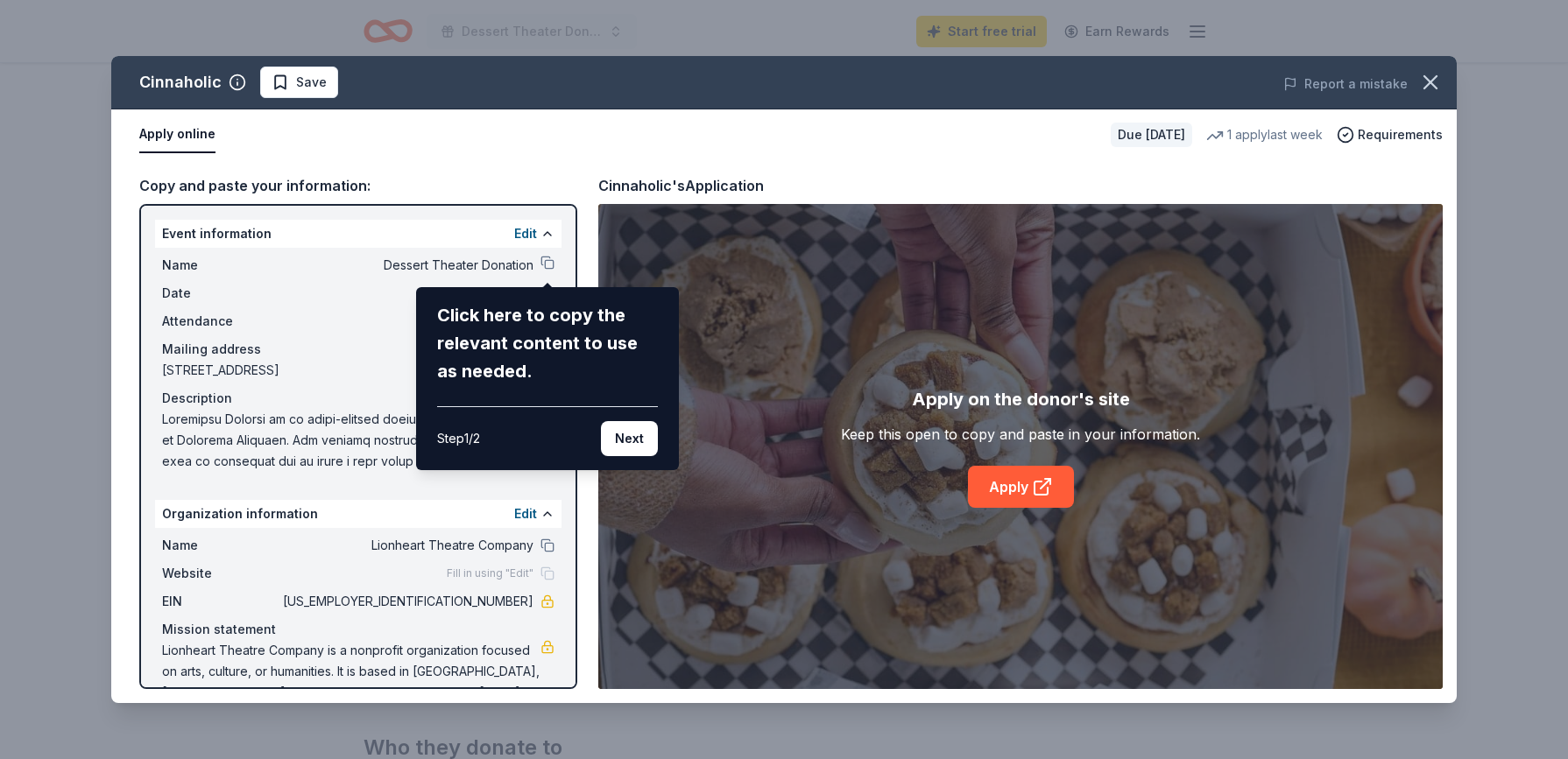
click at [635, 439] on button "Next" at bounding box center [630, 439] width 57 height 35
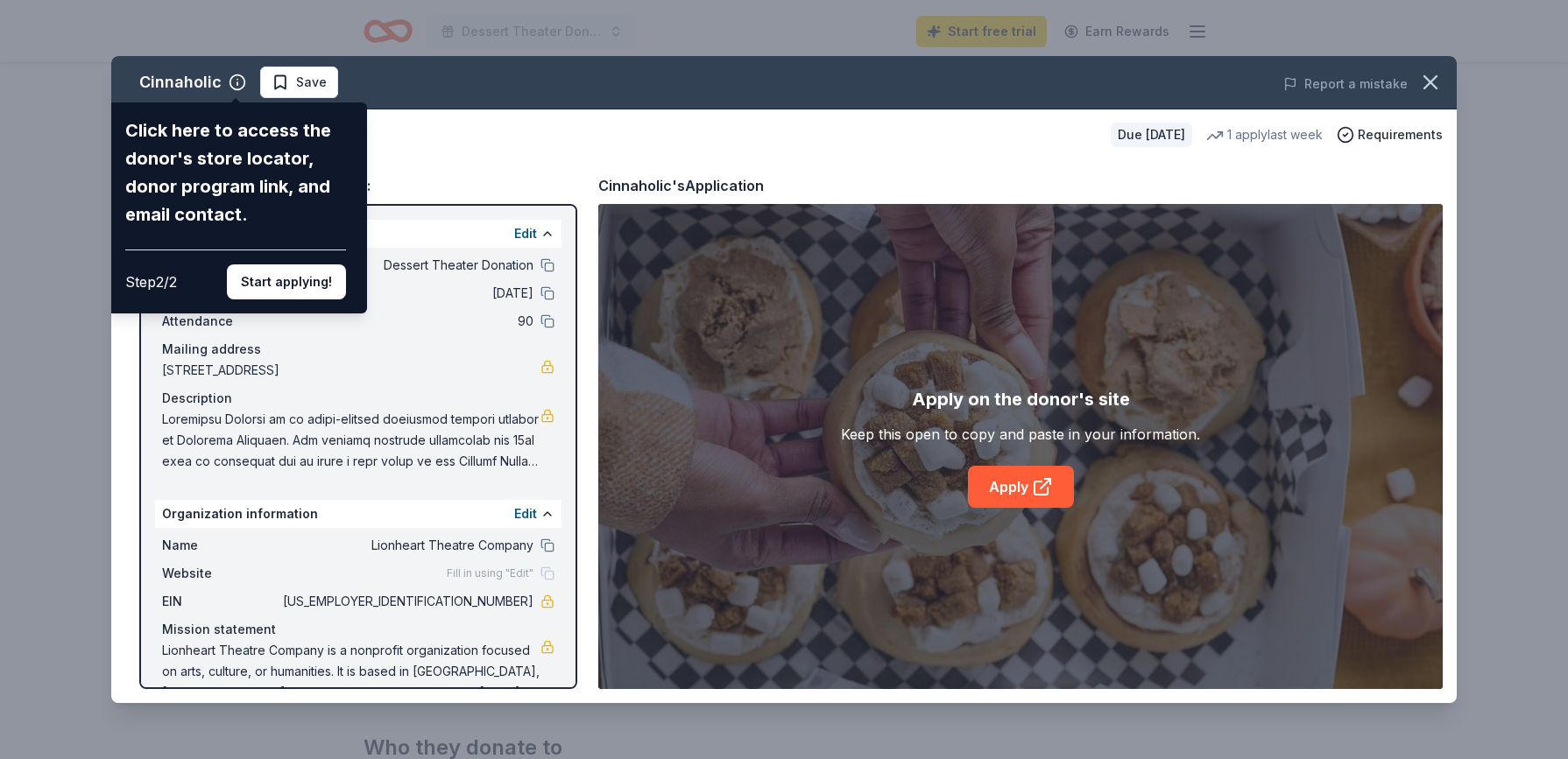
click at [542, 515] on div "Cinnaholic Click here to access the donor's store locator, donor program link, …" at bounding box center [784, 379] width 1346 height 647
click at [547, 514] on div "Cinnaholic Click here to access the donor's store locator, donor program link, …" at bounding box center [784, 379] width 1346 height 647
click at [531, 512] on div "Cinnaholic Click here to access the donor's store locator, donor program link, …" at bounding box center [784, 379] width 1346 height 647
click at [407, 653] on div "Cinnaholic Click here to access the donor's store locator, donor program link, …" at bounding box center [784, 379] width 1346 height 647
click at [237, 83] on div "Cinnaholic Click here to access the donor's store locator, donor program link, …" at bounding box center [784, 379] width 1346 height 647
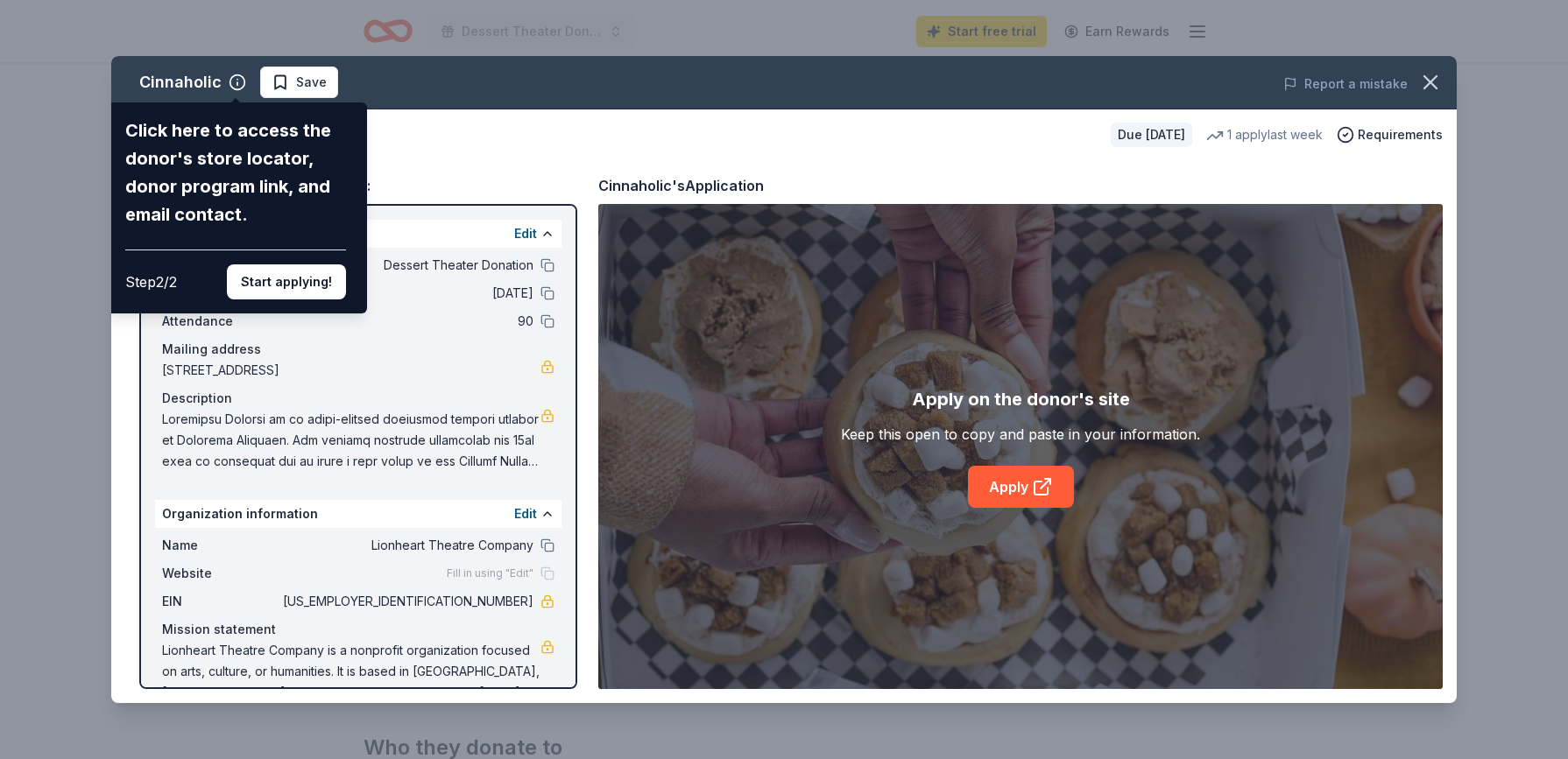
click at [166, 85] on div "Cinnaholic Click here to access the donor's store locator, donor program link, …" at bounding box center [784, 379] width 1346 height 647
click at [531, 235] on div "Cinnaholic Click here to access the donor's store locator, donor program link, …" at bounding box center [784, 379] width 1346 height 647
click at [527, 235] on div "Cinnaholic Click here to access the donor's store locator, donor program link, …" at bounding box center [784, 379] width 1346 height 647
click at [482, 263] on div "Cinnaholic Click here to access the donor's store locator, donor program link, …" at bounding box center [784, 379] width 1346 height 647
click at [546, 264] on div "Cinnaholic Click here to access the donor's store locator, donor program link, …" at bounding box center [784, 379] width 1346 height 647
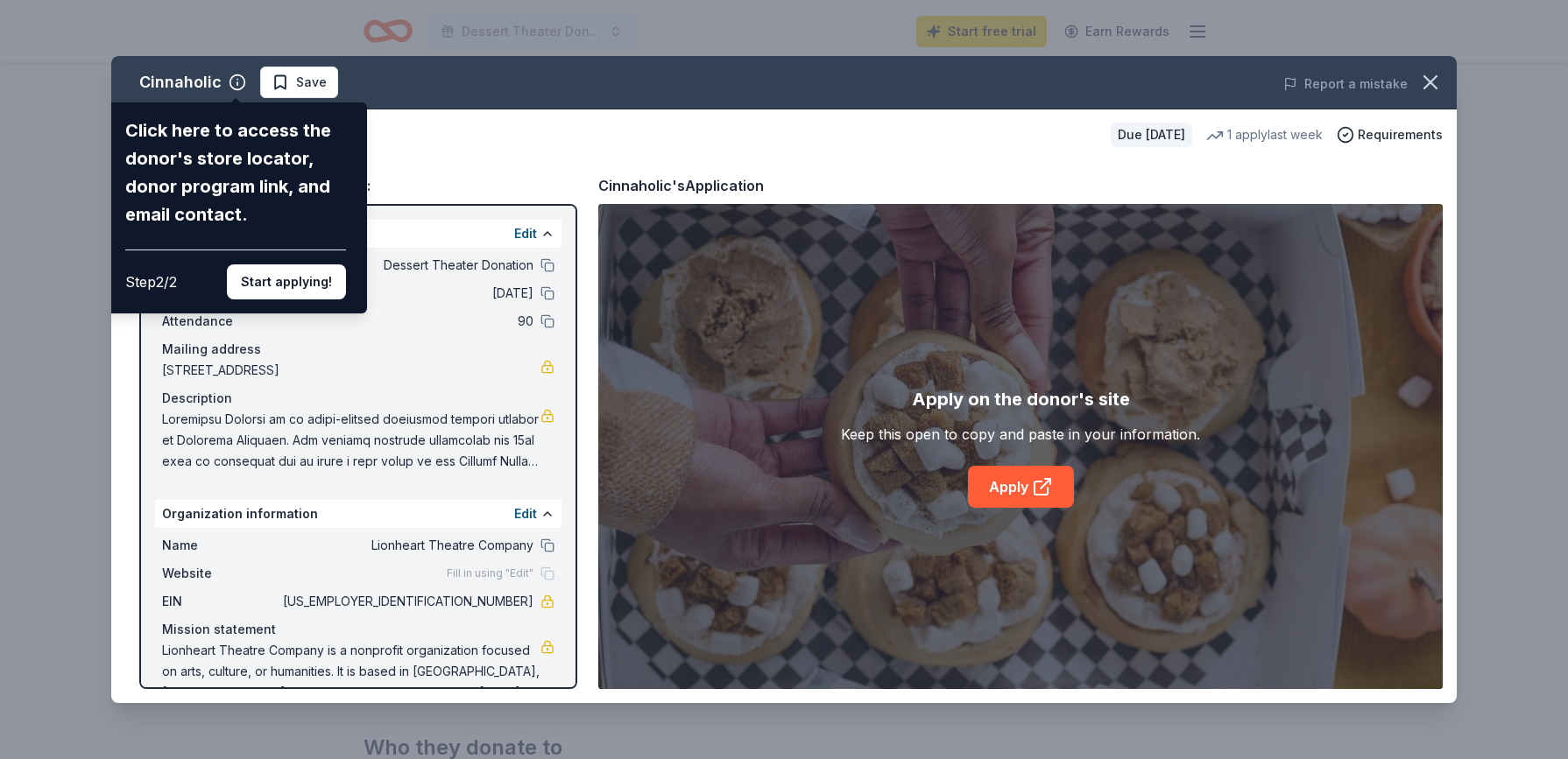
click at [545, 264] on div "Cinnaholic Click here to access the donor's store locator, donor program link, …" at bounding box center [784, 379] width 1346 height 647
drag, startPoint x: 524, startPoint y: 231, endPoint x: 515, endPoint y: 234, distance: 9.5
click at [525, 231] on div "Cinnaholic Click here to access the donor's store locator, donor program link, …" at bounding box center [784, 379] width 1346 height 647
click at [294, 264] on button "Start applying!" at bounding box center [286, 282] width 119 height 35
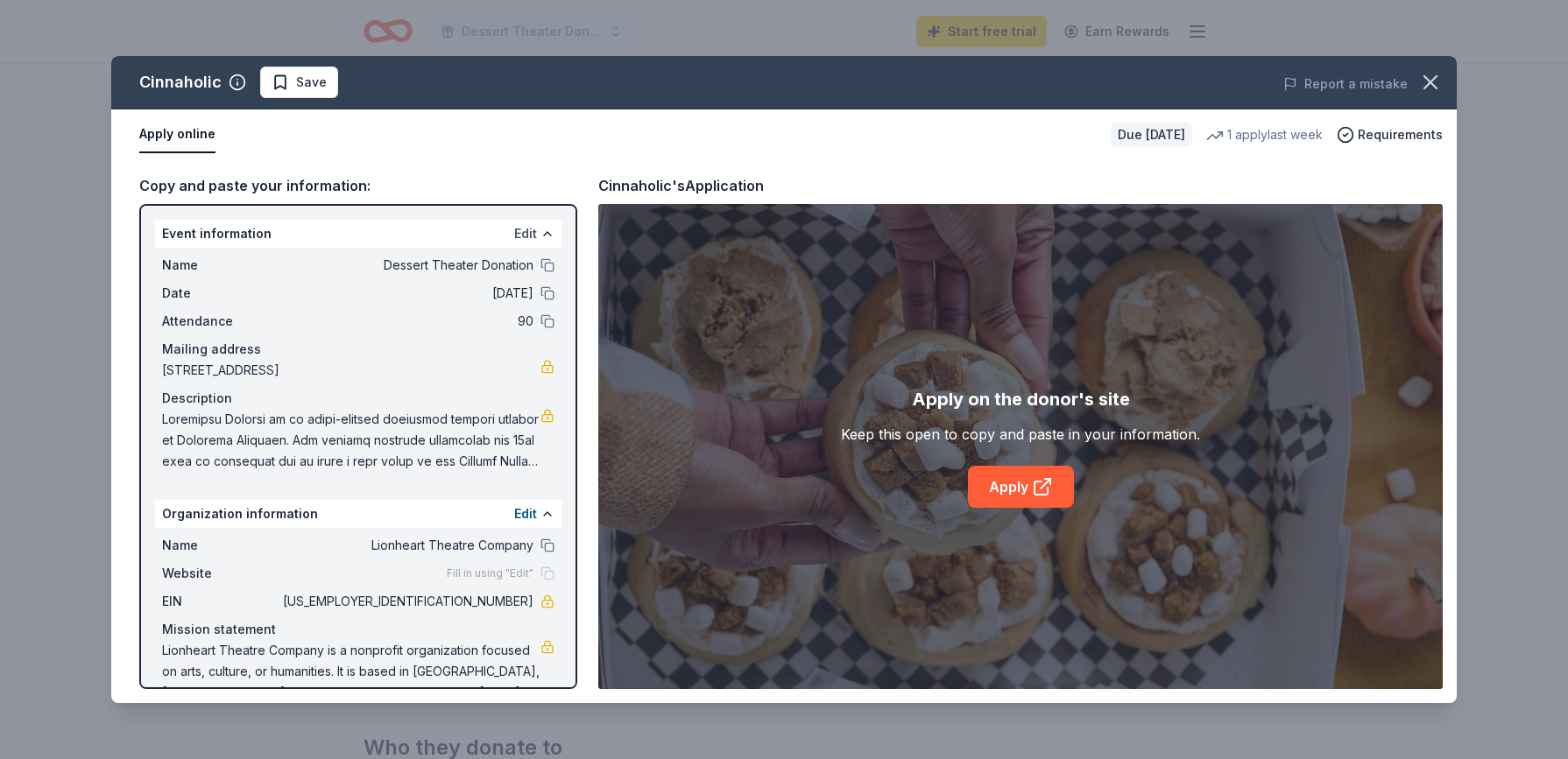
click at [533, 232] on button "Edit" at bounding box center [526, 233] width 23 height 21
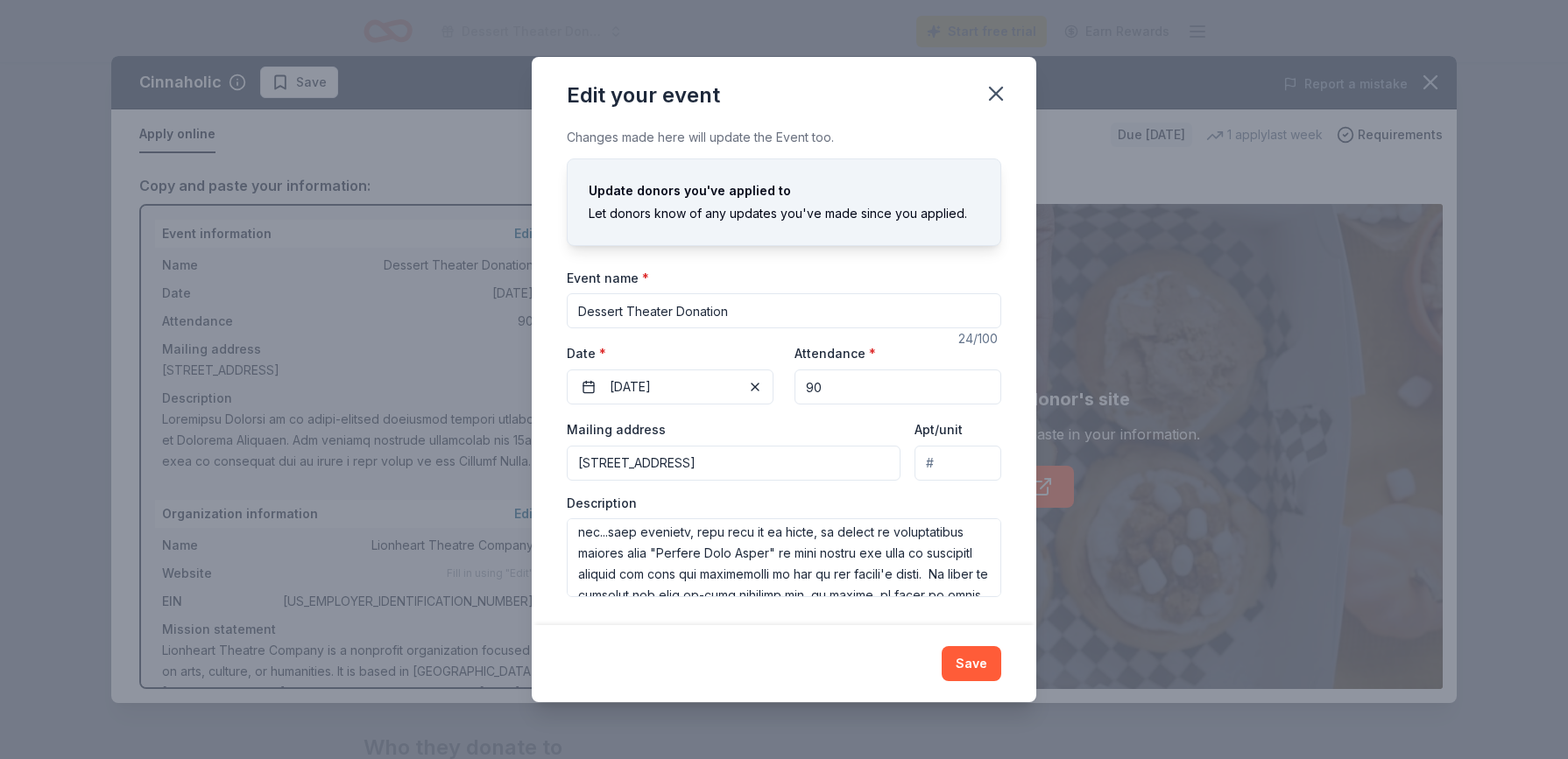
scroll to position [197, 0]
drag, startPoint x: 850, startPoint y: 549, endPoint x: 725, endPoint y: 551, distance: 125.0
click at [725, 551] on textarea at bounding box center [784, 558] width 434 height 79
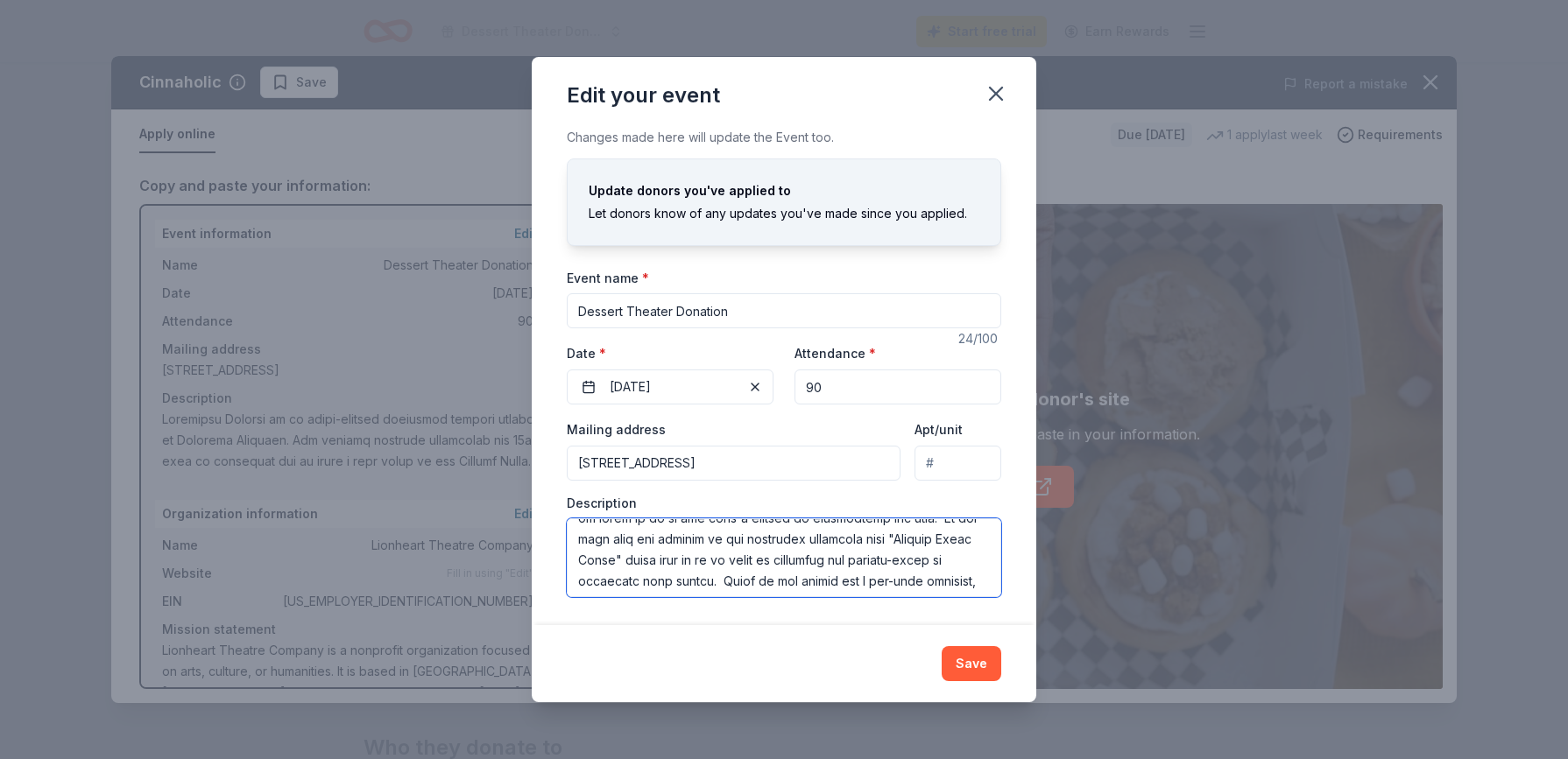
scroll to position [294, 0]
drag, startPoint x: 665, startPoint y: 556, endPoint x: 784, endPoint y: 555, distance: 119.0
click at [785, 555] on textarea at bounding box center [784, 558] width 434 height 79
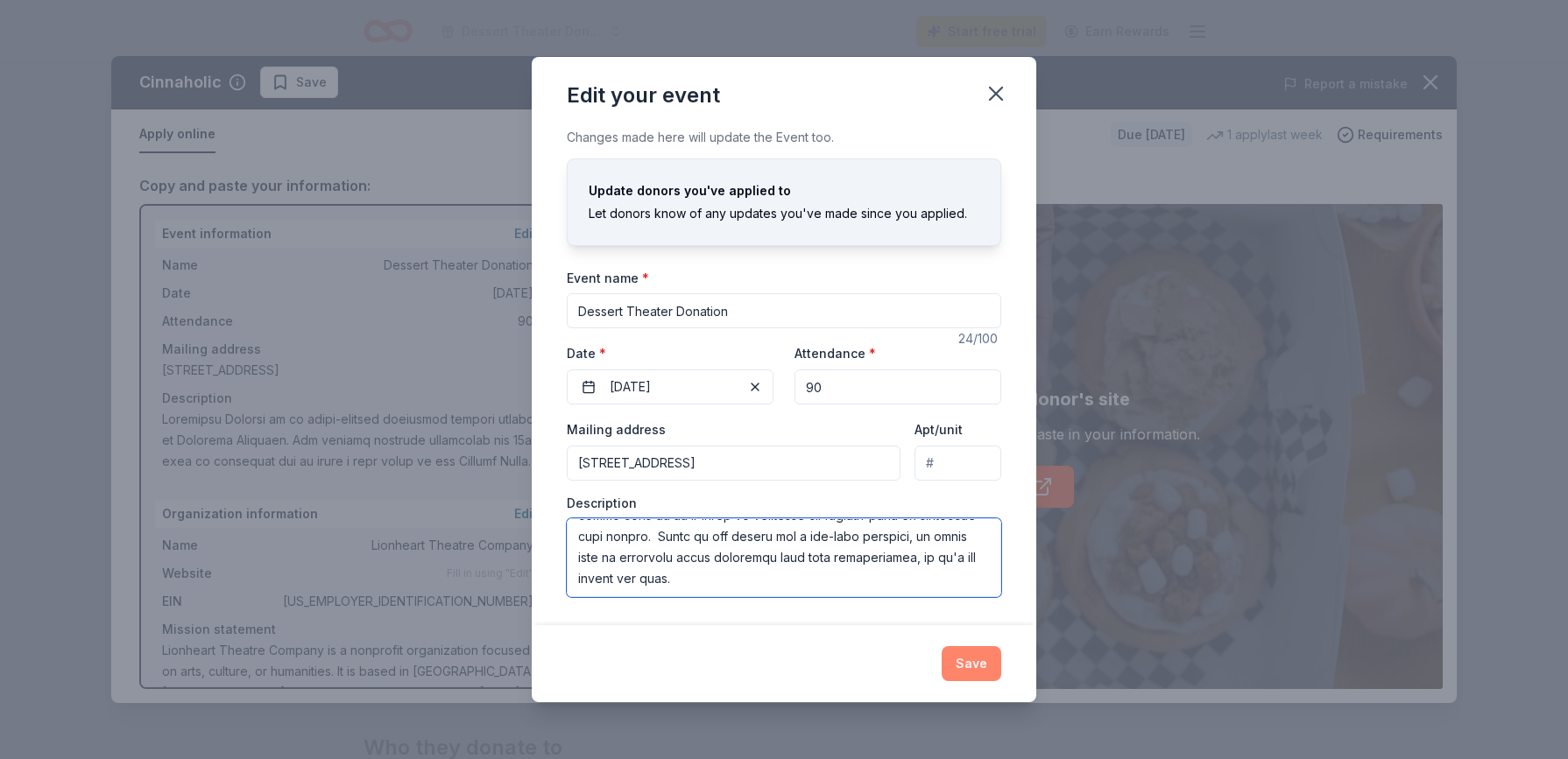
type textarea "Lionheart Theatre is an award-winning community theater located in Historic Nor…"
click at [977, 666] on button "Save" at bounding box center [972, 664] width 60 height 35
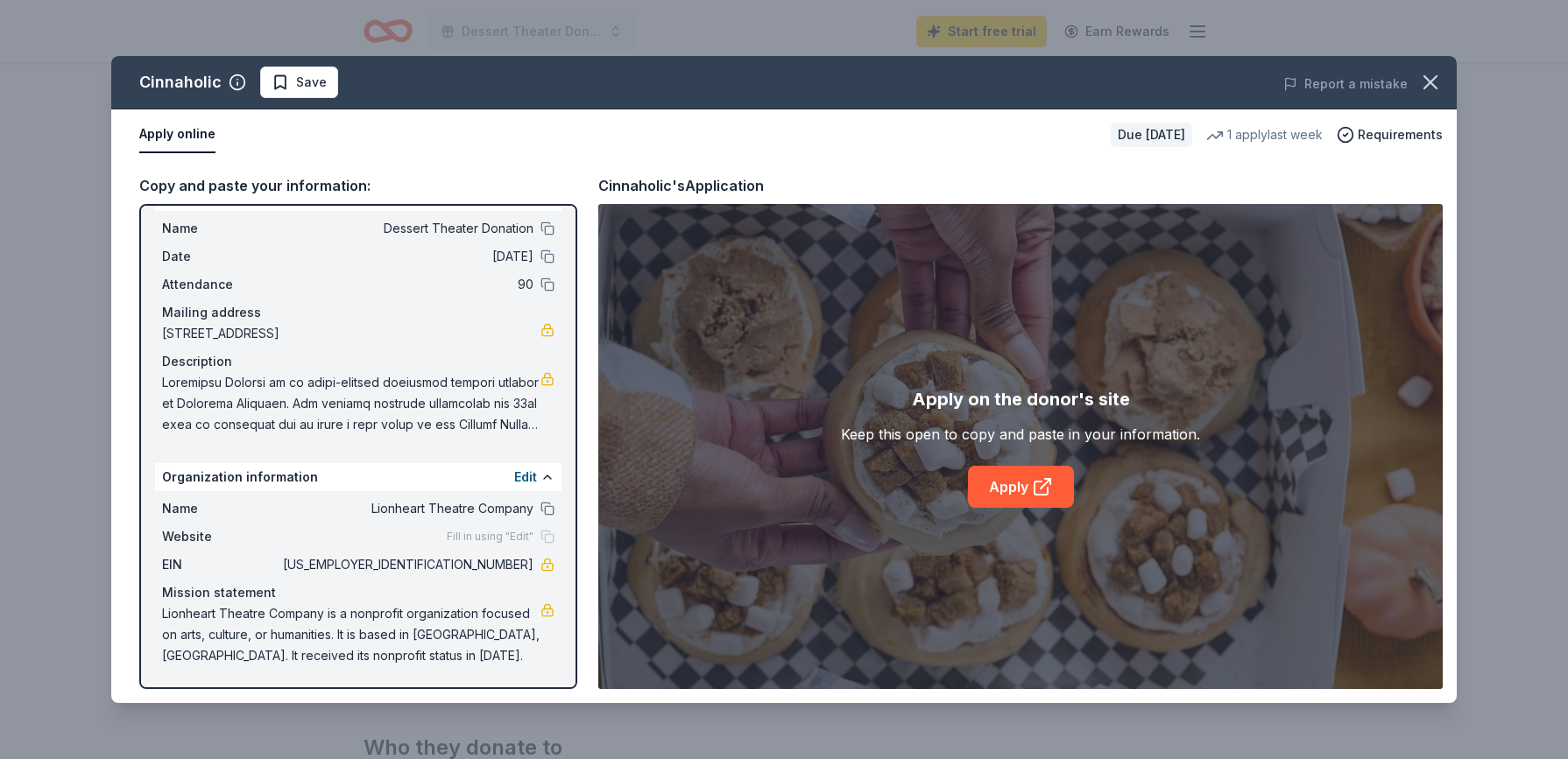
scroll to position [36, 0]
click at [1014, 486] on link "Apply" at bounding box center [1021, 486] width 106 height 42
click at [986, 28] on div "Cinnaholic Save Report a mistake Apply online Due in 28 days 1 apply last week …" at bounding box center [784, 379] width 1568 height 759
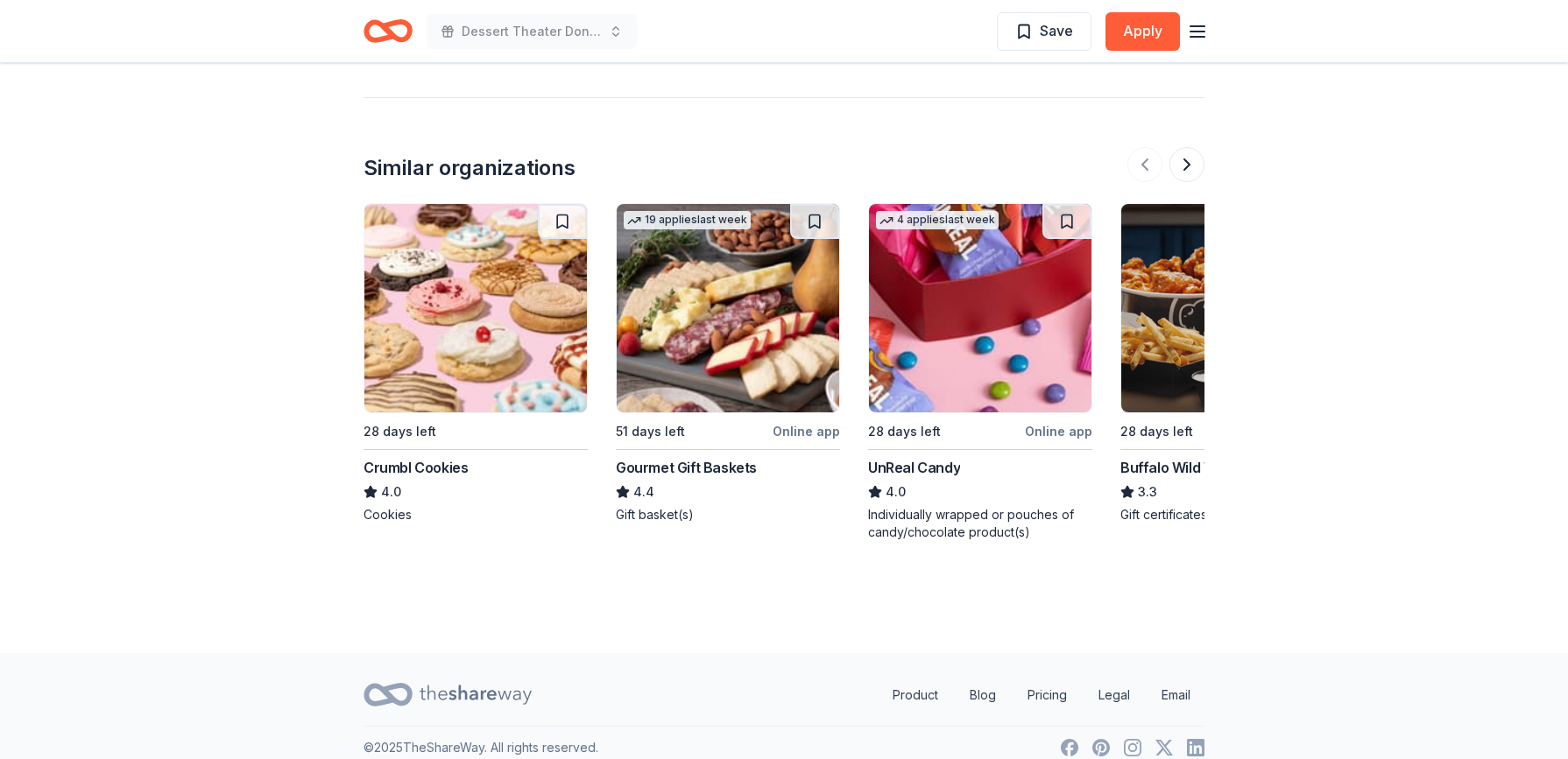
scroll to position [1806, 0]
click at [967, 282] on img at bounding box center [980, 309] width 223 height 208
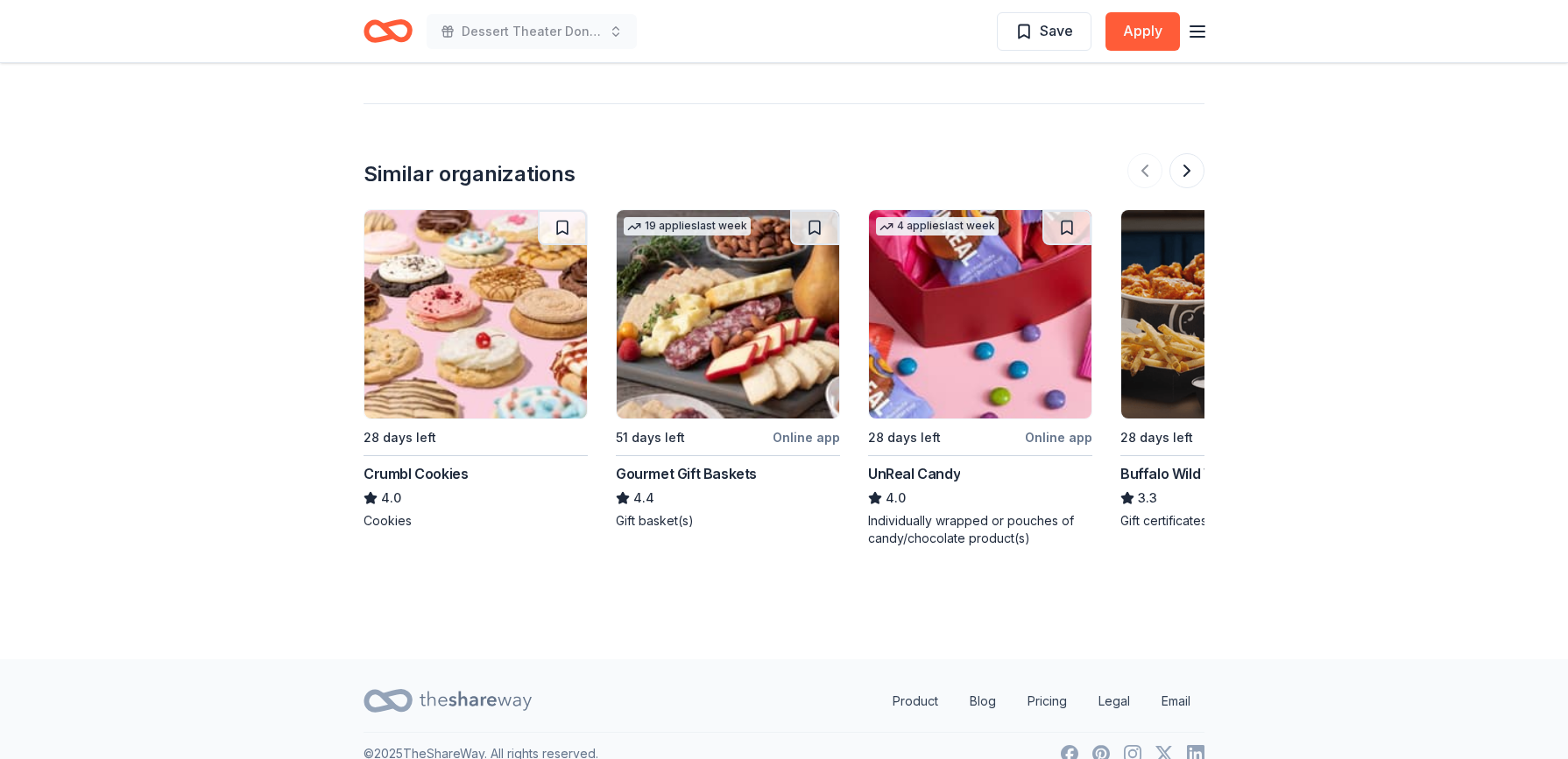
scroll to position [1801, 0]
click at [416, 463] on div "Crumbl Cookies" at bounding box center [416, 473] width 104 height 21
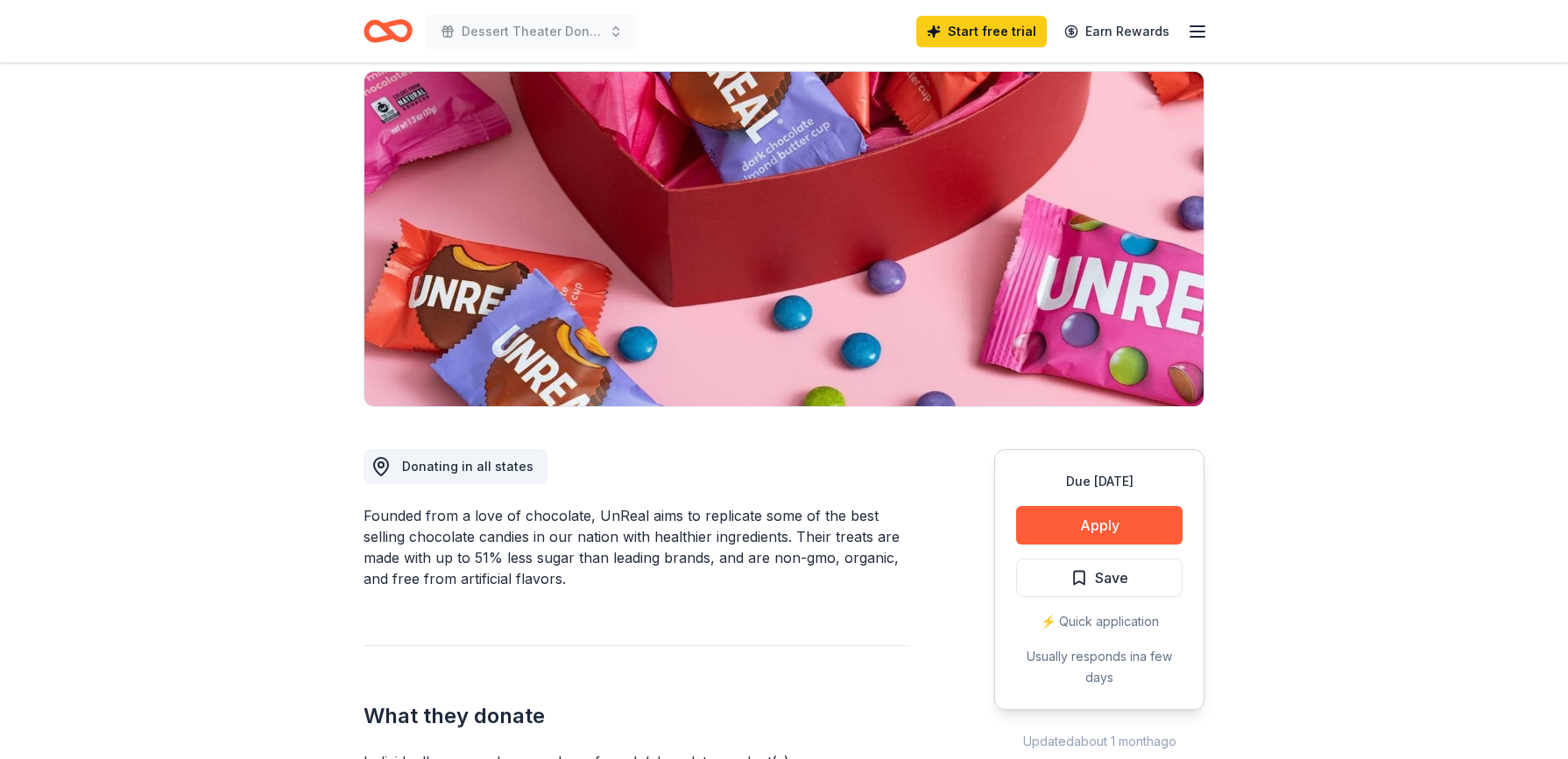
scroll to position [92, 0]
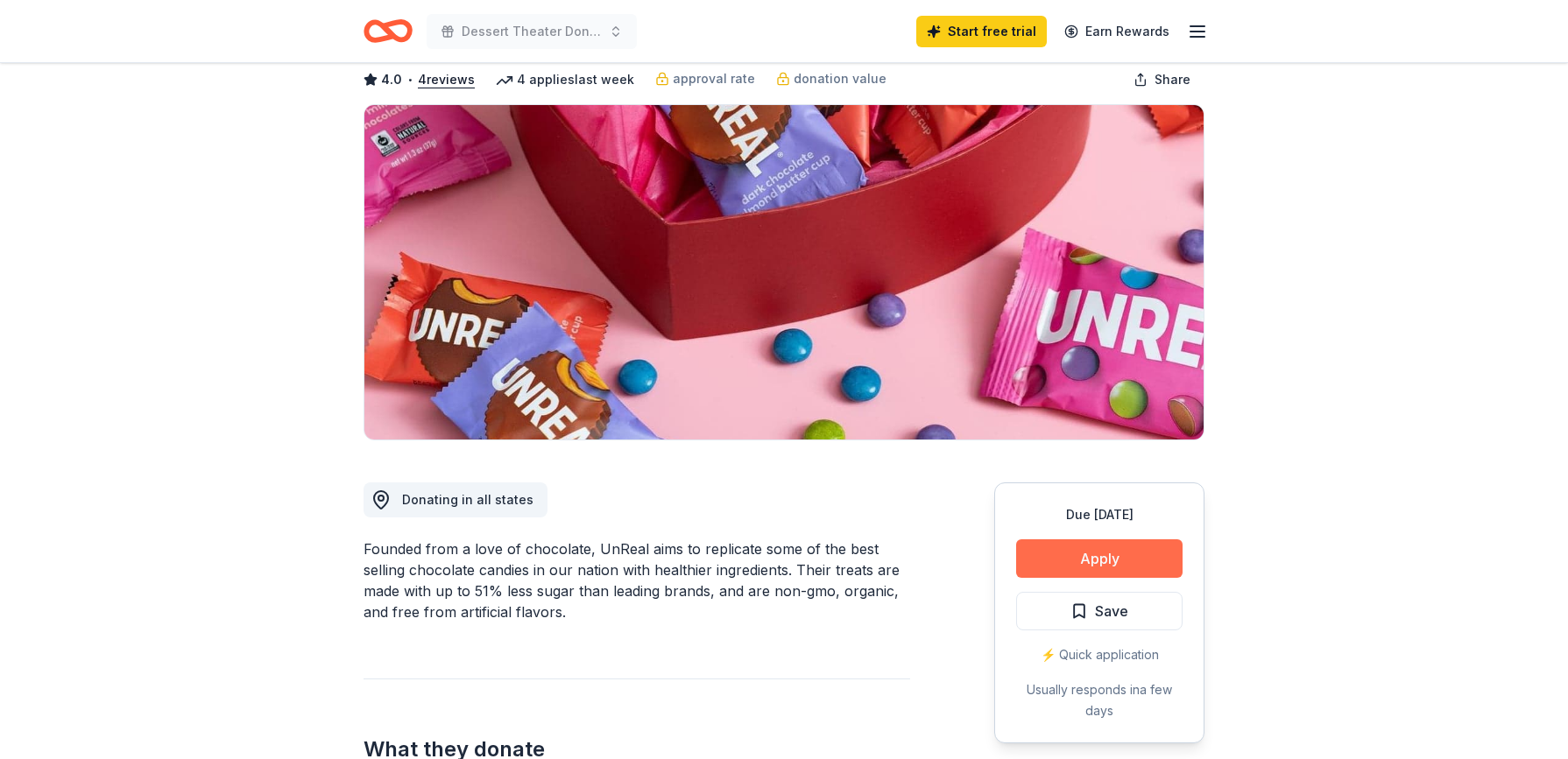
click at [1089, 560] on button "Apply" at bounding box center [1099, 558] width 166 height 38
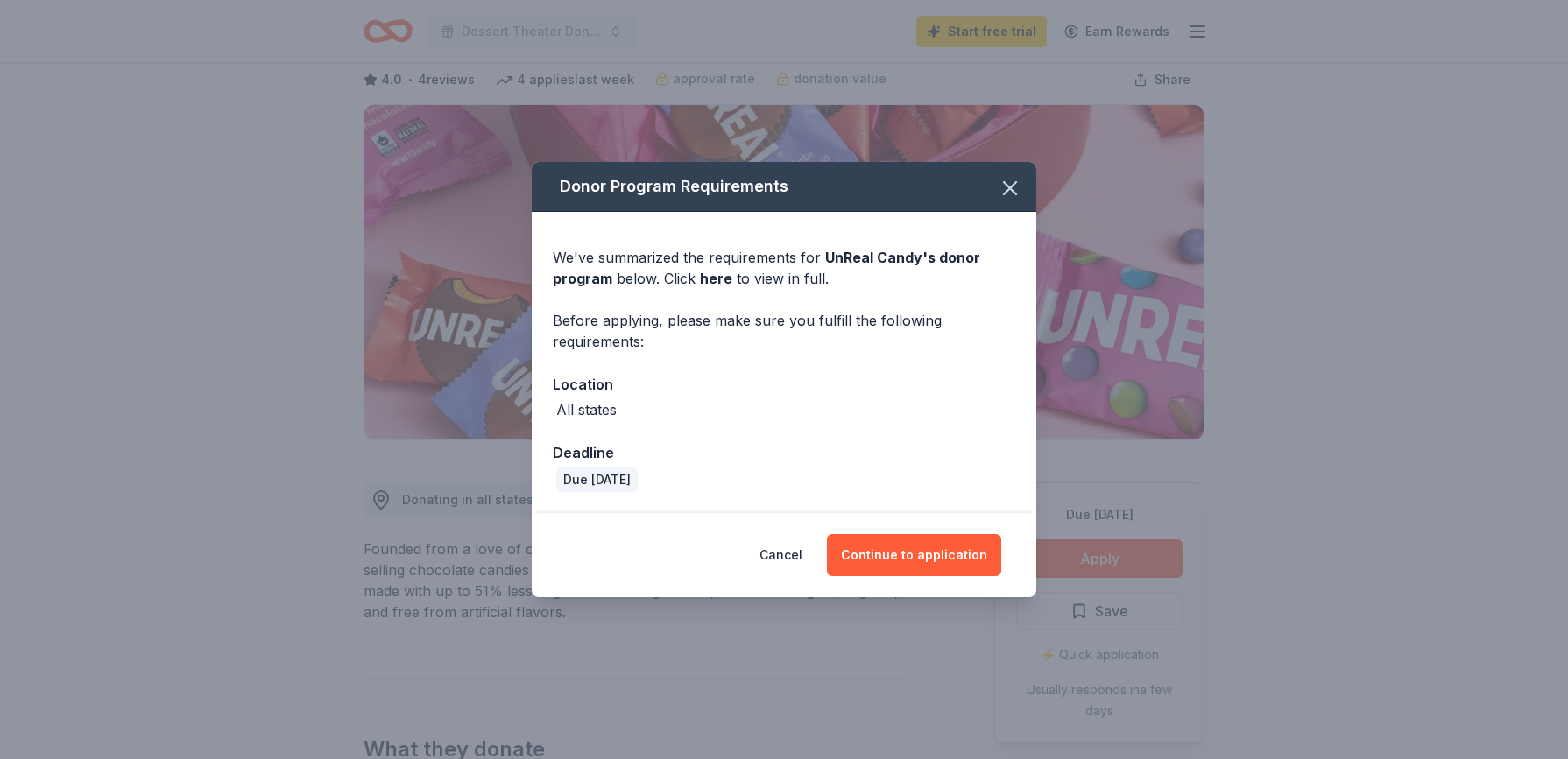
click at [597, 409] on div "All states" at bounding box center [587, 409] width 61 height 21
click at [717, 278] on link "here" at bounding box center [716, 278] width 32 height 21
click at [1011, 189] on icon "button" at bounding box center [1010, 189] width 12 height 12
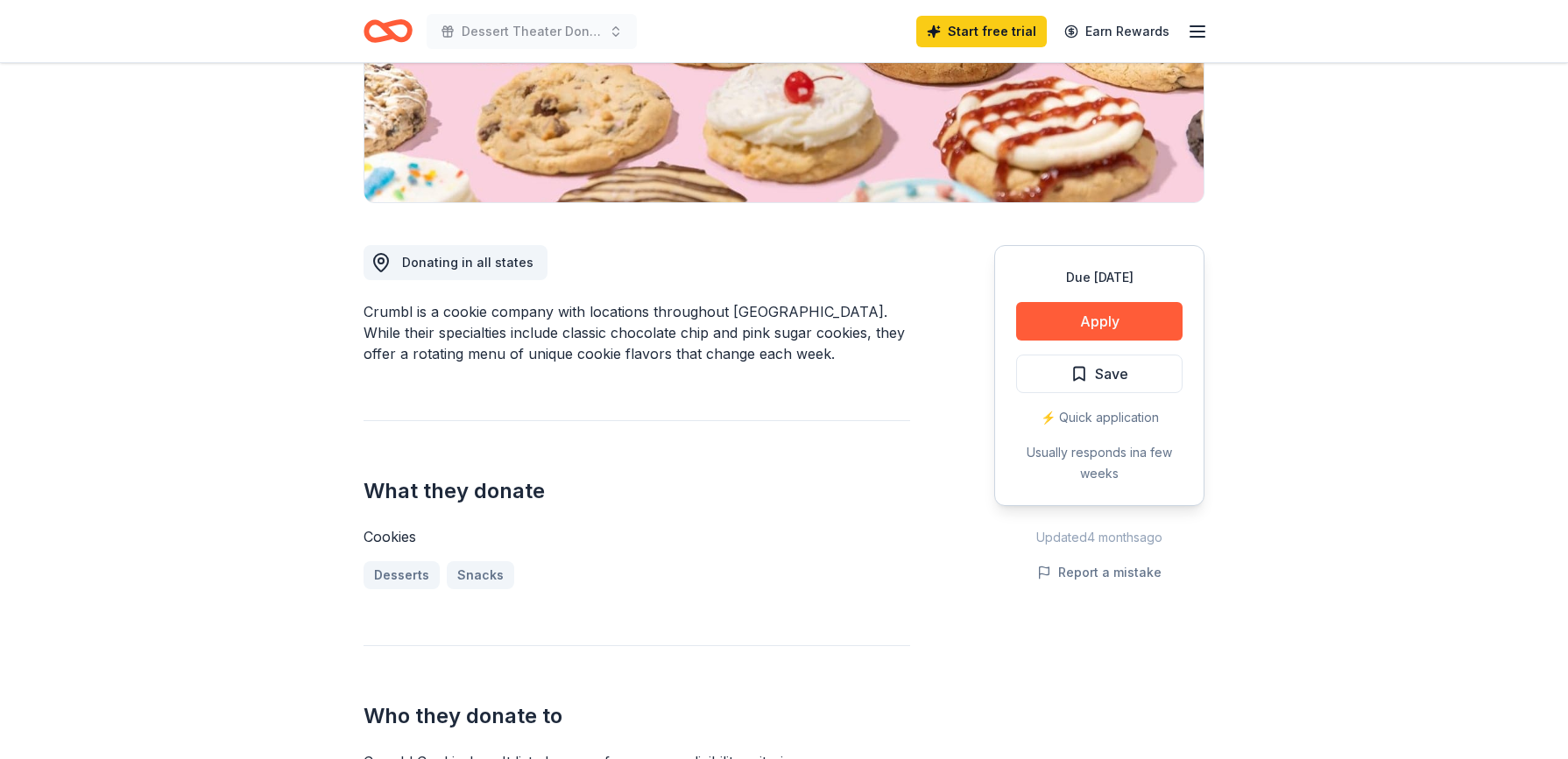
scroll to position [298, 0]
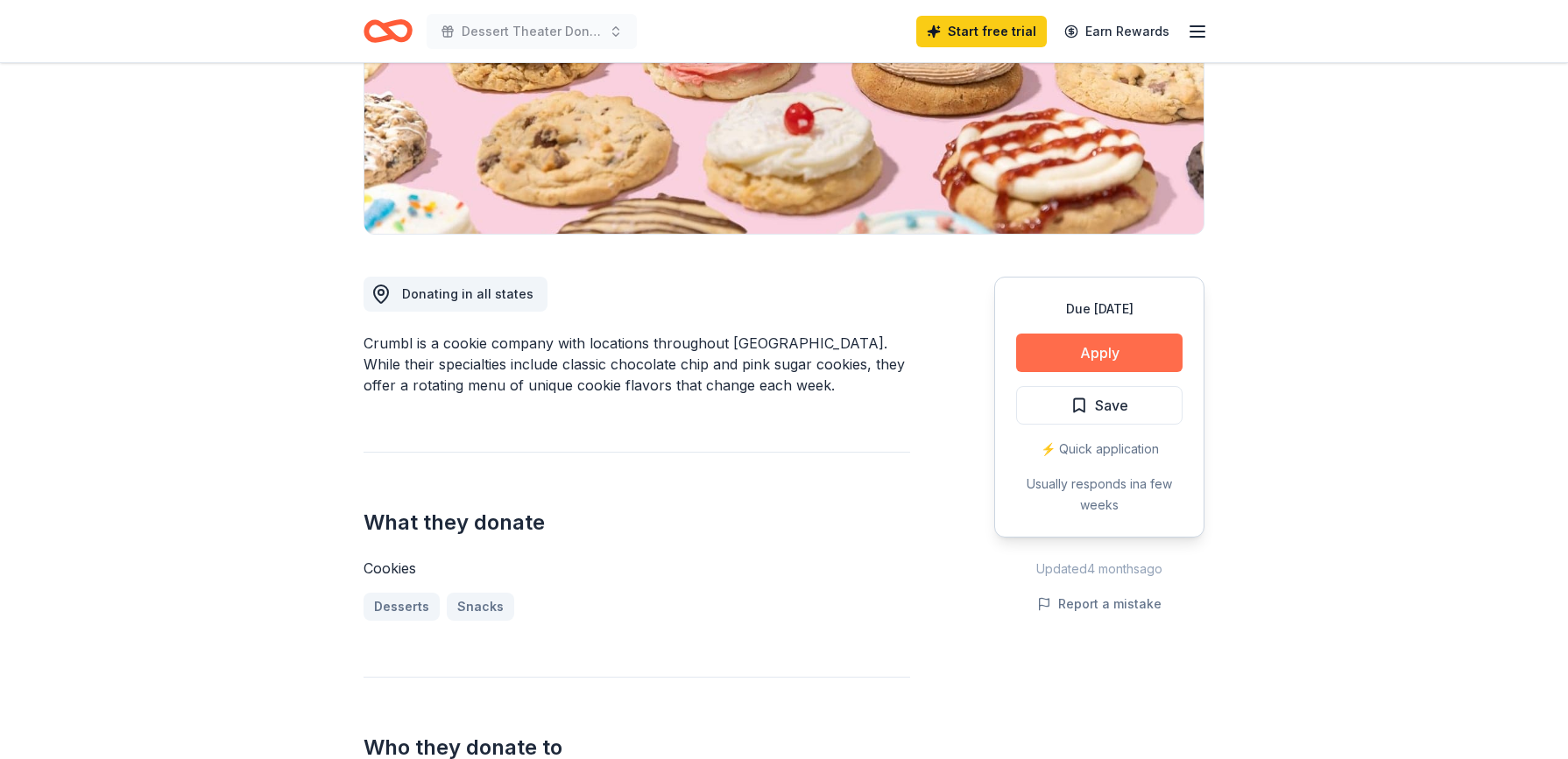
click at [1094, 353] on button "Apply" at bounding box center [1099, 352] width 166 height 38
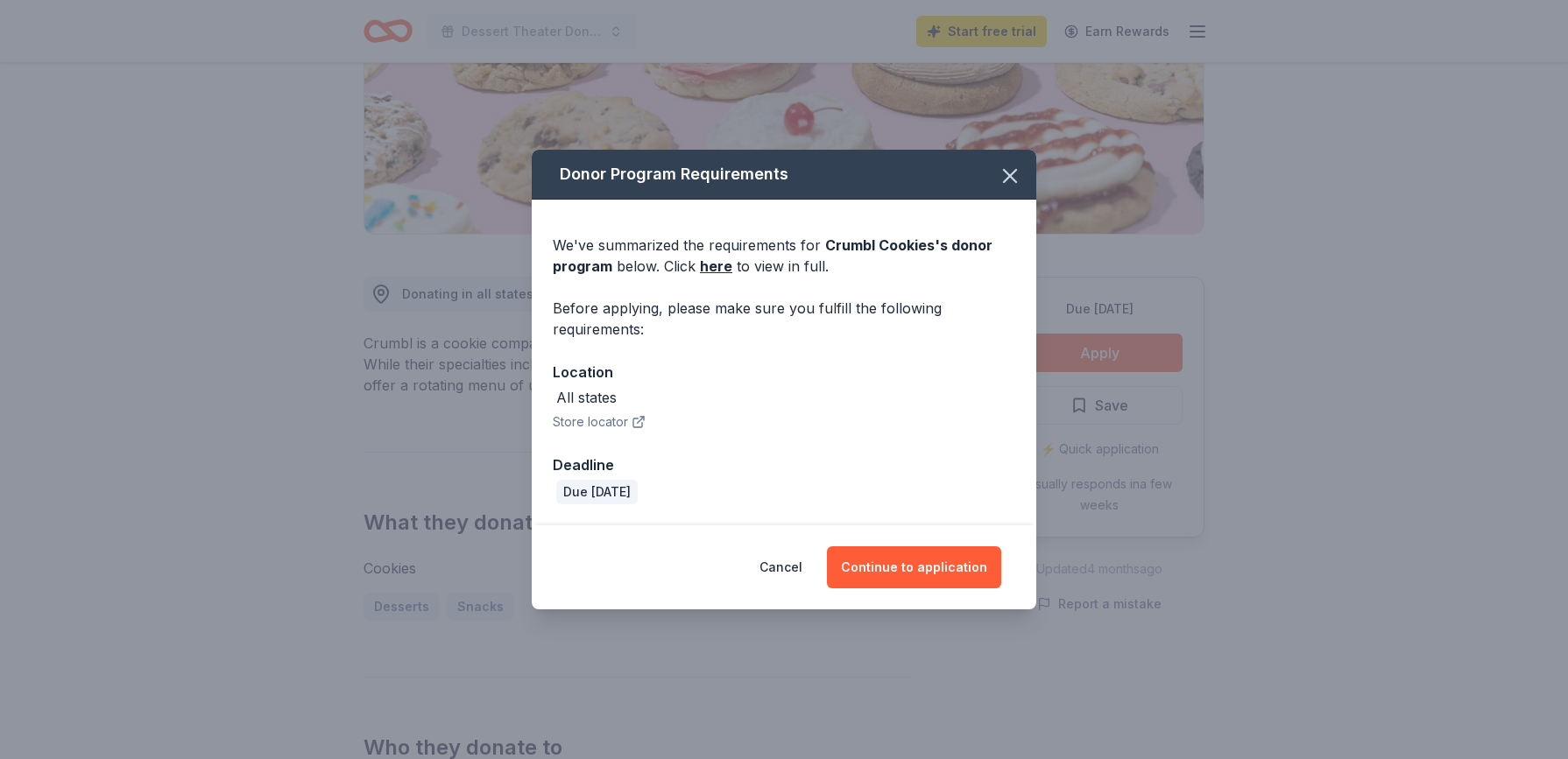
click at [596, 421] on button "Store locator" at bounding box center [599, 421] width 93 height 21
drag, startPoint x: 906, startPoint y: 568, endPoint x: 896, endPoint y: 557, distance: 14.9
click at [906, 567] on button "Continue to application" at bounding box center [914, 568] width 174 height 42
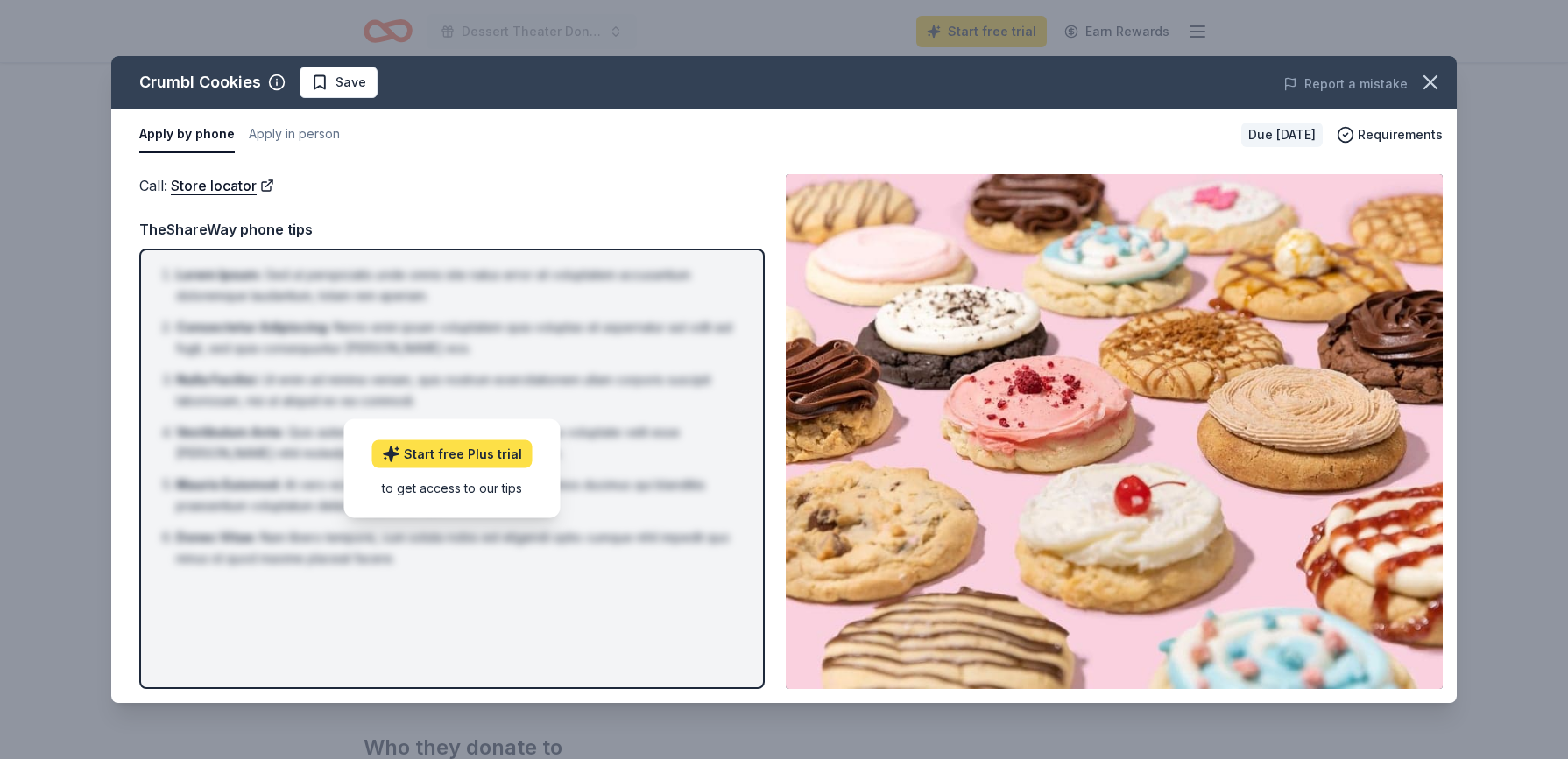
click at [452, 453] on link "Start free Plus trial" at bounding box center [452, 455] width 160 height 28
click at [1433, 88] on icon "button" at bounding box center [1430, 81] width 25 height 25
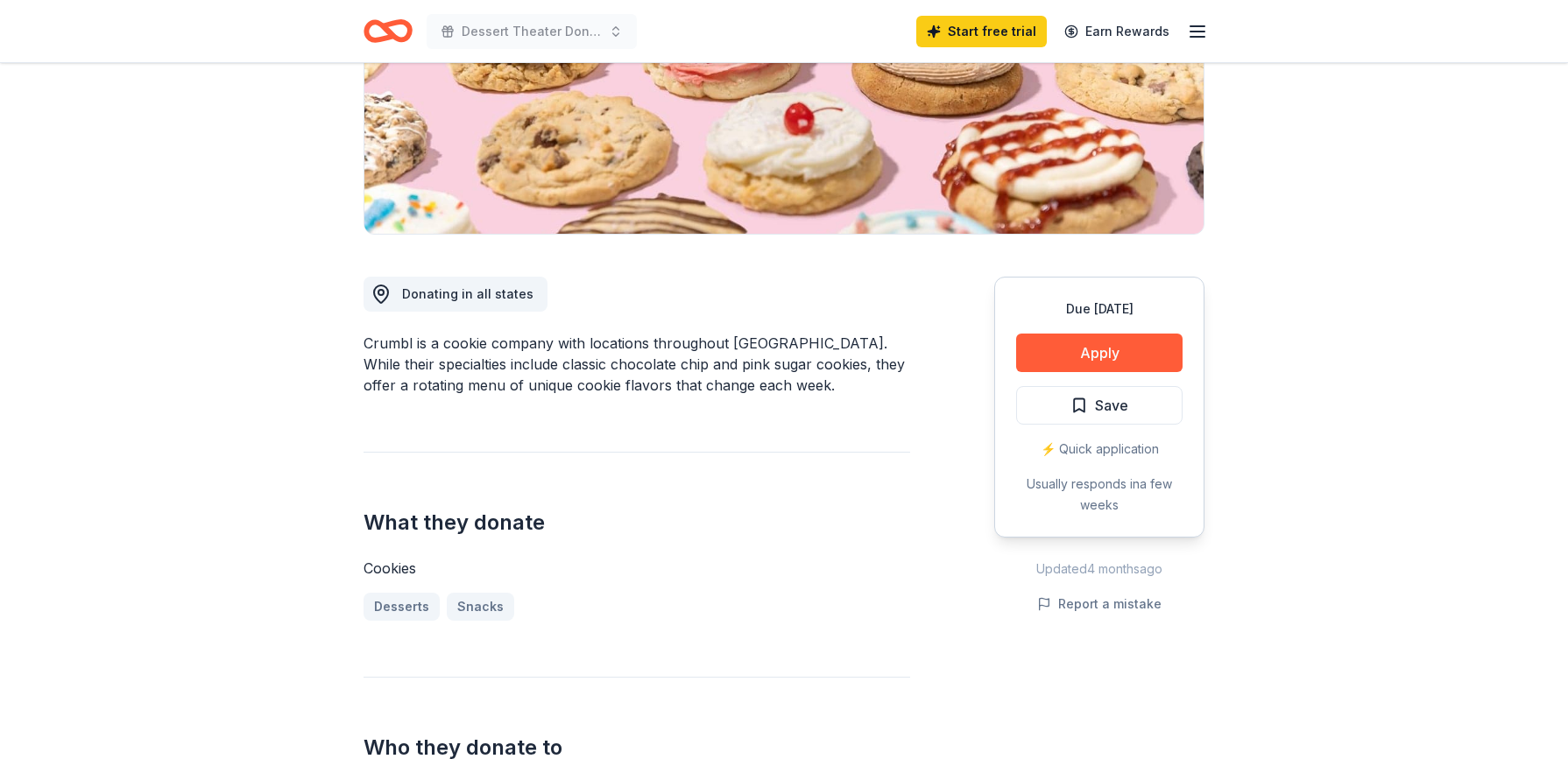
click at [1084, 450] on div "⚡️ Quick application" at bounding box center [1099, 449] width 166 height 21
click at [1080, 356] on button "Apply" at bounding box center [1099, 352] width 166 height 38
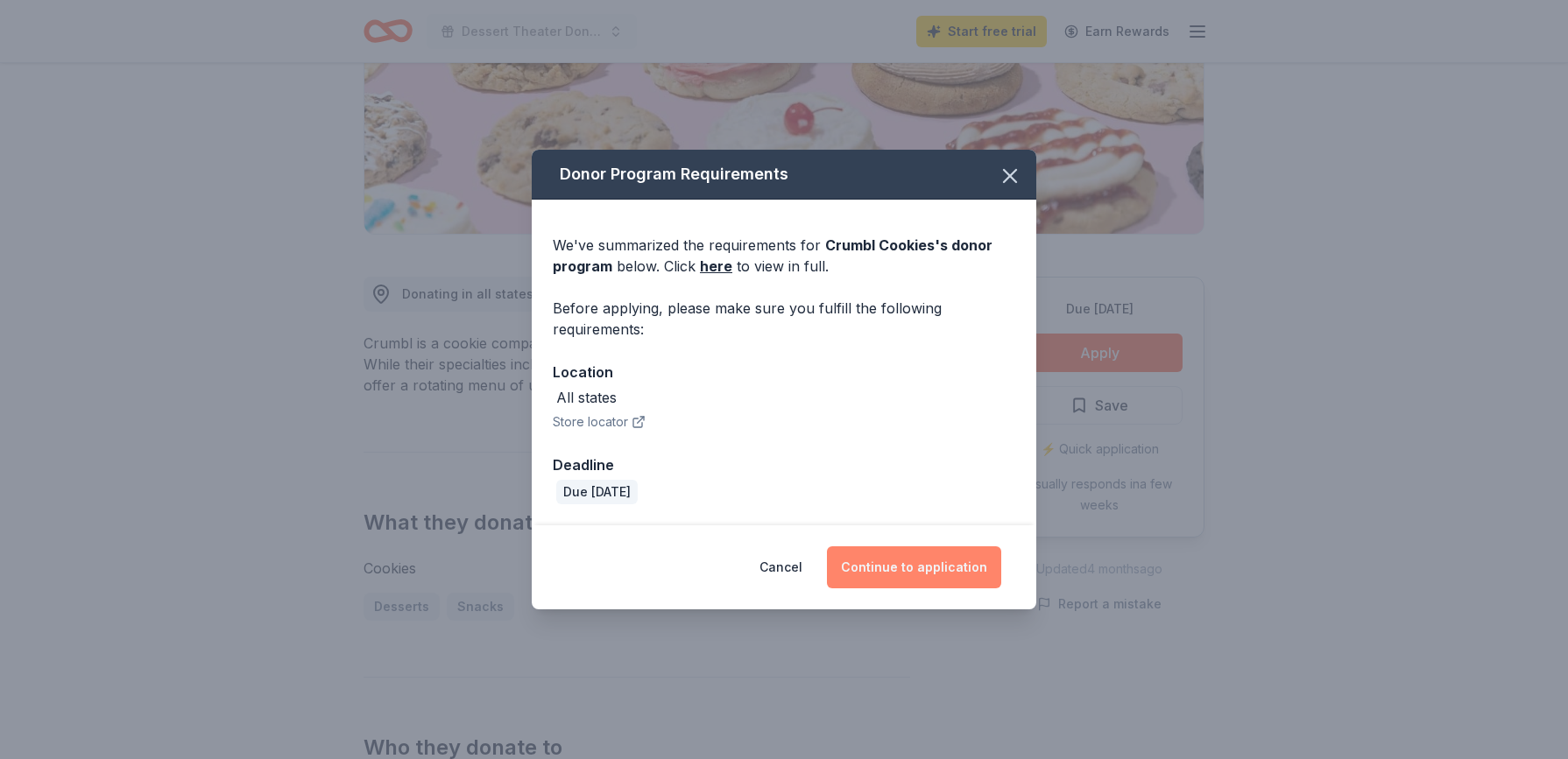
click at [908, 564] on button "Continue to application" at bounding box center [914, 568] width 174 height 42
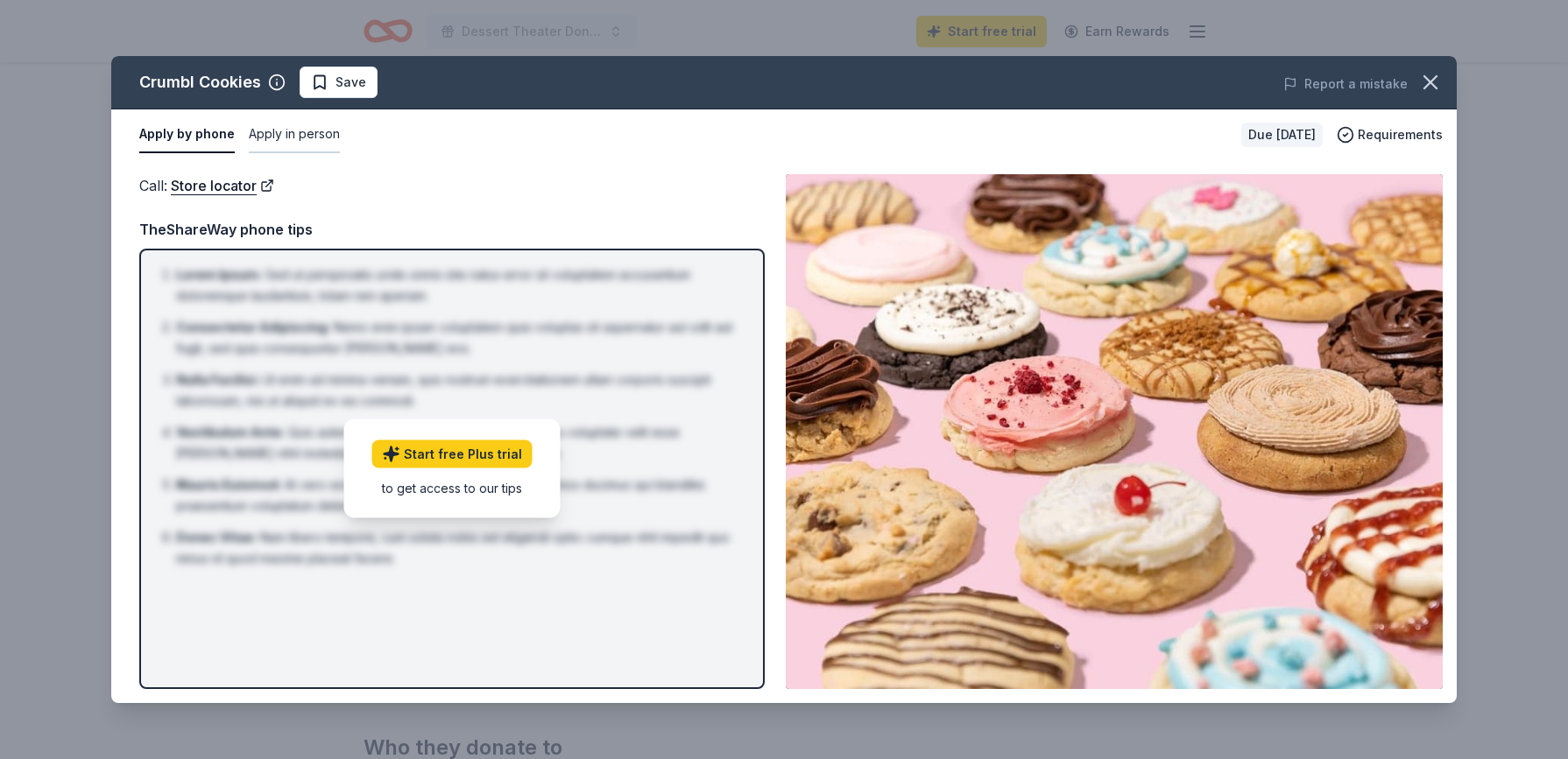
click at [321, 136] on button "Apply in person" at bounding box center [294, 135] width 91 height 36
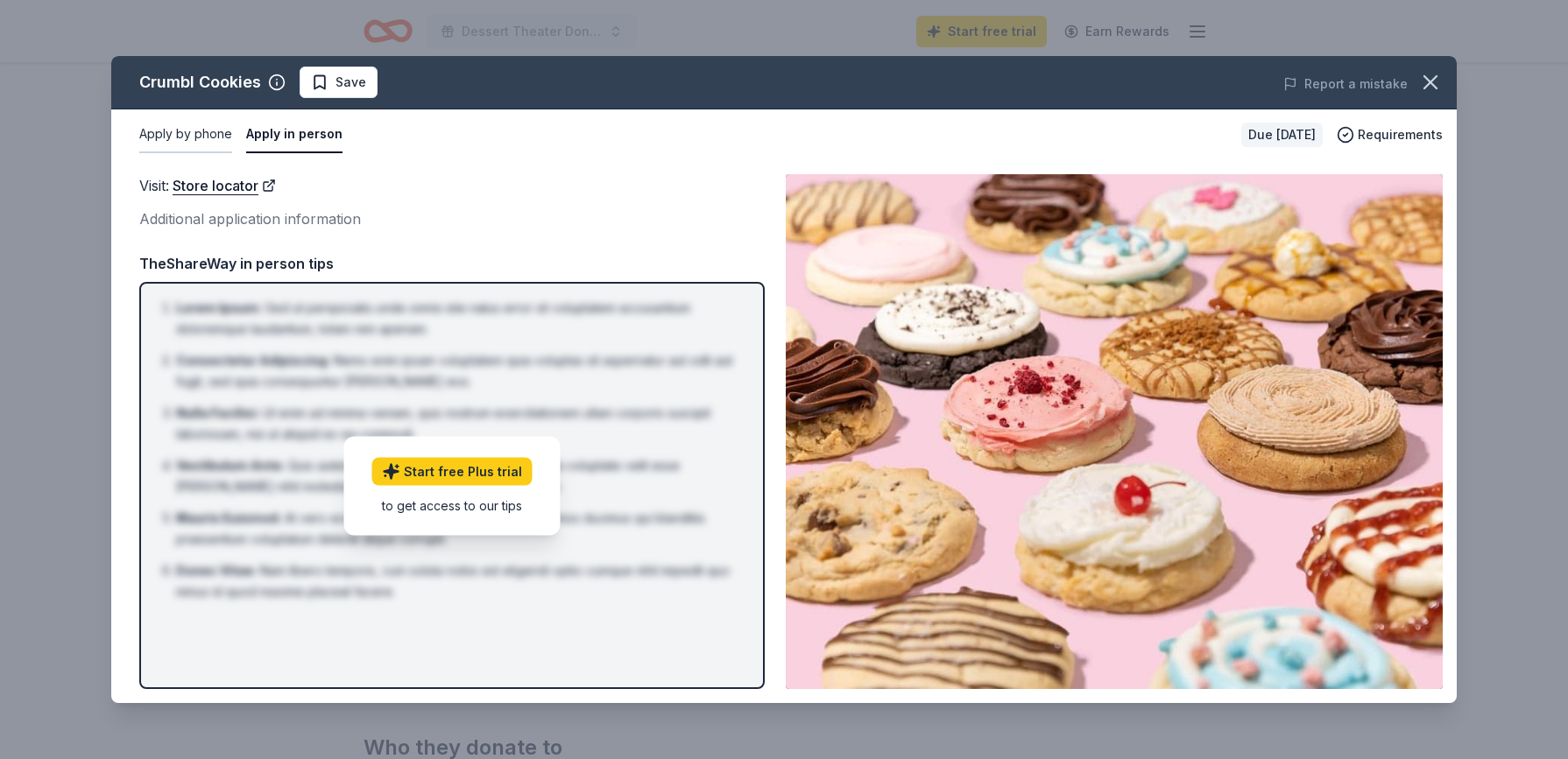
click at [191, 132] on button "Apply by phone" at bounding box center [186, 135] width 93 height 36
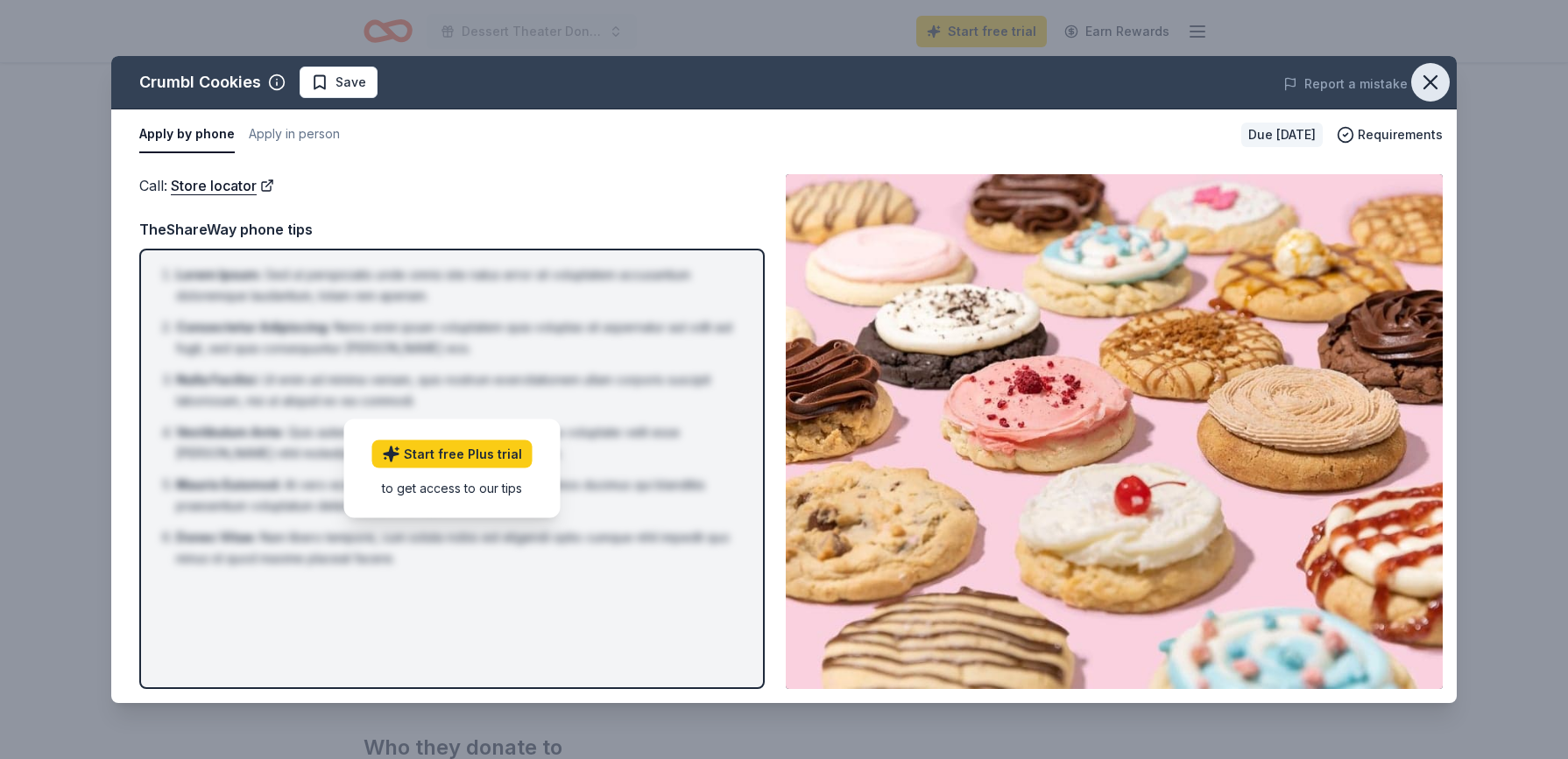
click at [1434, 85] on icon "button" at bounding box center [1430, 81] width 25 height 25
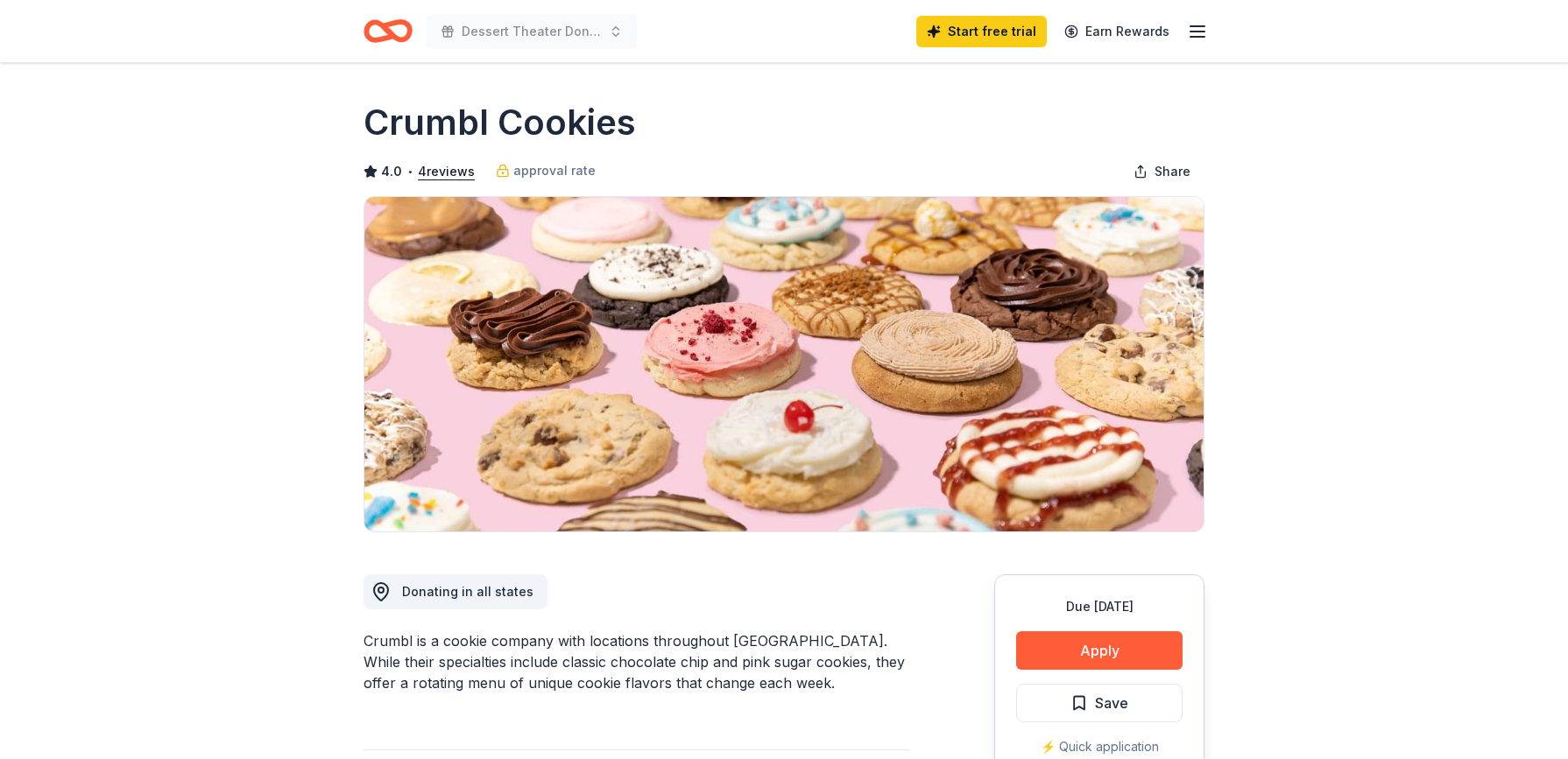
scroll to position [0, 0]
click at [1202, 29] on icon "button" at bounding box center [1197, 30] width 21 height 21
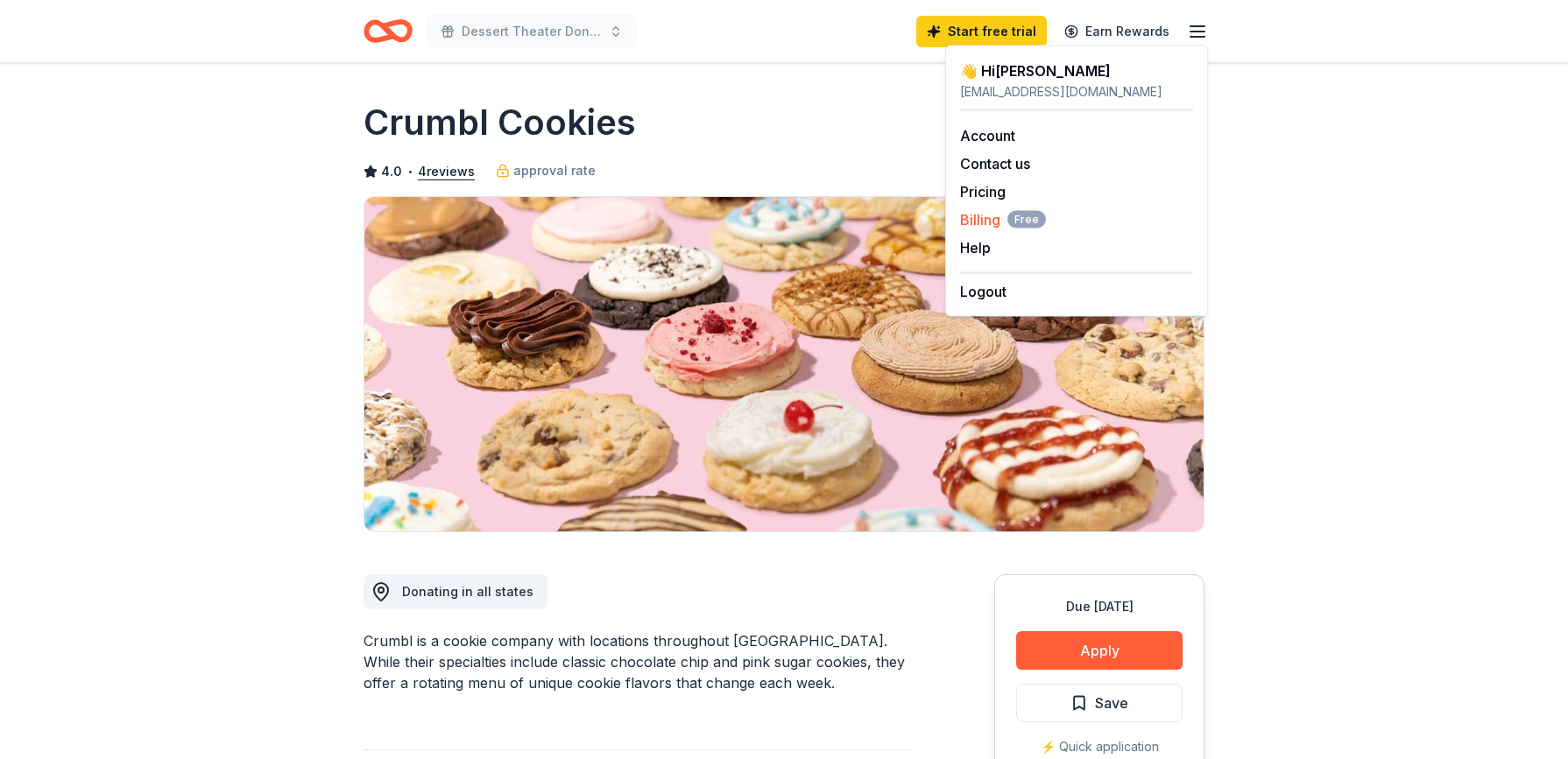
scroll to position [4, 0]
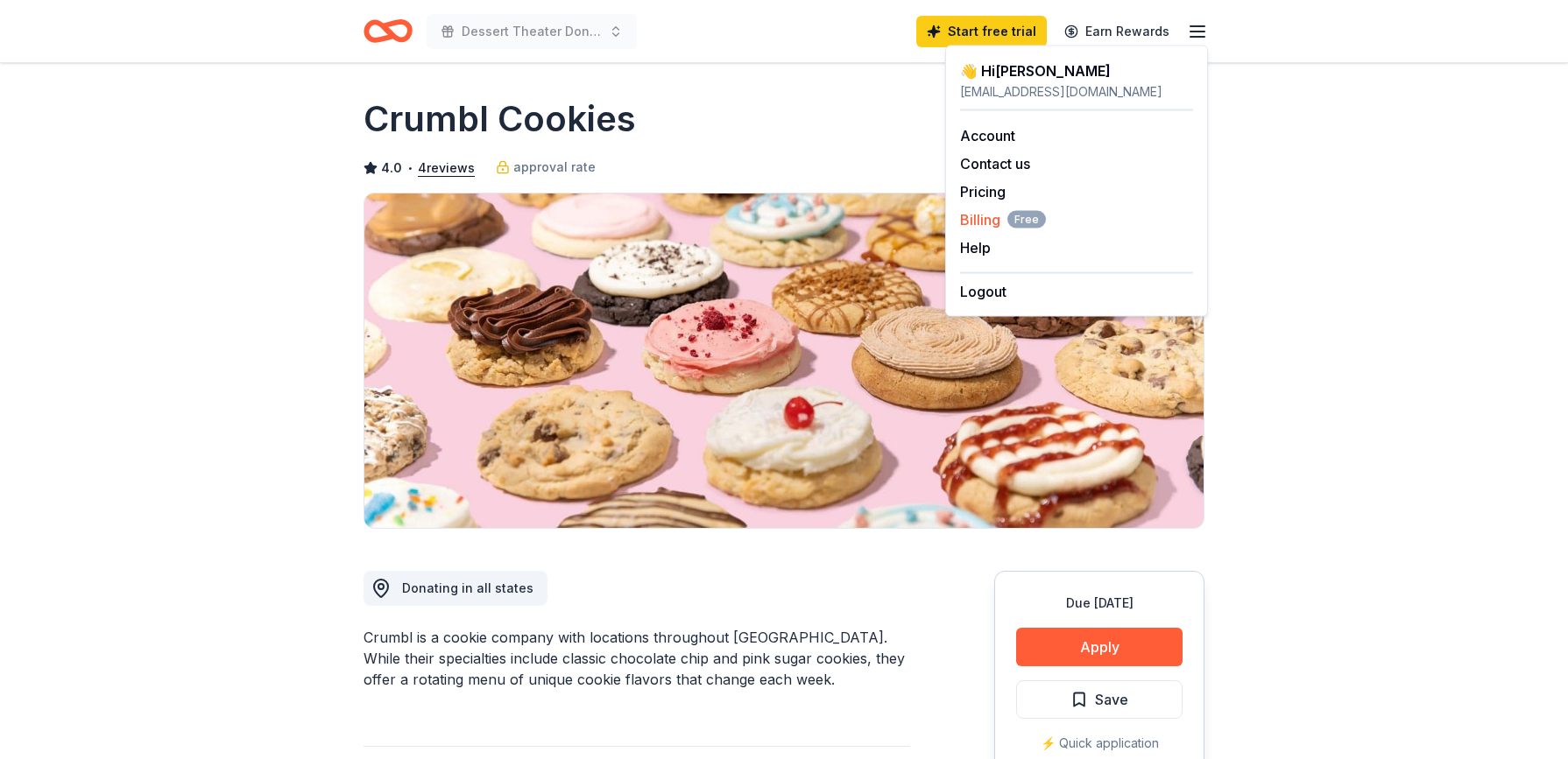
click at [991, 222] on span "Billing Free" at bounding box center [1002, 219] width 85 height 21
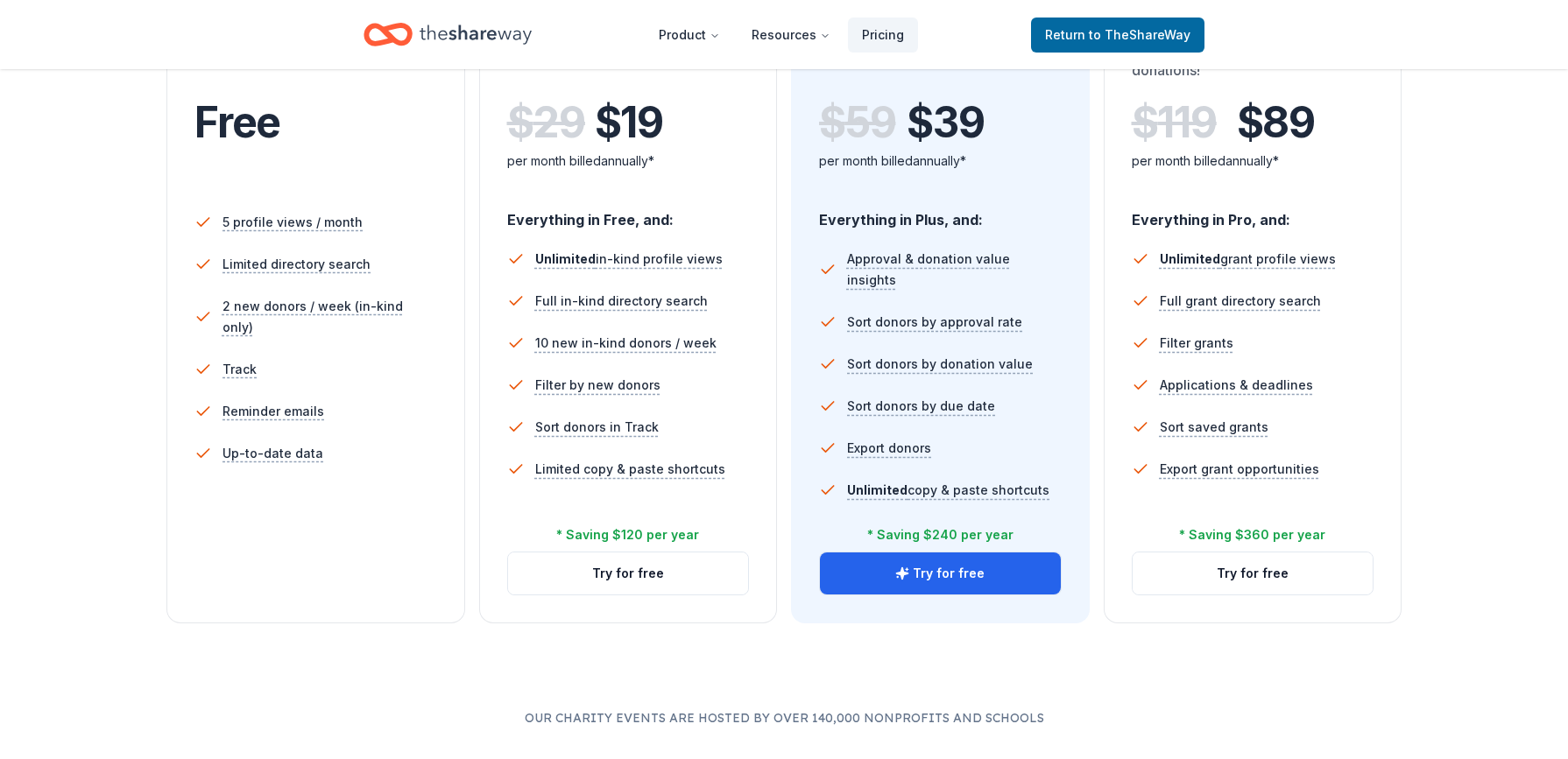
scroll to position [402, 0]
click at [272, 167] on div "Free" at bounding box center [315, 144] width 243 height 96
click at [277, 167] on div "Free" at bounding box center [315, 144] width 243 height 96
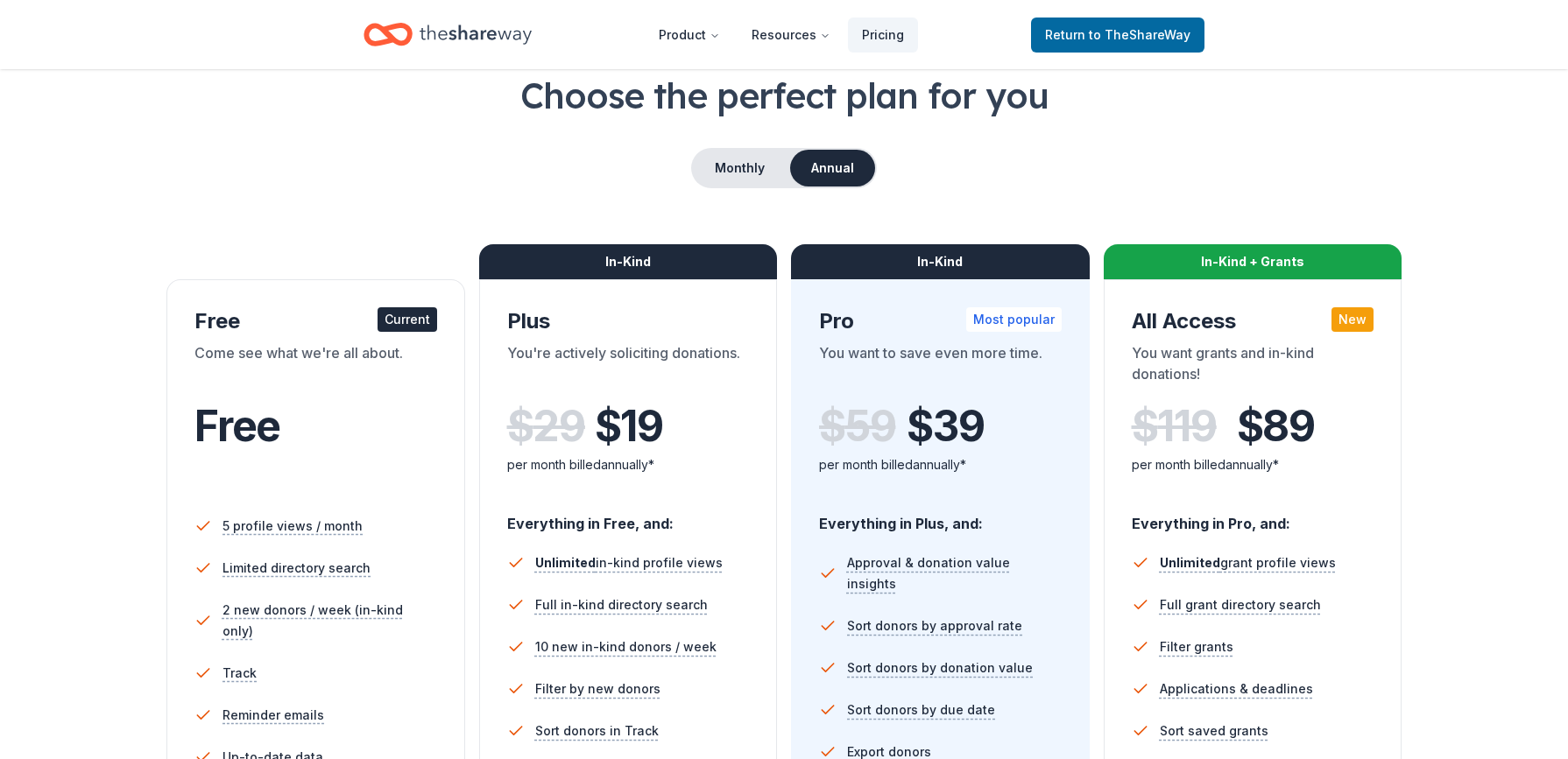
scroll to position [74, 0]
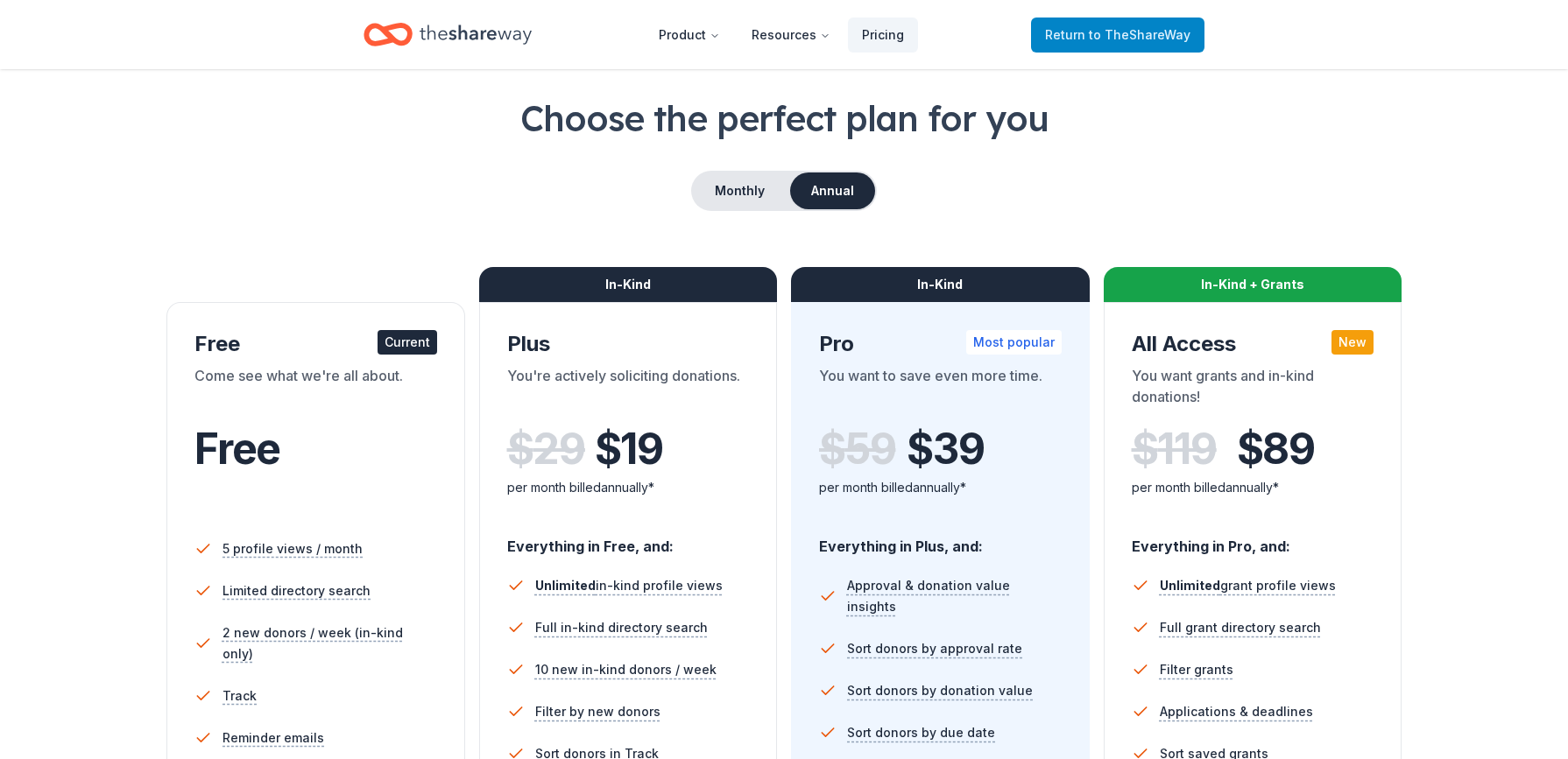
click at [1100, 38] on span "to TheShareWay" at bounding box center [1140, 34] width 101 height 15
click at [1072, 39] on span "Return to TheShareWay" at bounding box center [1118, 34] width 145 height 21
